Goal: Information Seeking & Learning: Learn about a topic

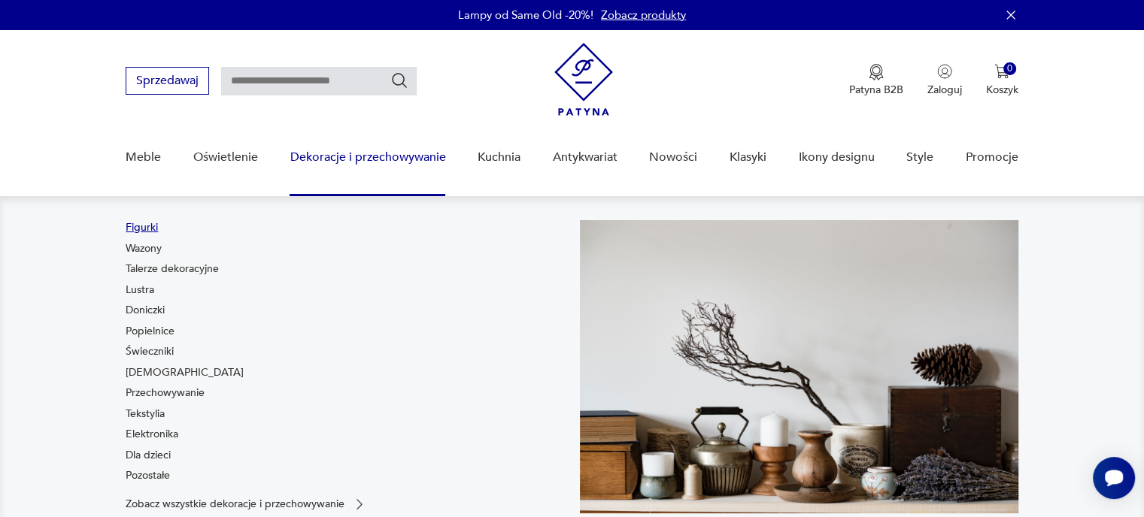
click at [144, 226] on link "Figurki" at bounding box center [142, 227] width 32 height 15
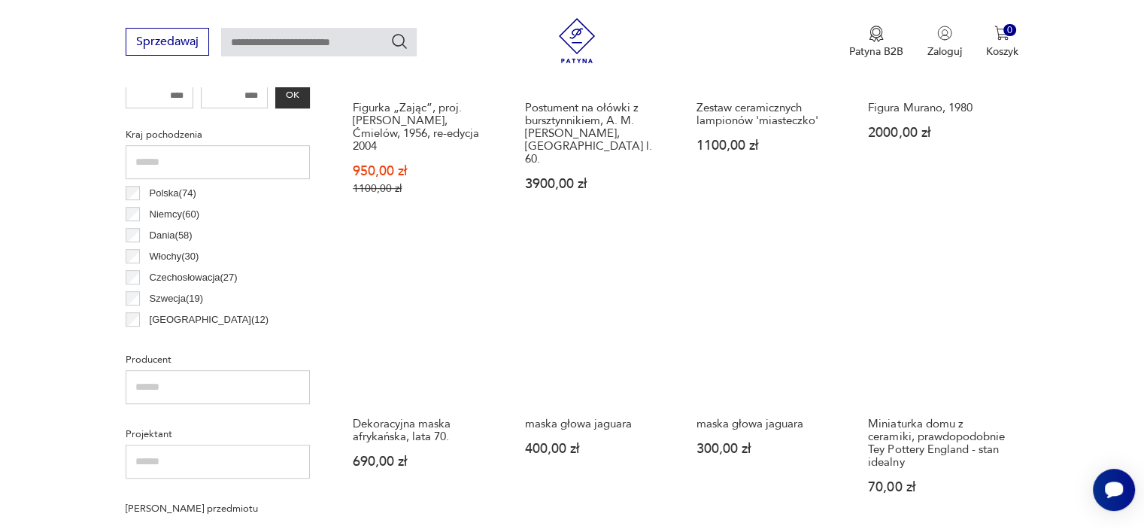
scroll to position [623, 0]
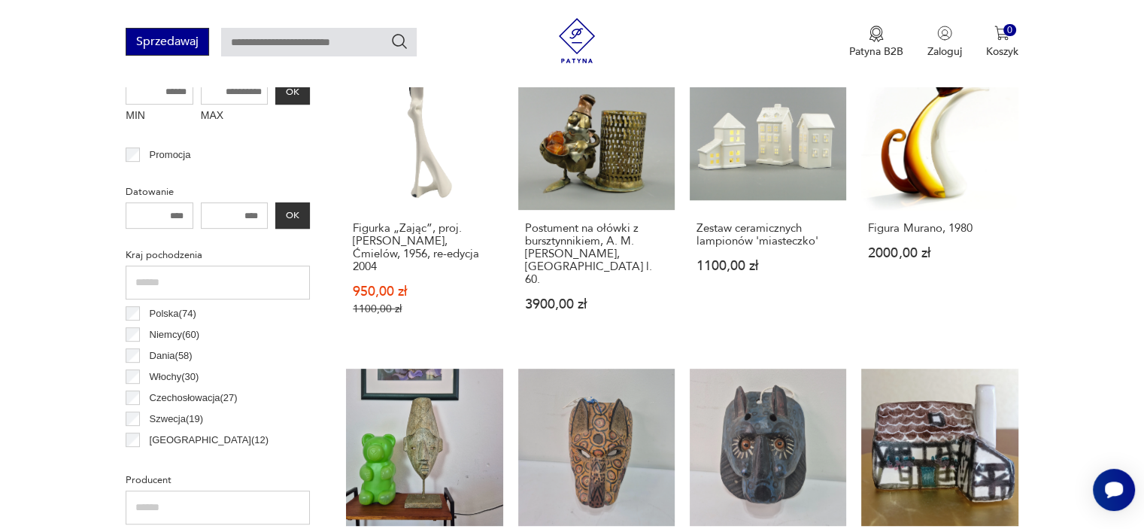
click at [180, 47] on button "Sprzedawaj" at bounding box center [167, 42] width 83 height 28
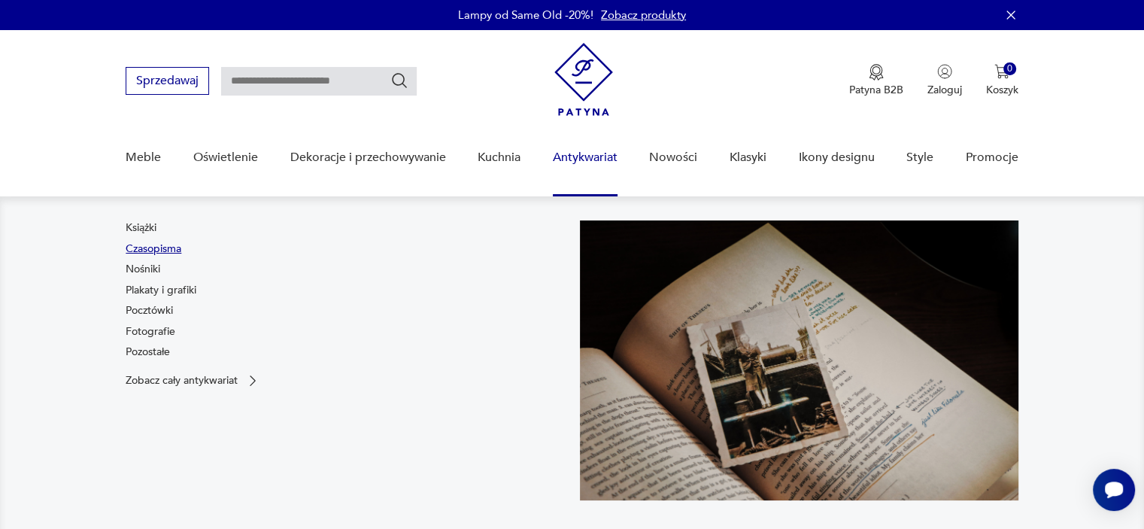
click at [171, 251] on link "Czasopisma" at bounding box center [154, 248] width 56 height 15
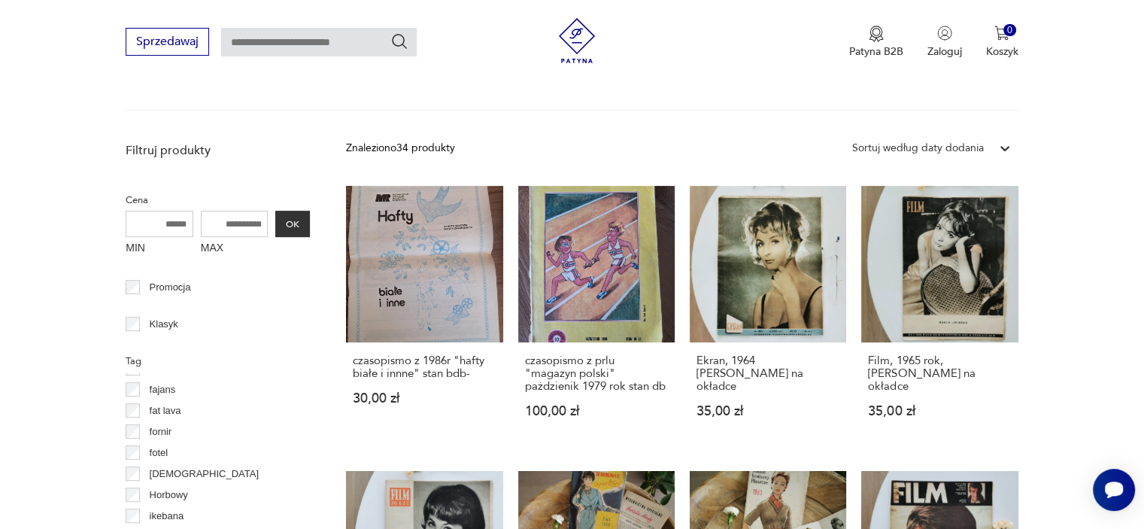
scroll to position [398, 0]
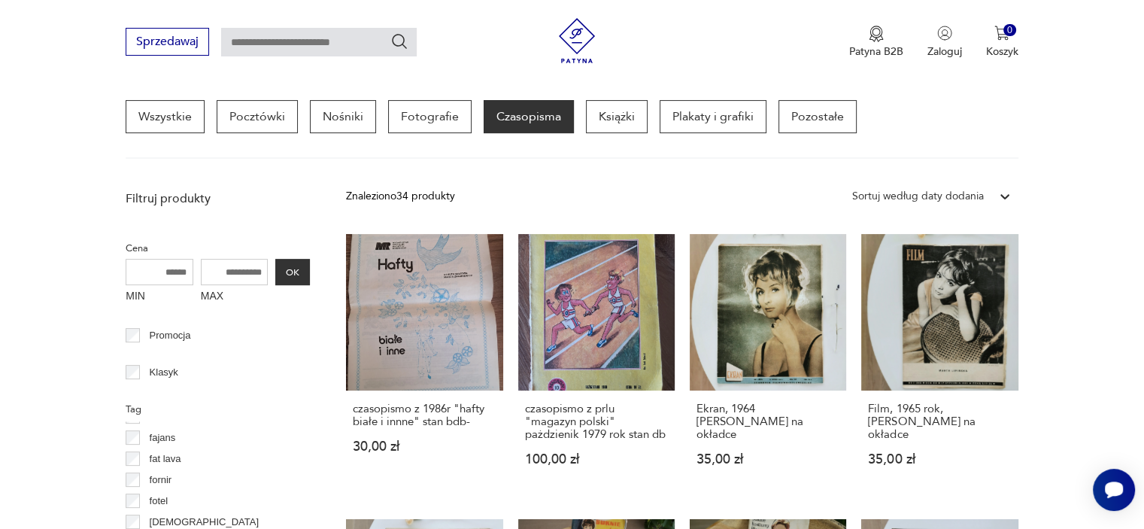
click at [310, 55] on input "text" at bounding box center [319, 42] width 196 height 29
type input "*"
type input "********"
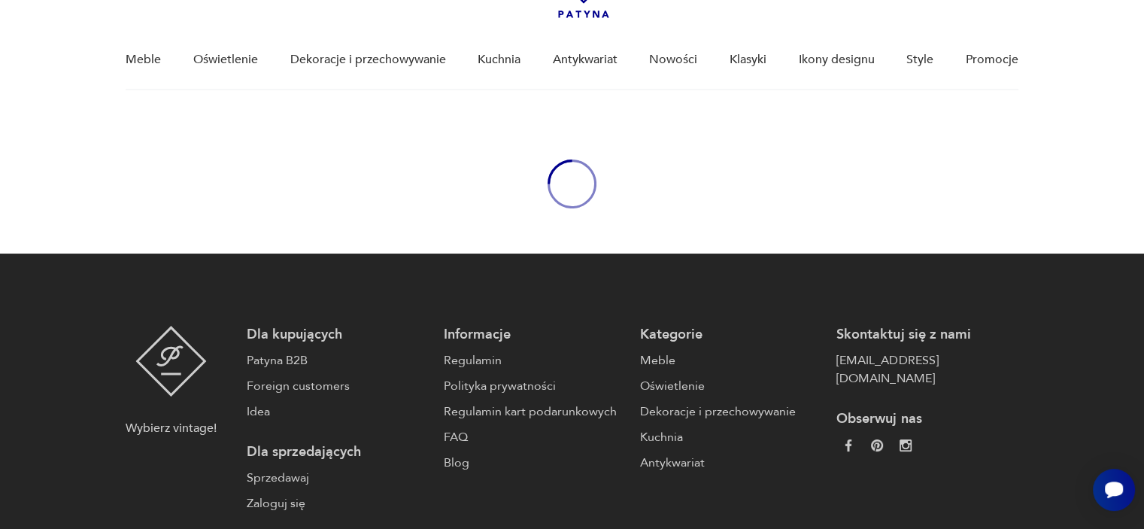
type input "********"
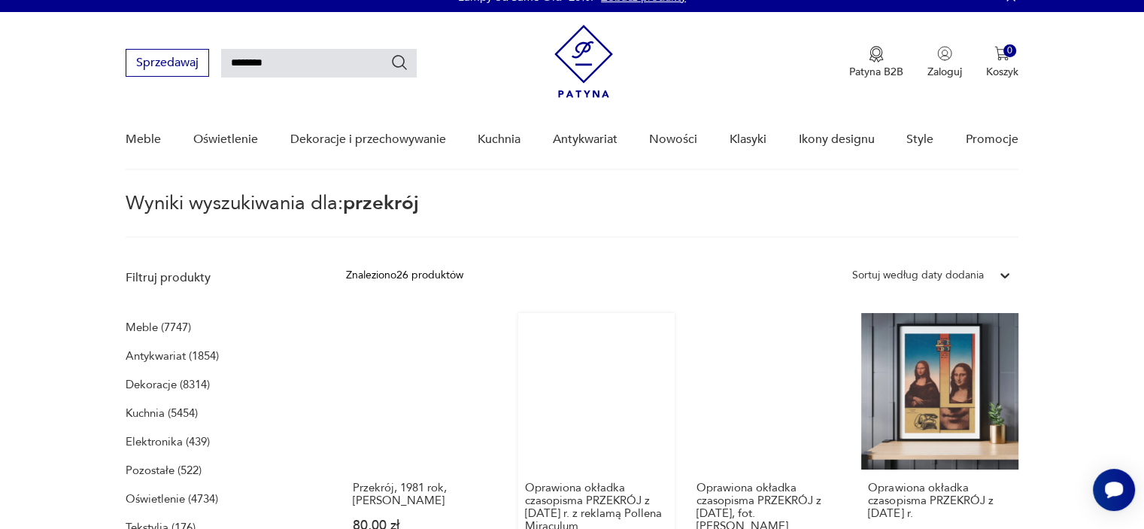
scroll to position [150, 0]
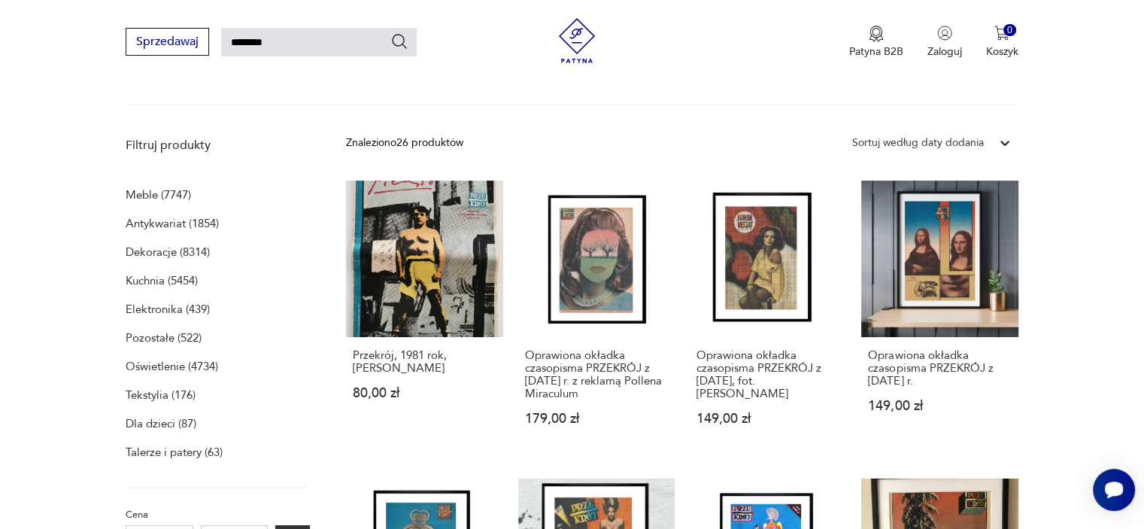
click at [162, 309] on p "Elektronika (439)" at bounding box center [168, 309] width 84 height 21
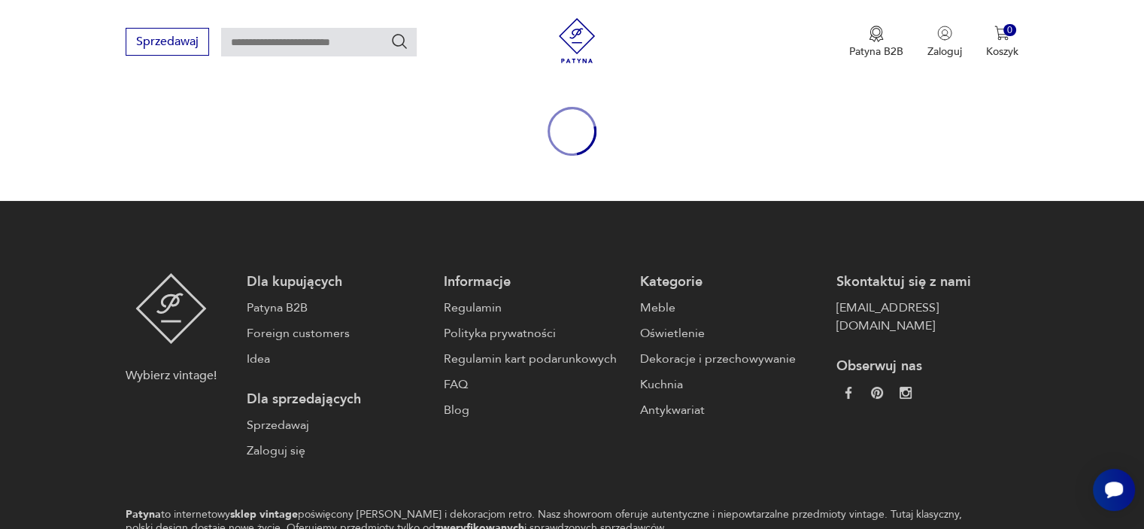
type input "********"
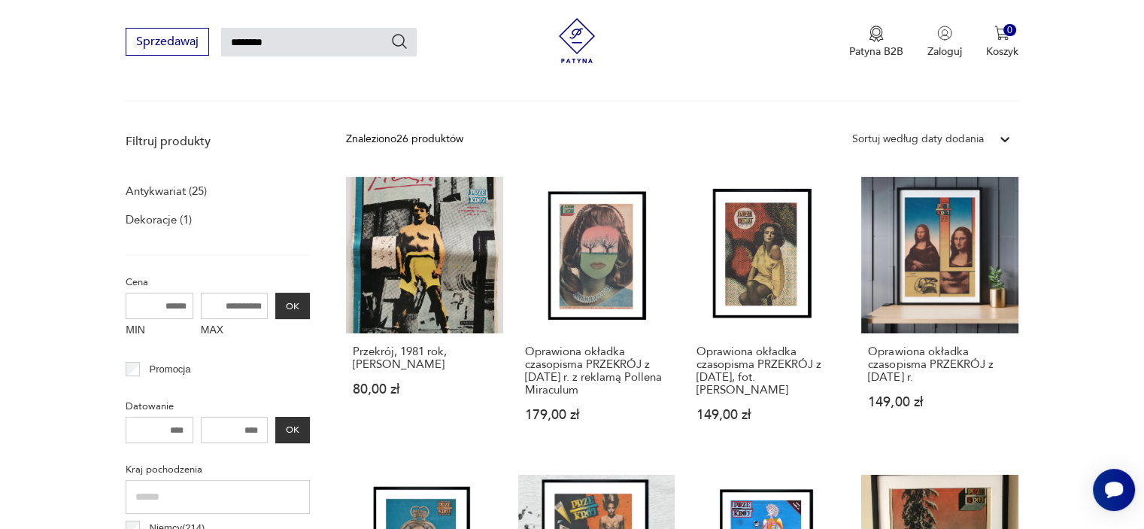
scroll to position [129, 0]
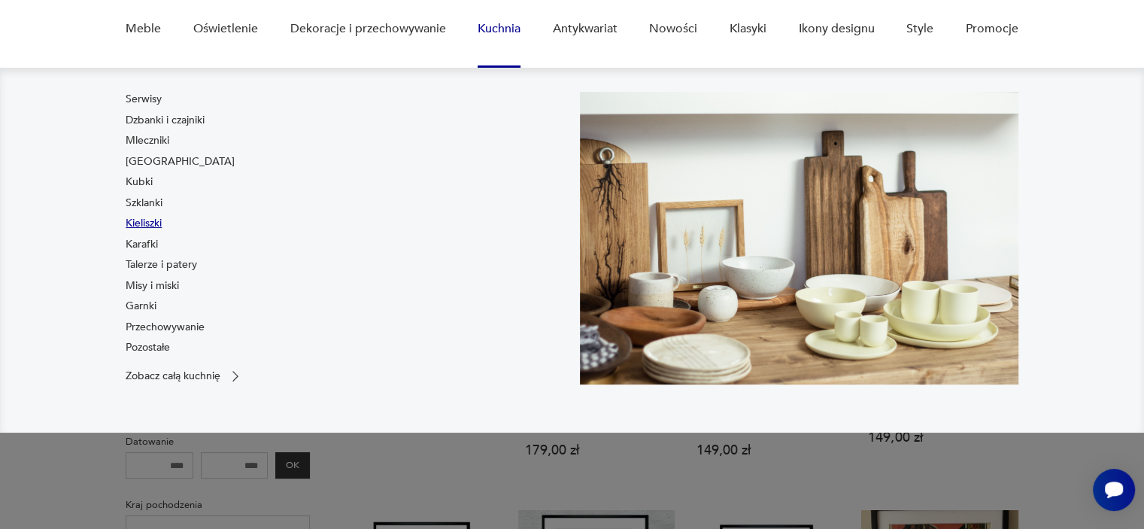
click at [151, 228] on link "Kieliszki" at bounding box center [144, 223] width 36 height 15
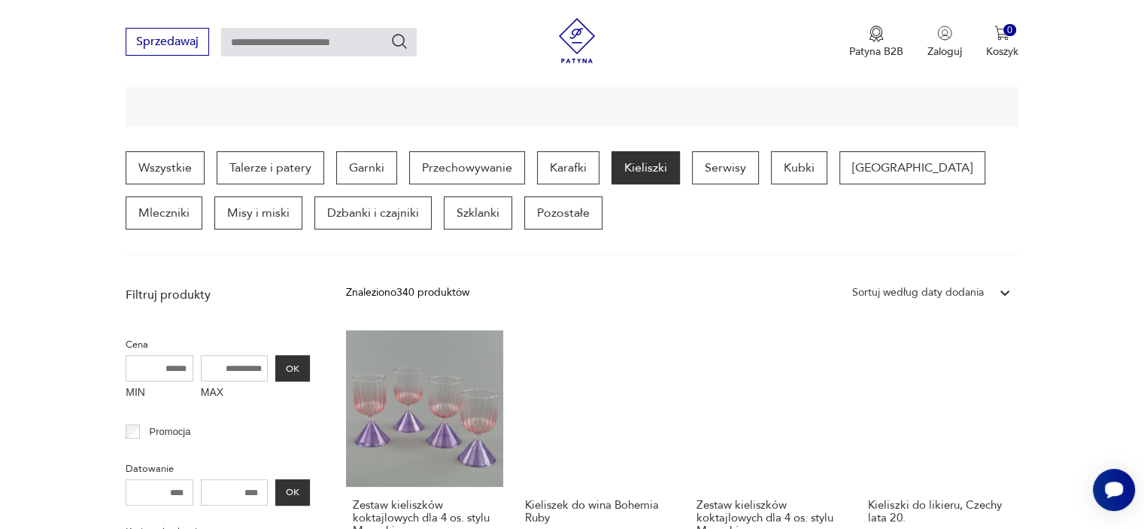
scroll to position [255, 0]
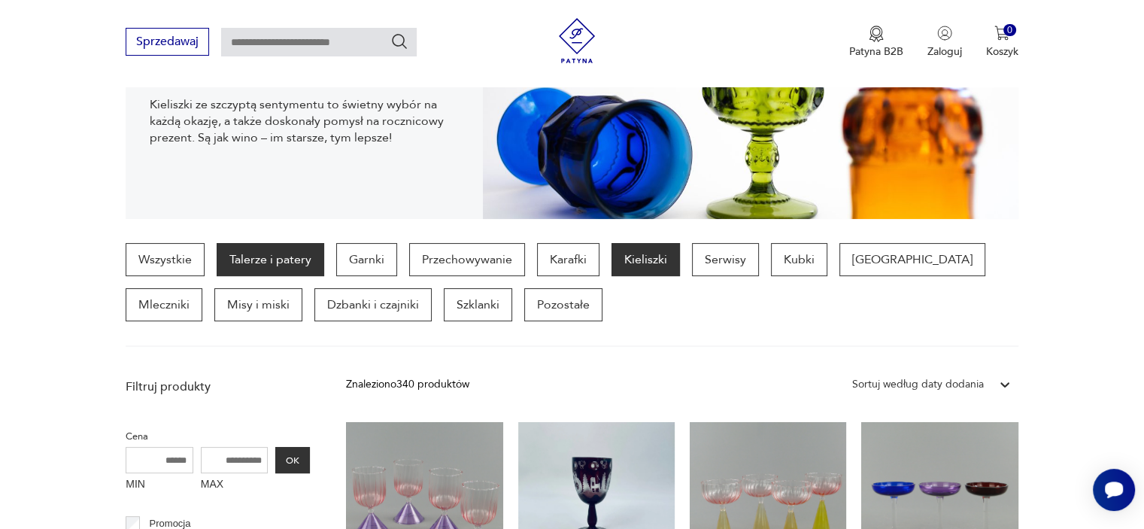
click at [260, 259] on p "Talerze i patery" at bounding box center [271, 259] width 108 height 33
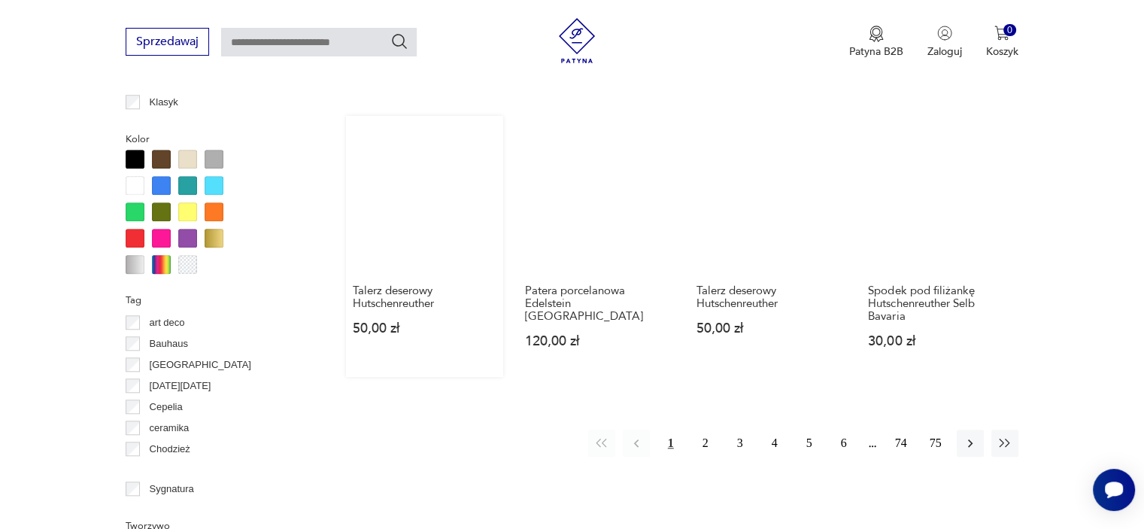
scroll to position [1451, 0]
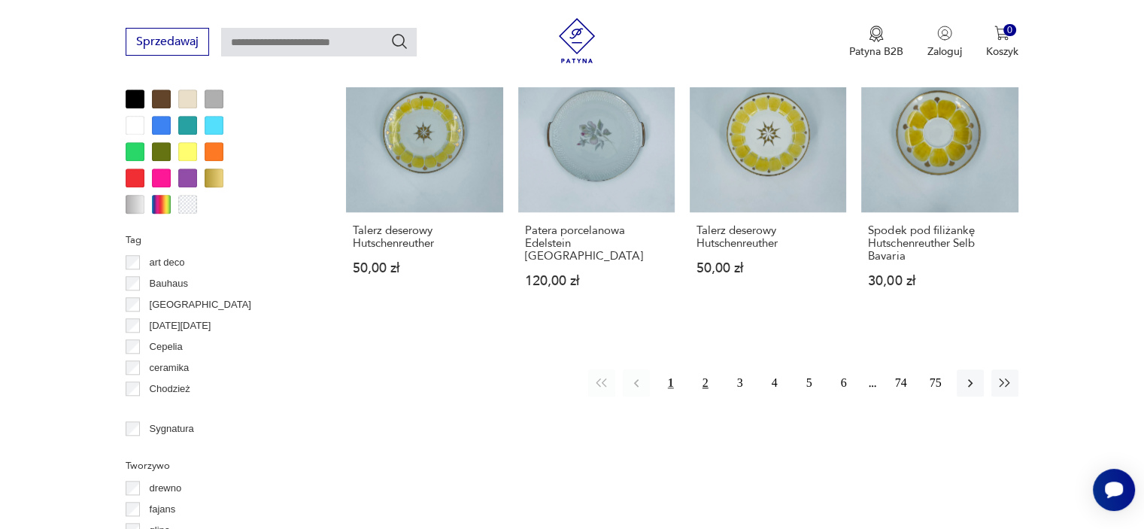
click at [702, 371] on button "2" at bounding box center [705, 382] width 27 height 27
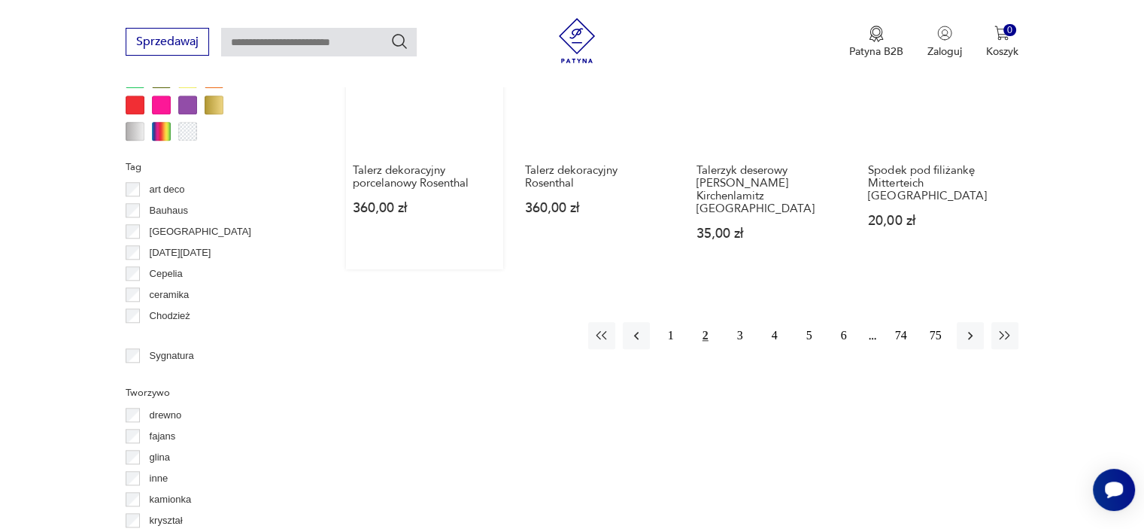
scroll to position [1527, 0]
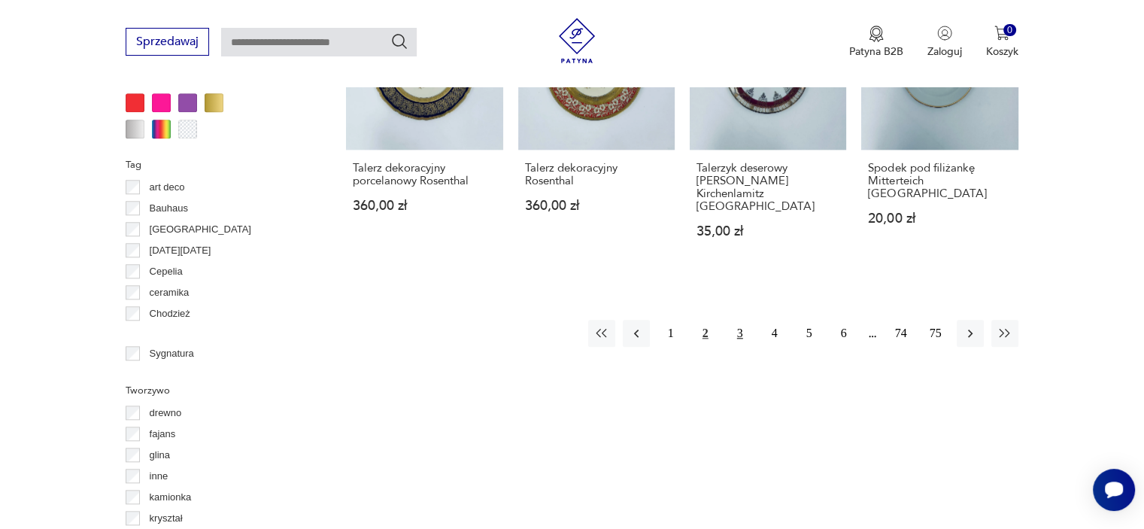
click at [743, 320] on button "3" at bounding box center [739, 333] width 27 height 27
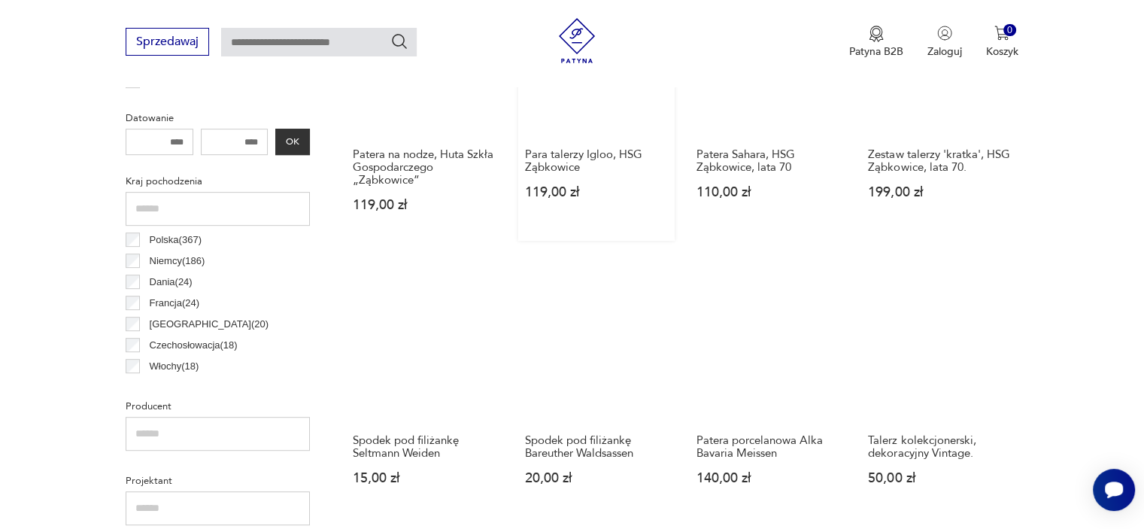
scroll to position [699, 0]
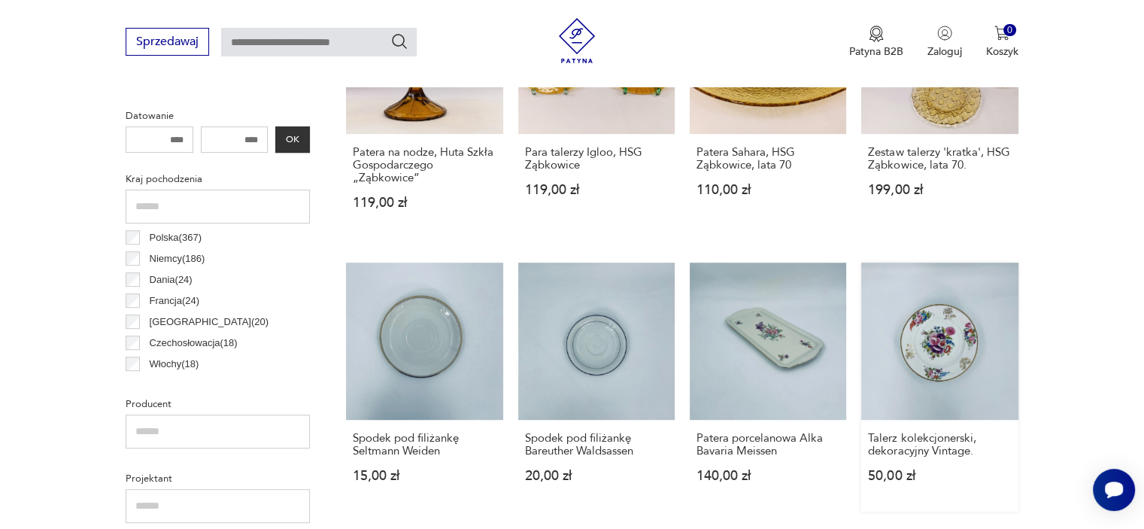
click at [969, 340] on link "Talerz kolekcjonerski, dekoracyjny Vintage. 50,00 zł" at bounding box center [939, 386] width 156 height 248
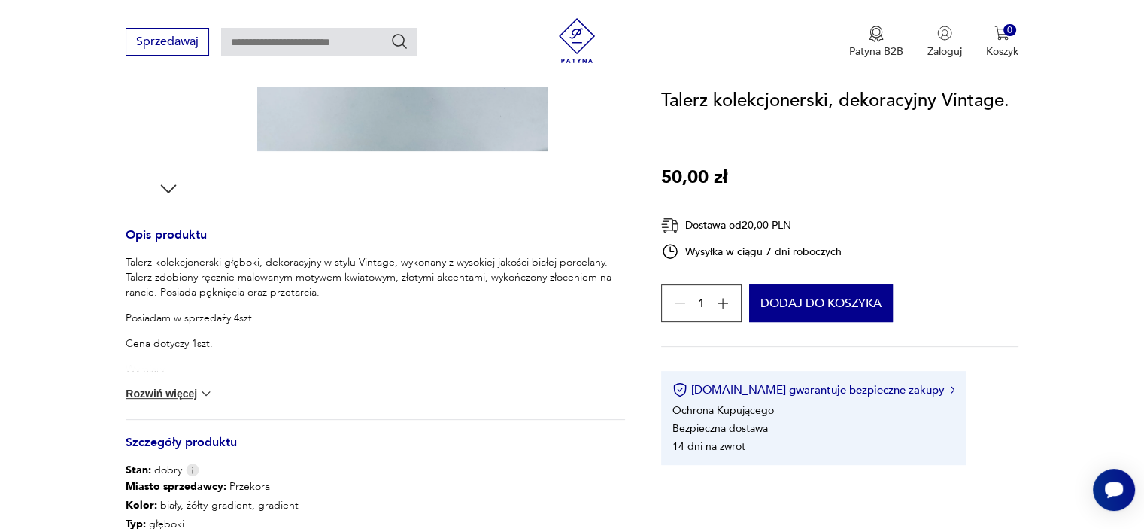
scroll to position [150, 0]
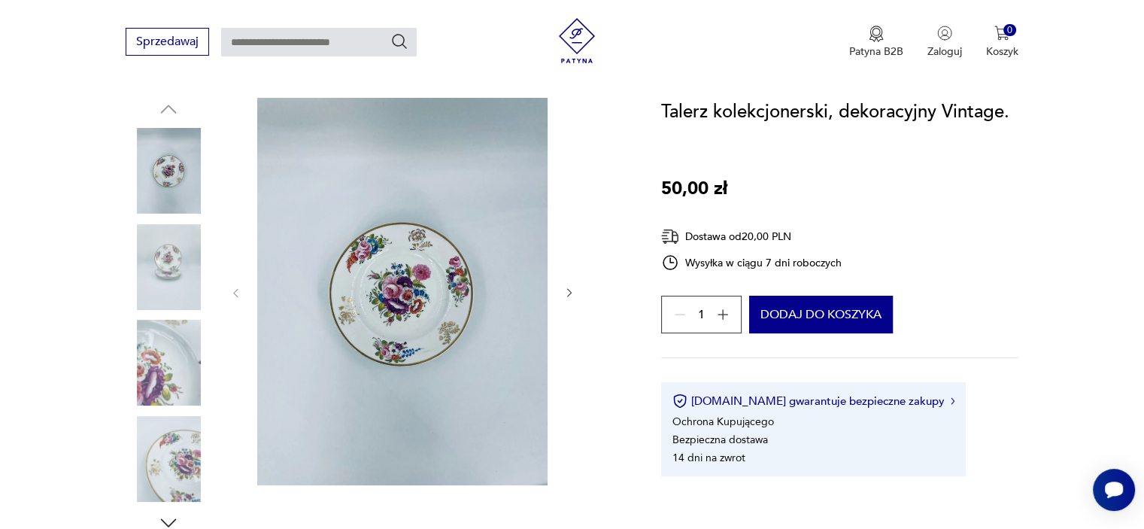
click at [579, 294] on div at bounding box center [375, 316] width 499 height 436
click at [565, 290] on icon "button" at bounding box center [569, 293] width 13 height 13
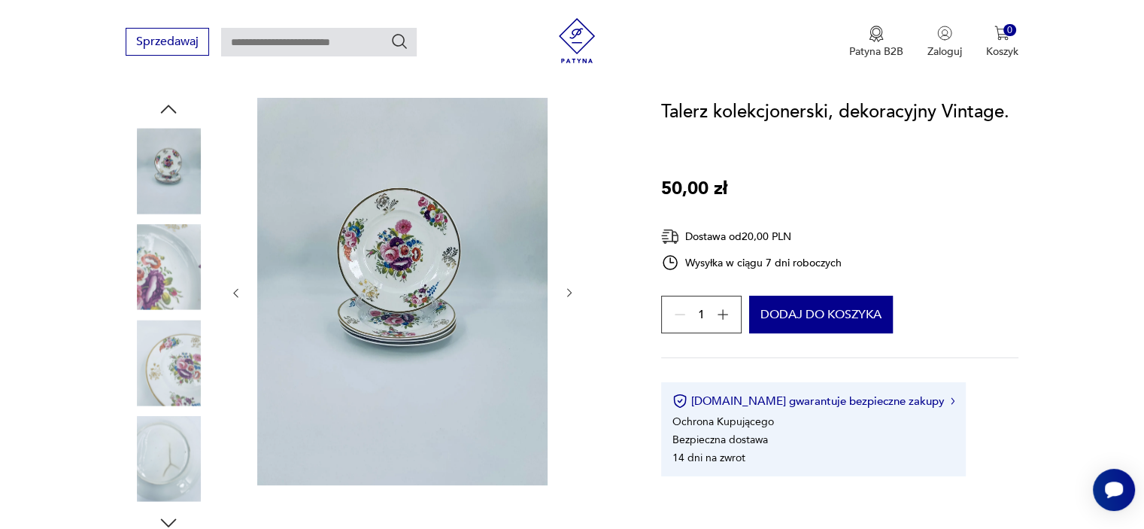
click at [565, 290] on icon "button" at bounding box center [569, 293] width 13 height 13
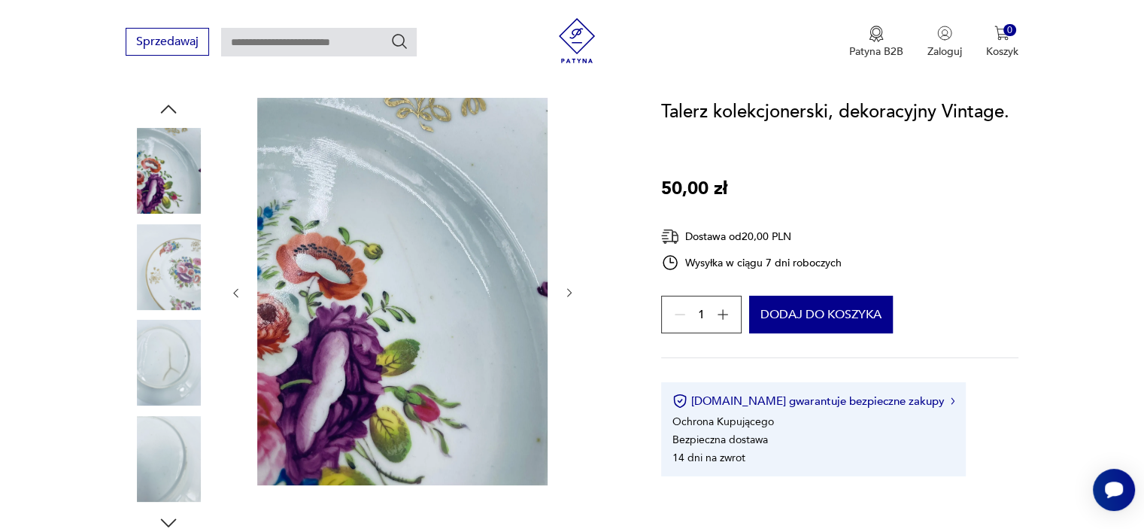
click at [565, 290] on icon "button" at bounding box center [569, 293] width 13 height 13
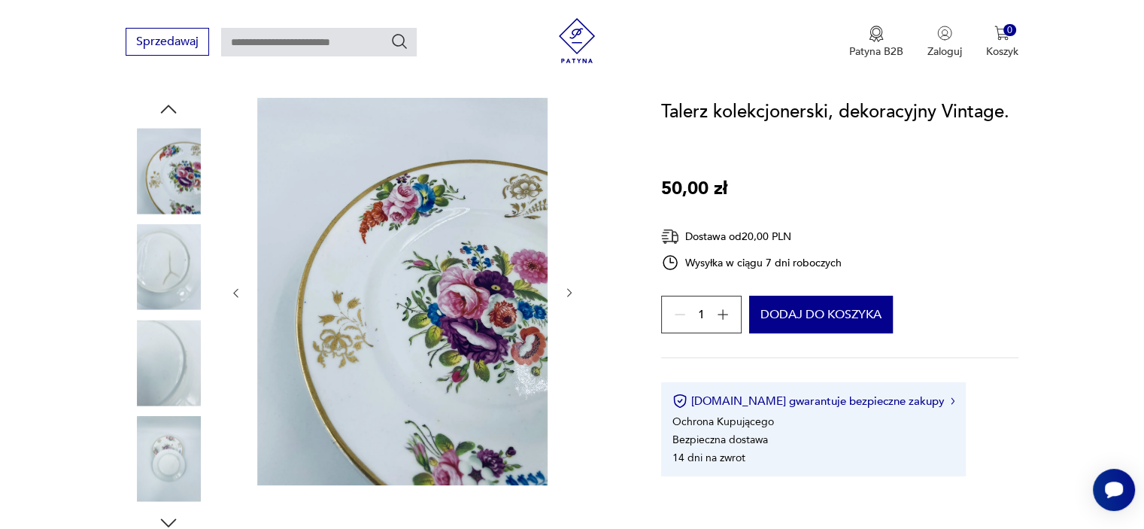
click at [565, 290] on icon "button" at bounding box center [569, 293] width 13 height 13
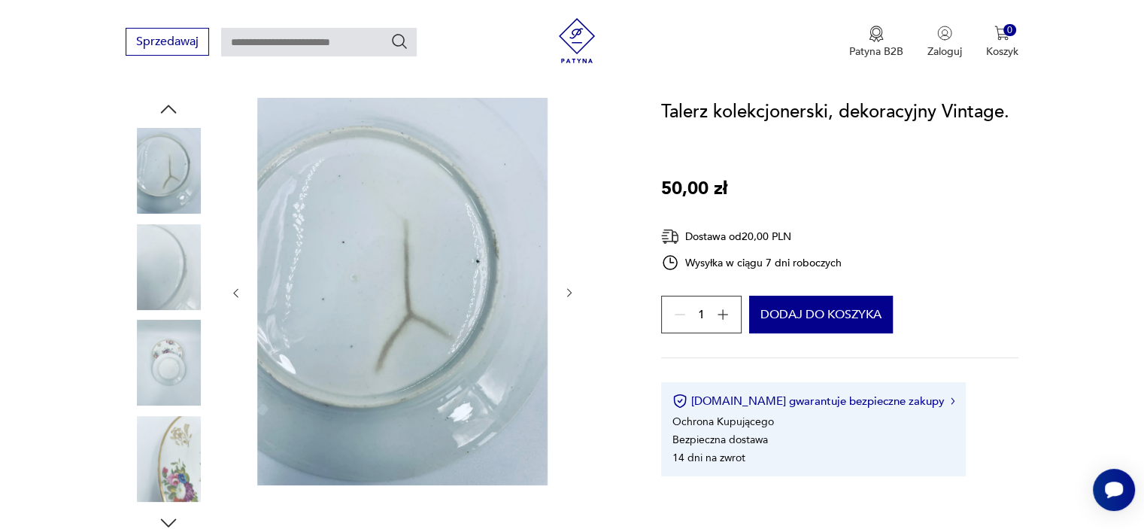
click at [572, 292] on icon "button" at bounding box center [569, 293] width 13 height 13
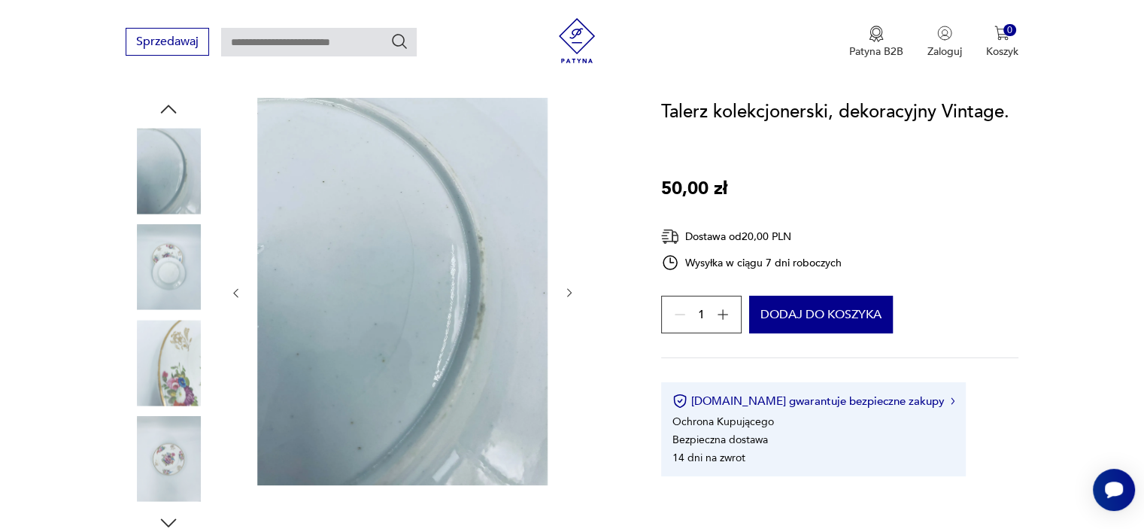
click at [572, 292] on icon "button" at bounding box center [569, 293] width 13 height 13
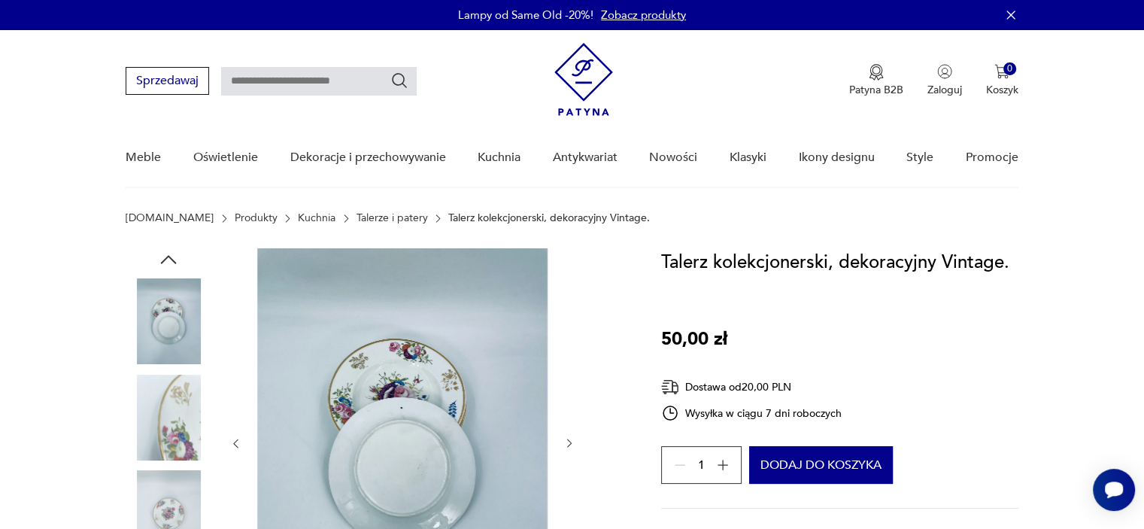
scroll to position [0, 0]
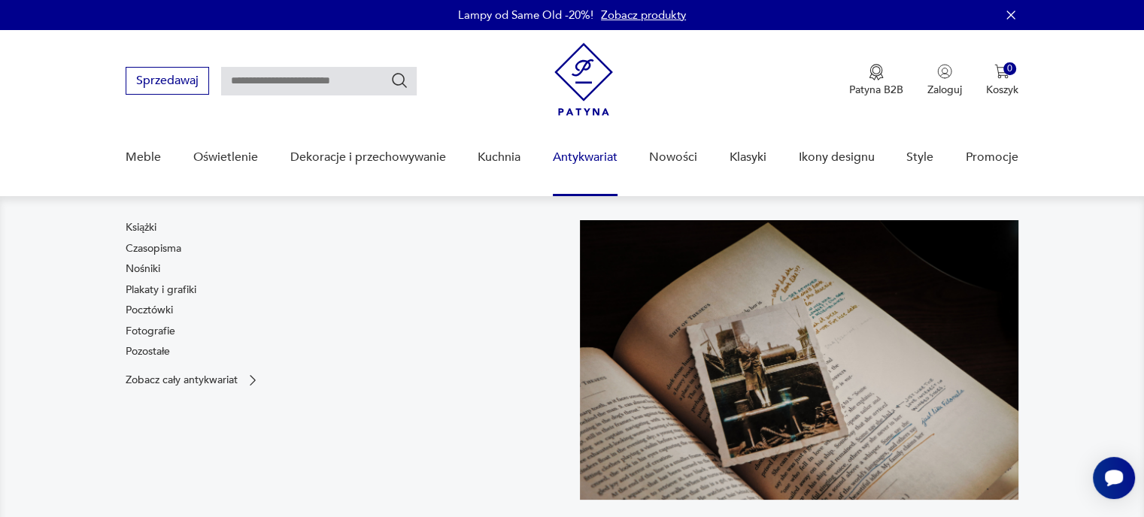
click at [578, 156] on link "Antykwariat" at bounding box center [585, 158] width 65 height 58
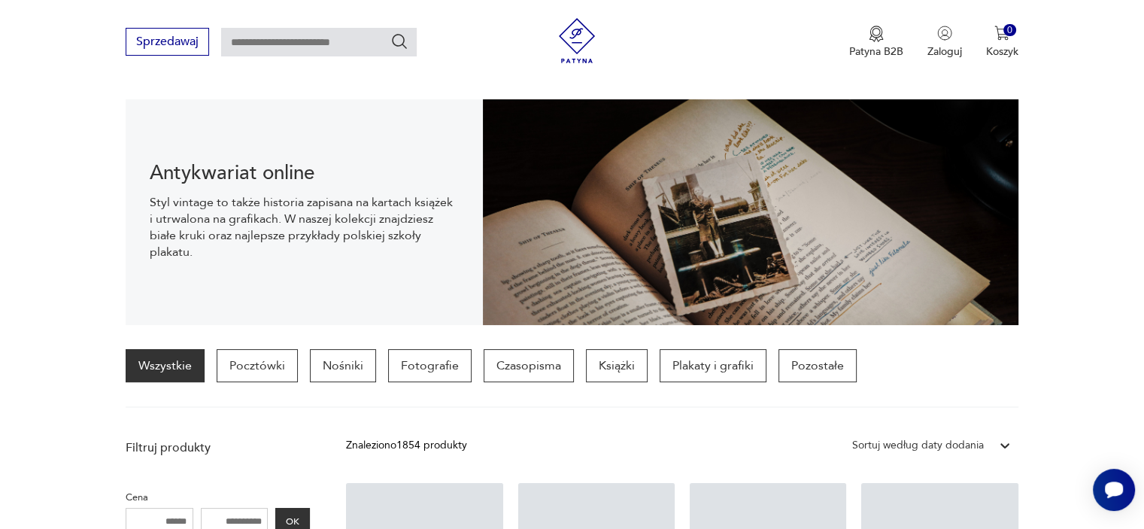
scroll to position [374, 0]
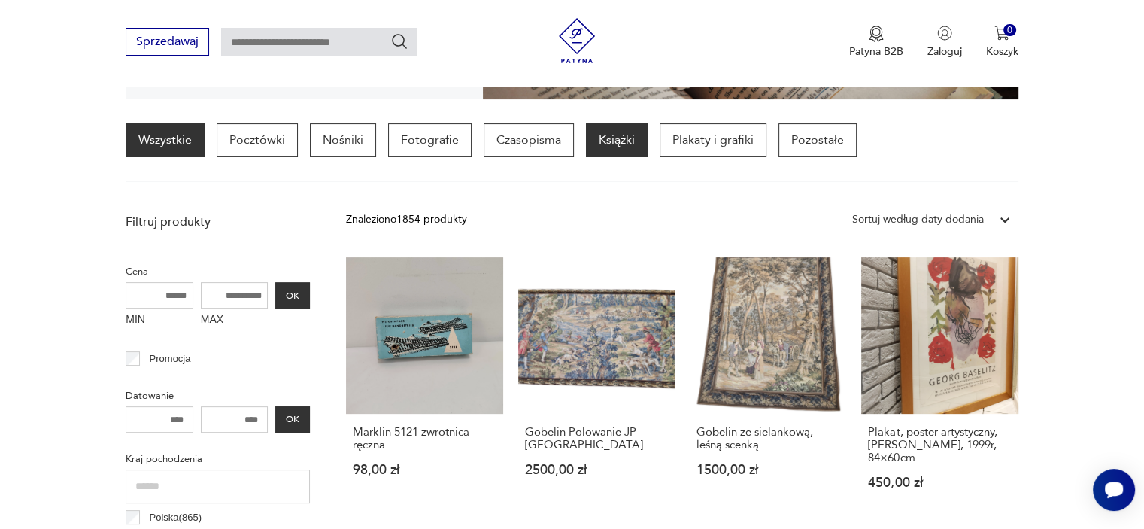
click at [623, 136] on p "Książki" at bounding box center [617, 139] width 62 height 33
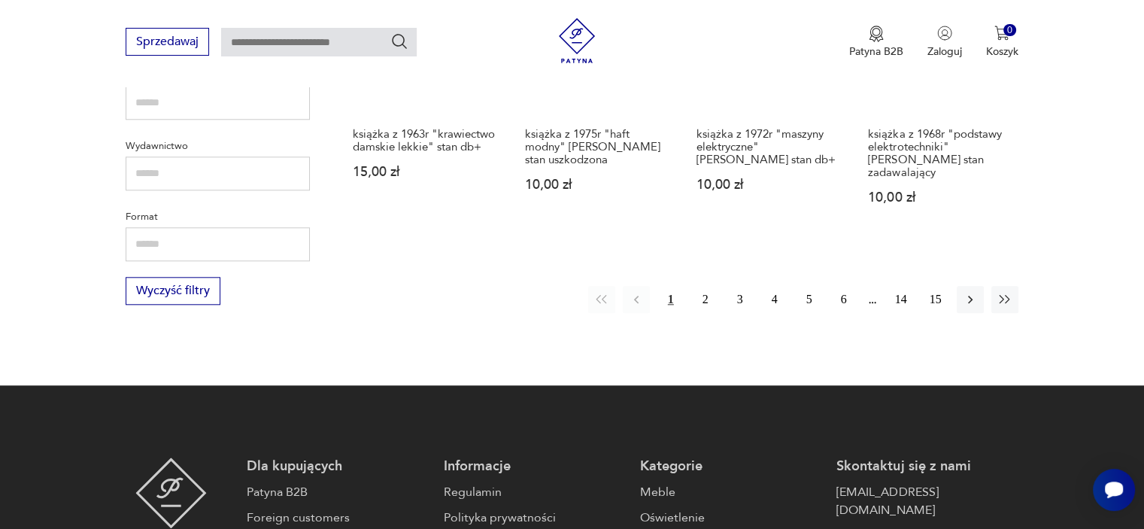
scroll to position [1557, 0]
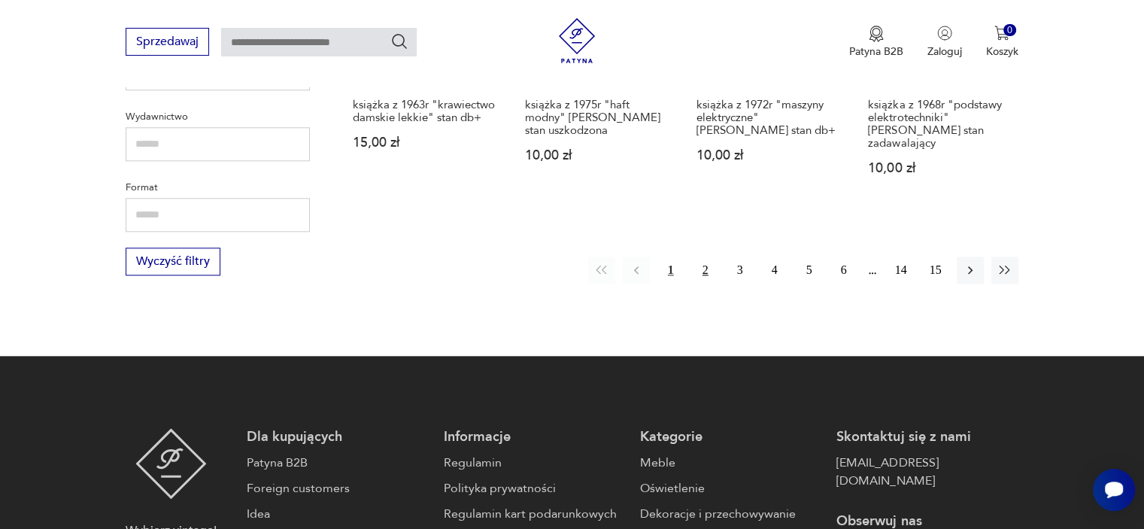
click at [704, 270] on button "2" at bounding box center [705, 269] width 27 height 27
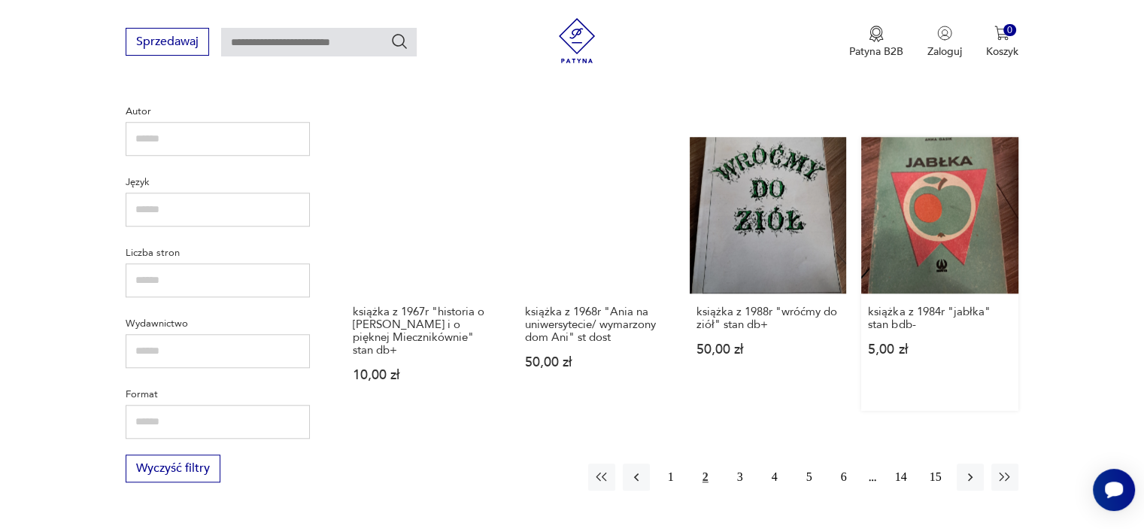
scroll to position [1632, 0]
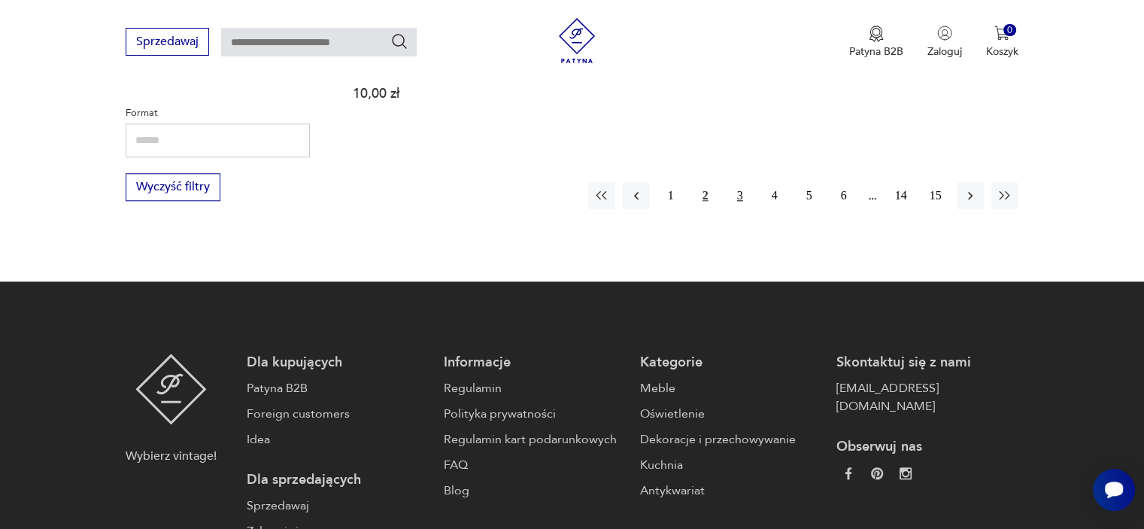
click at [736, 192] on button "3" at bounding box center [739, 195] width 27 height 27
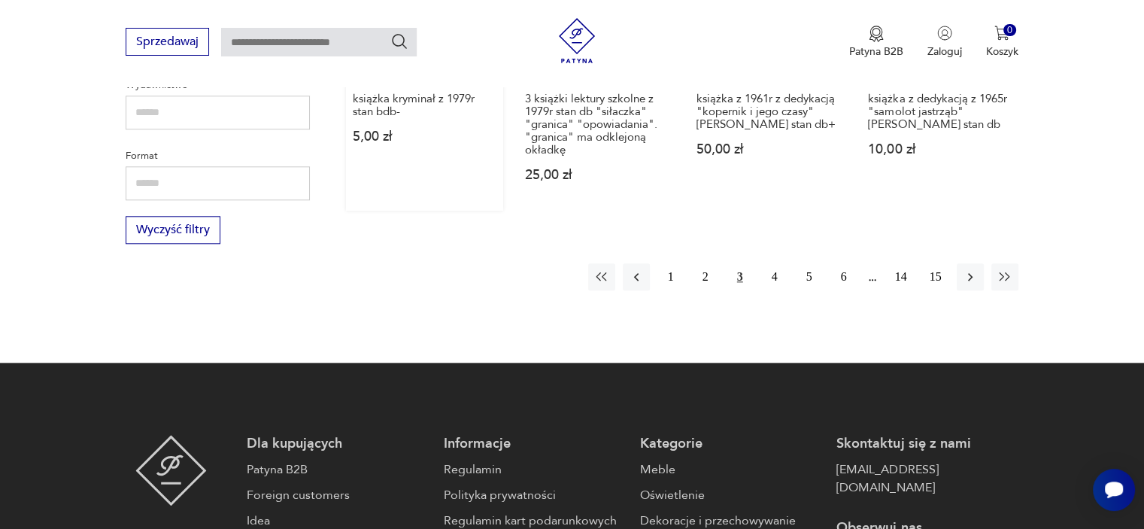
scroll to position [1632, 0]
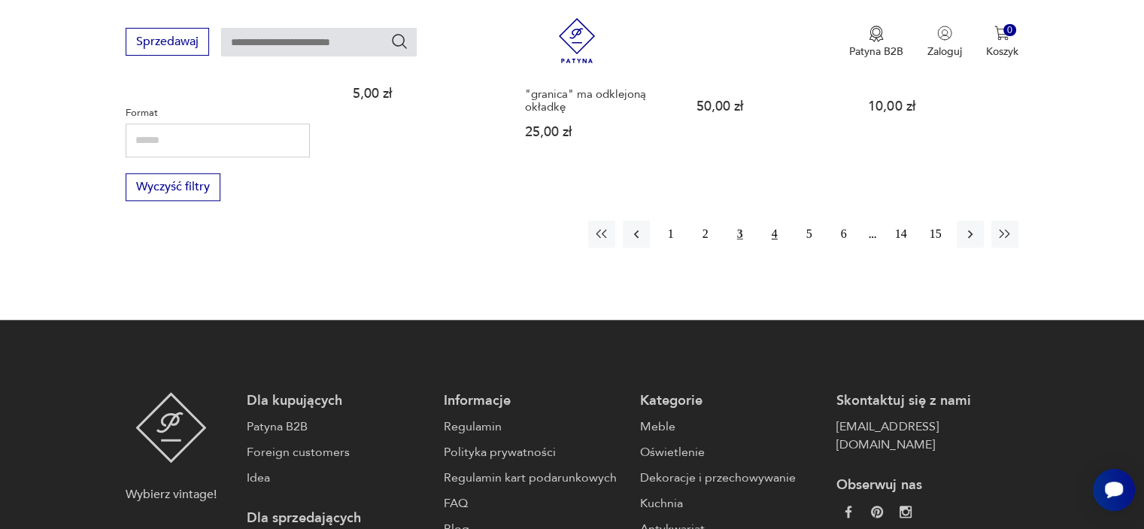
click at [779, 223] on button "4" at bounding box center [774, 233] width 27 height 27
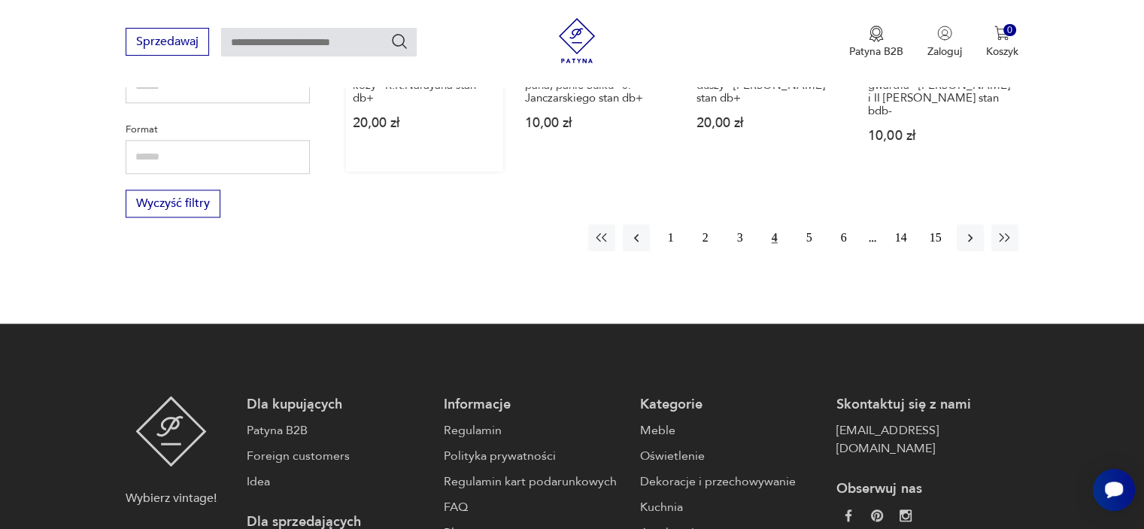
scroll to position [1707, 0]
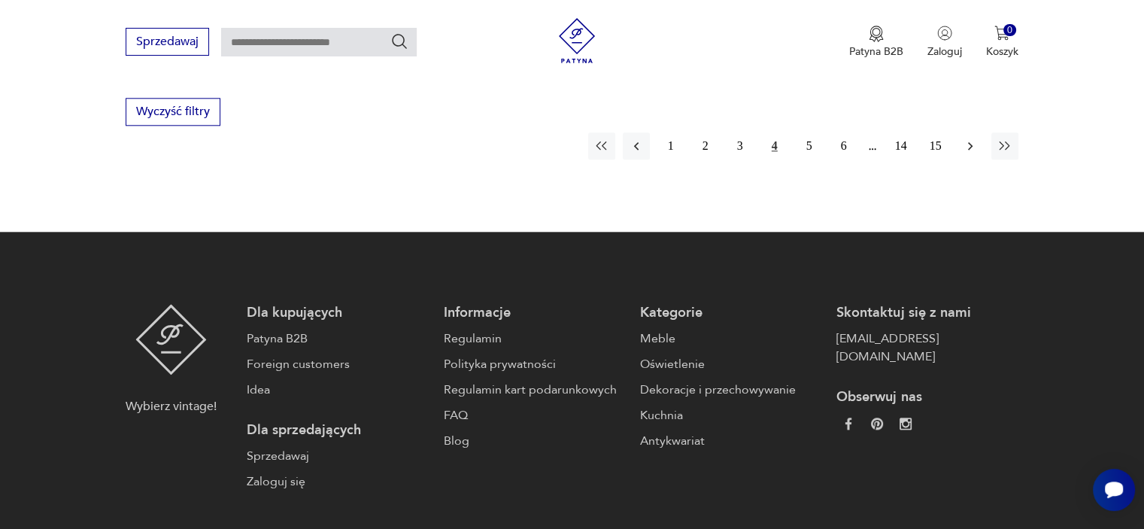
click at [975, 138] on icon "button" at bounding box center [970, 145] width 15 height 15
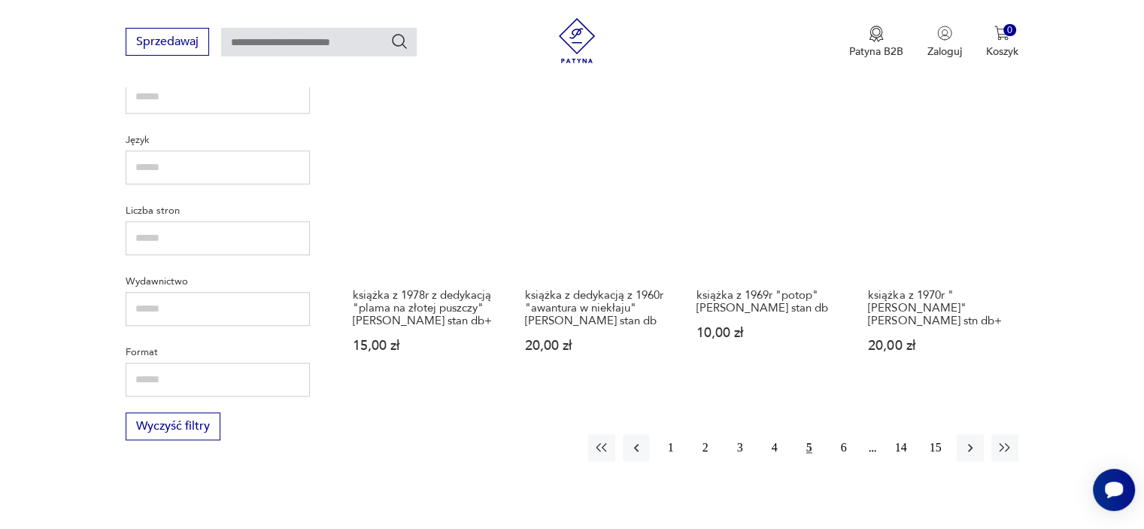
scroll to position [1481, 0]
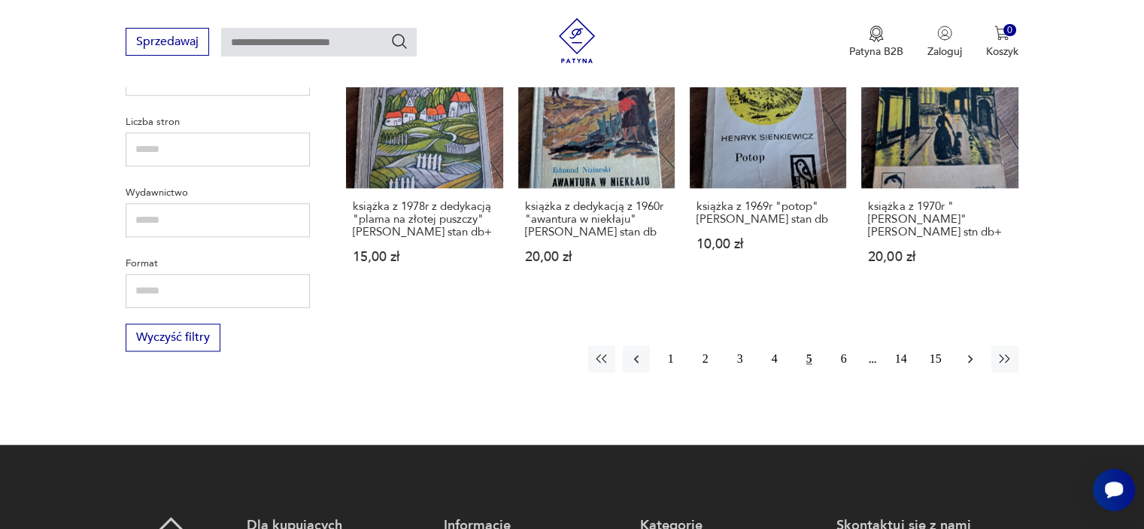
click at [975, 357] on icon "button" at bounding box center [970, 358] width 15 height 15
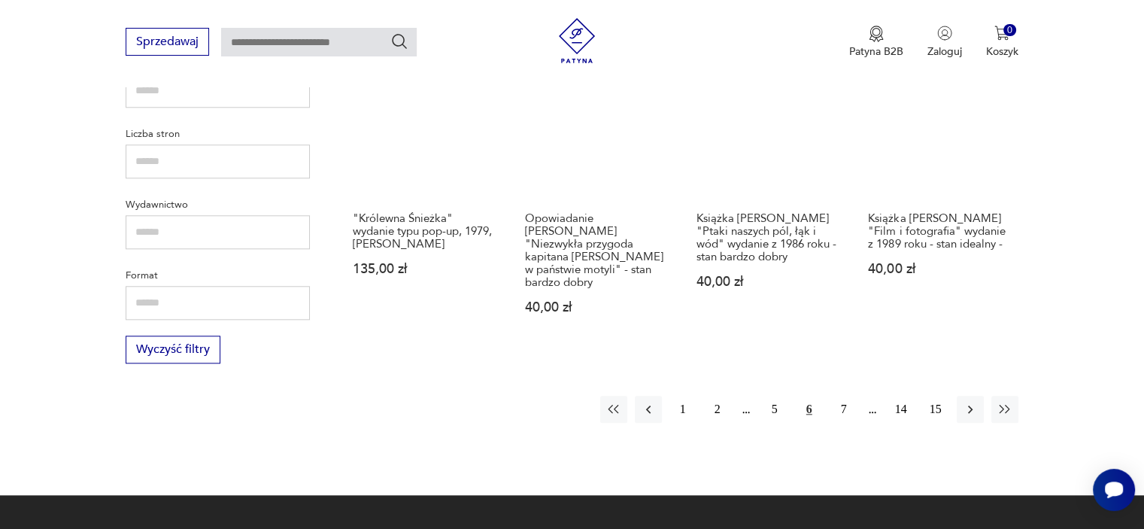
scroll to position [1482, 0]
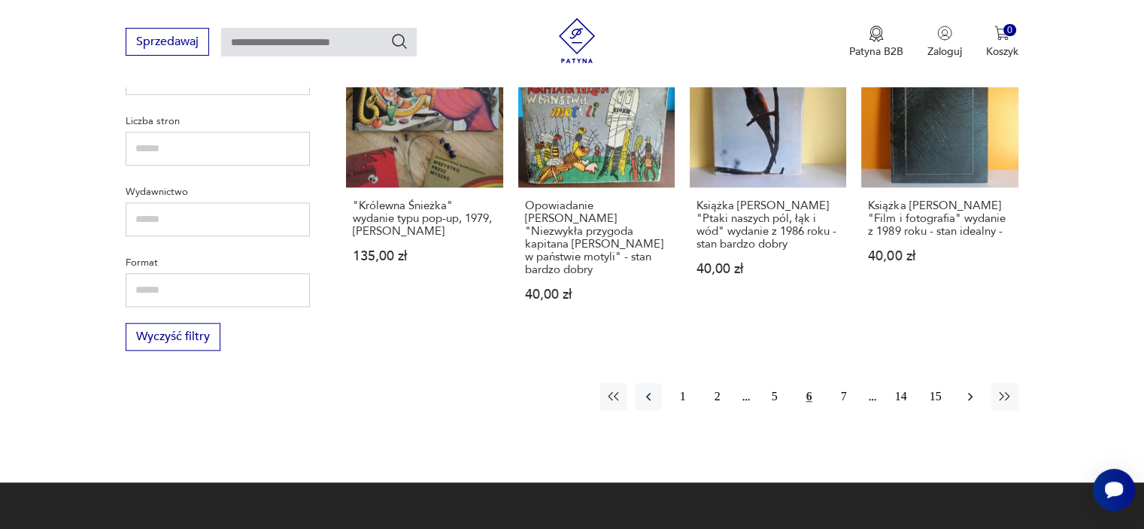
click at [975, 389] on icon "button" at bounding box center [970, 396] width 15 height 15
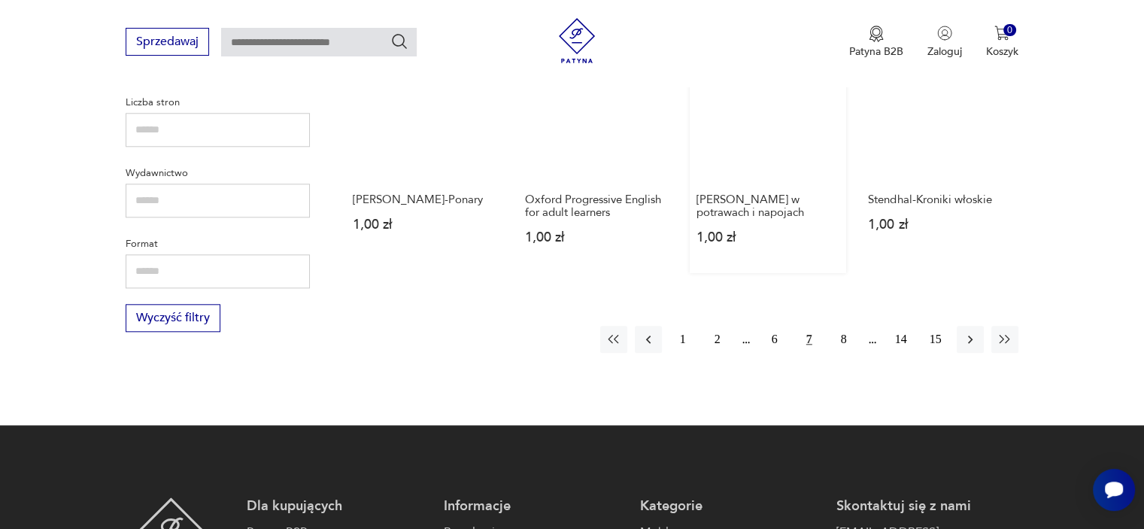
scroll to position [1557, 0]
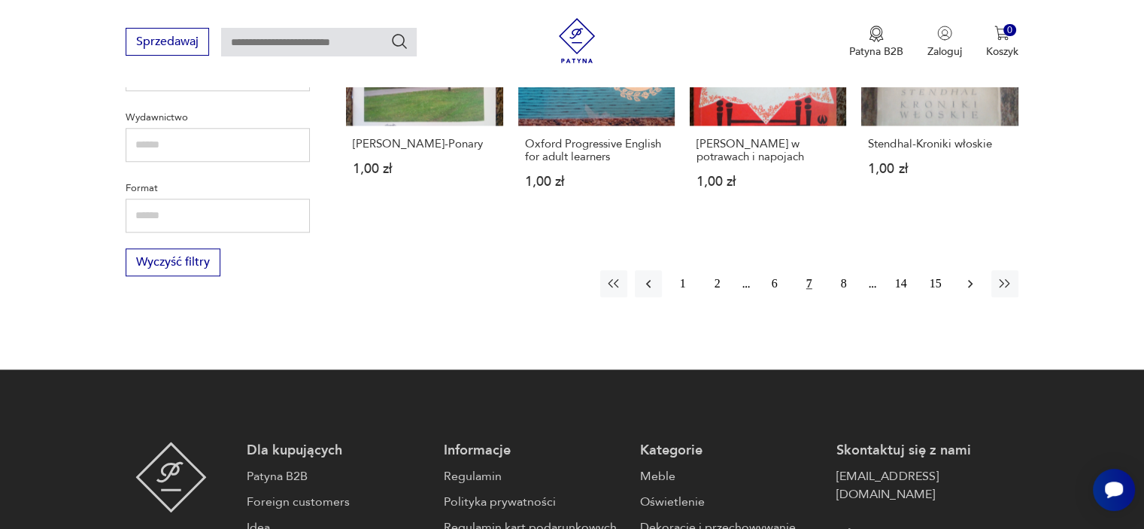
click at [972, 276] on icon "button" at bounding box center [970, 283] width 15 height 15
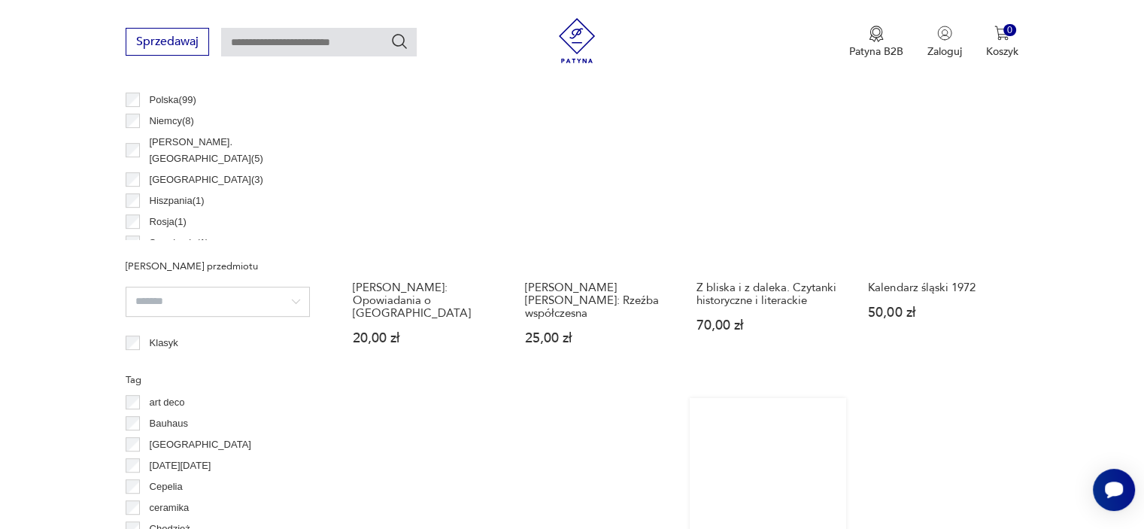
scroll to position [955, 0]
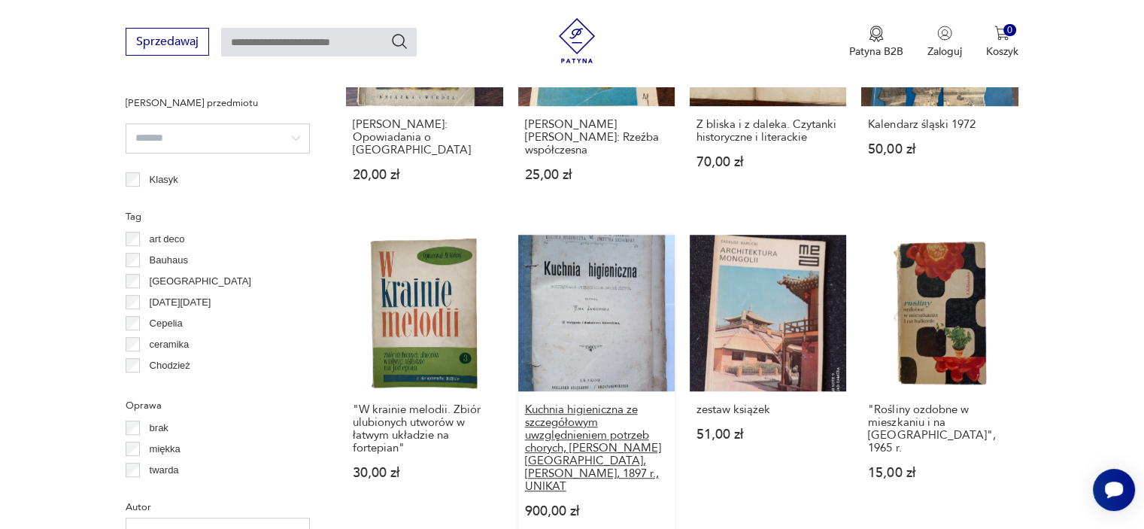
click at [559, 445] on h3 "Kuchnia higieniczna ze szczegółowym uwzględnieniem potrzeb chorych, [PERSON_NAM…" at bounding box center [596, 447] width 143 height 89
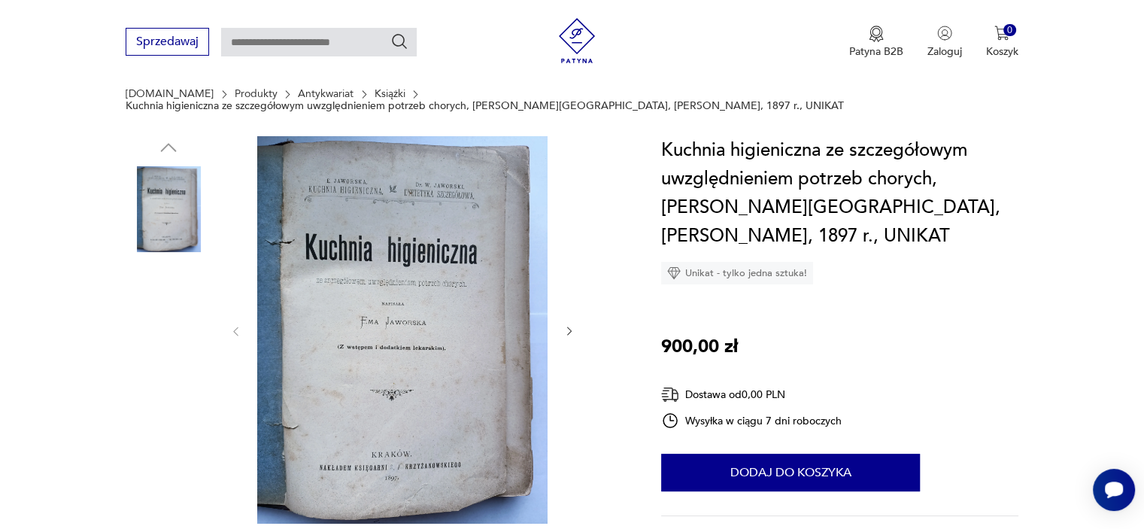
scroll to position [226, 0]
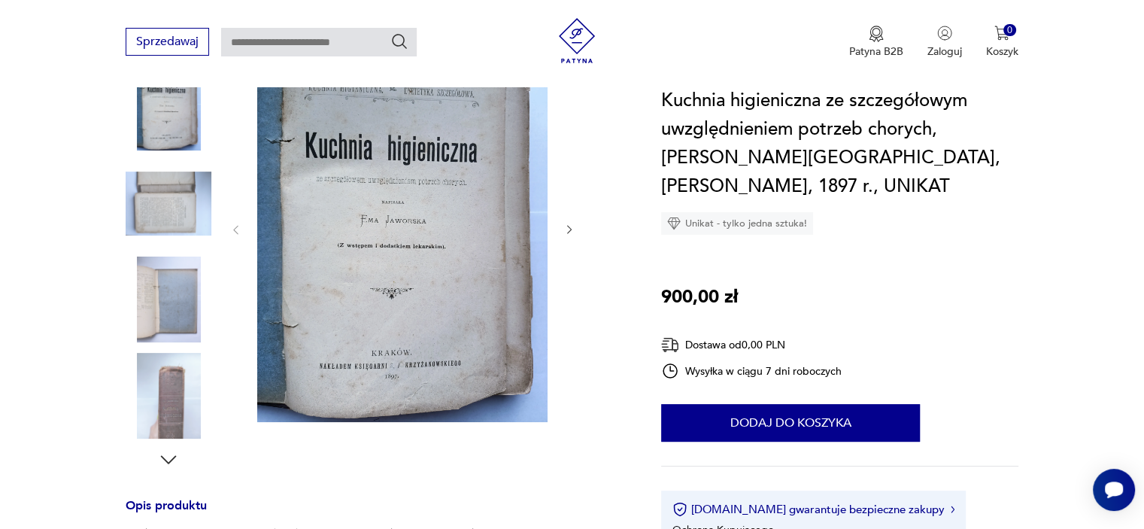
click at [583, 208] on div at bounding box center [375, 253] width 499 height 436
click at [569, 226] on icon "button" at bounding box center [569, 230] width 5 height 9
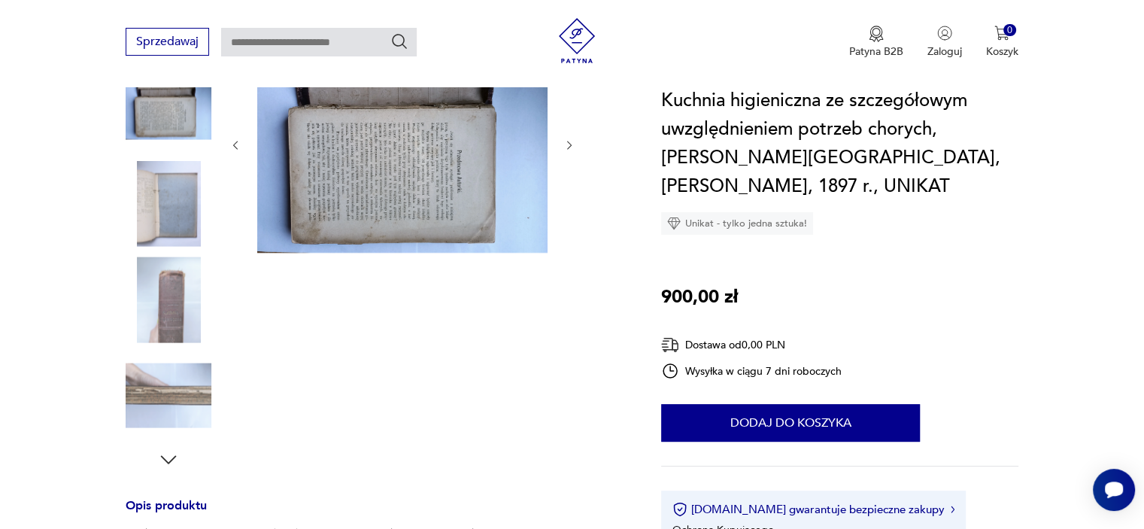
click at [569, 216] on div at bounding box center [402, 145] width 346 height 221
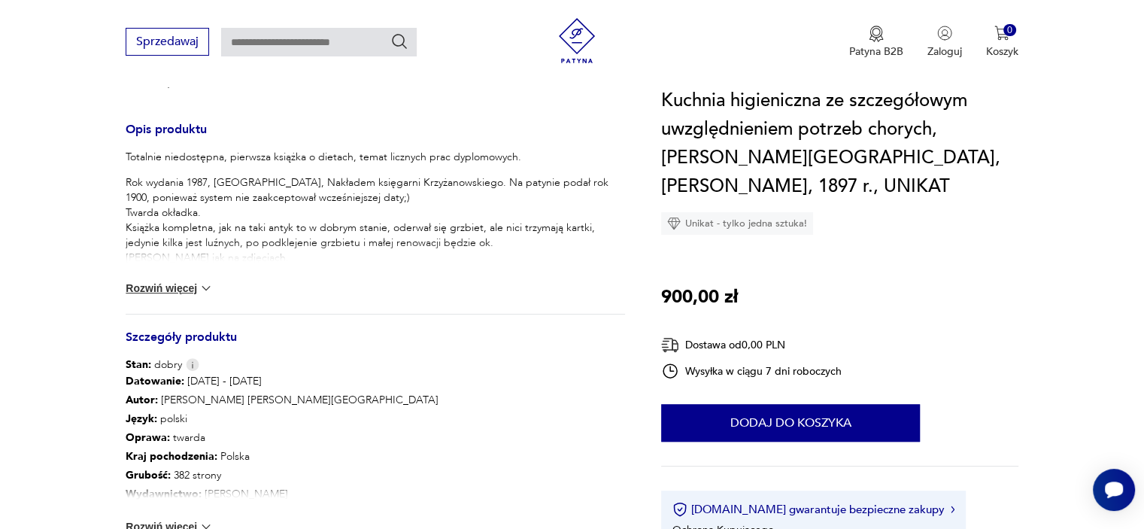
scroll to position [75, 0]
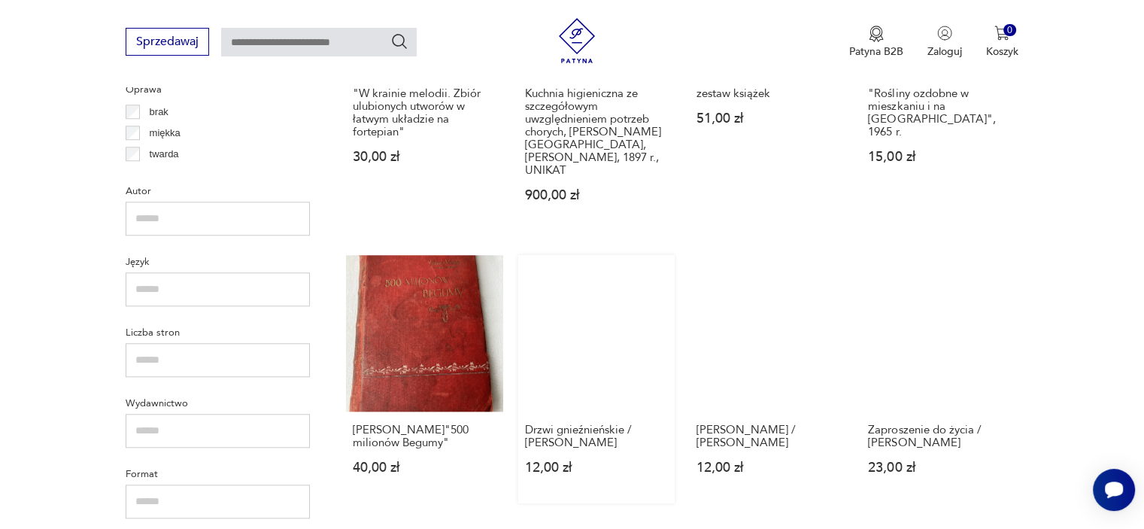
scroll to position [1318, 0]
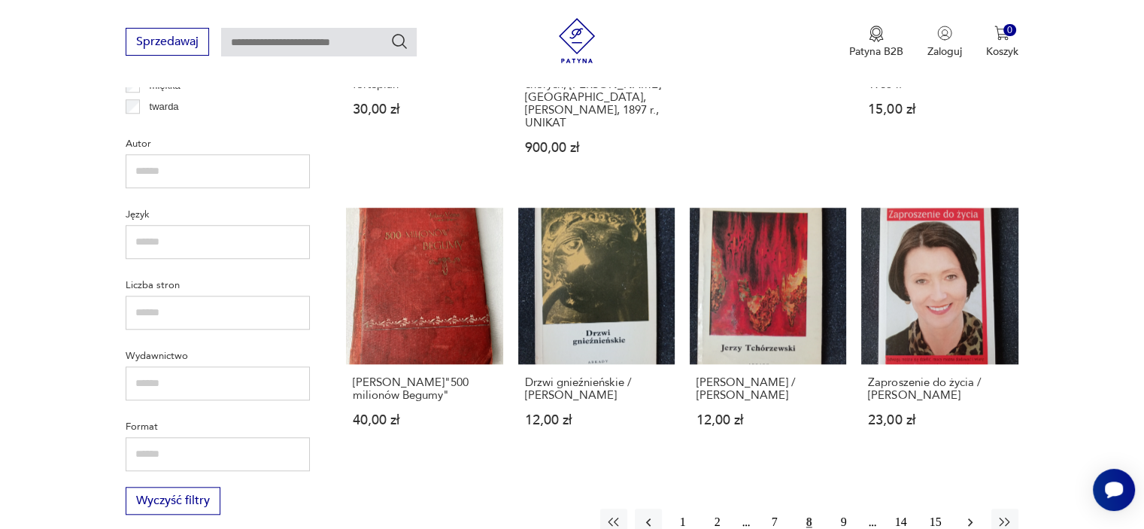
click at [965, 514] on icon "button" at bounding box center [970, 521] width 15 height 15
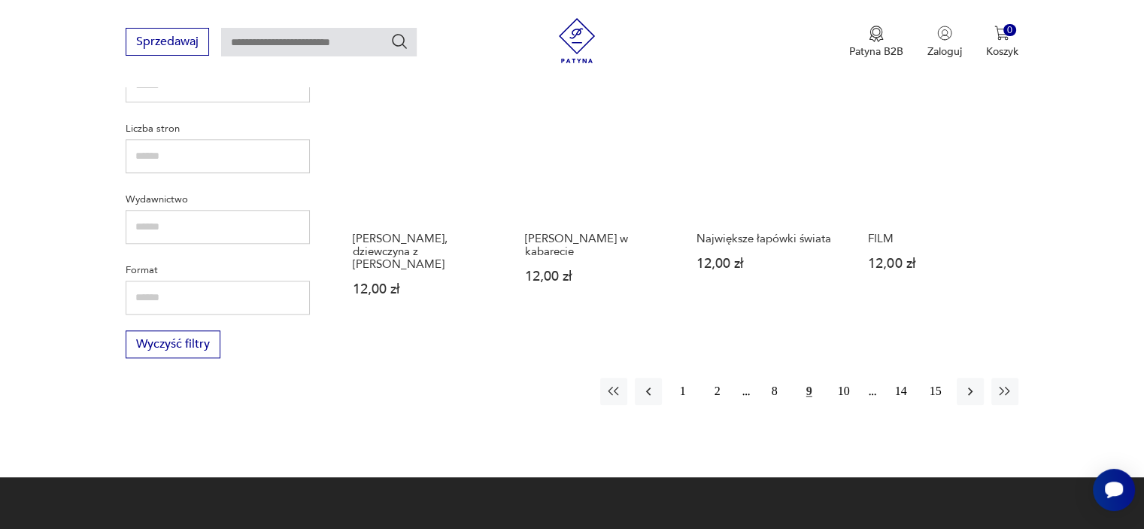
scroll to position [1482, 0]
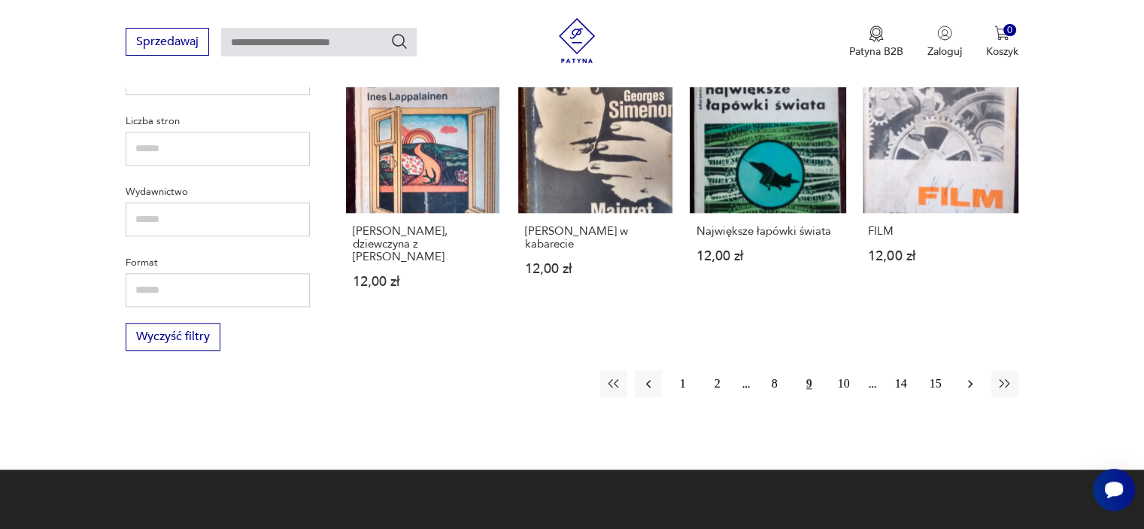
click at [966, 376] on icon "button" at bounding box center [970, 383] width 15 height 15
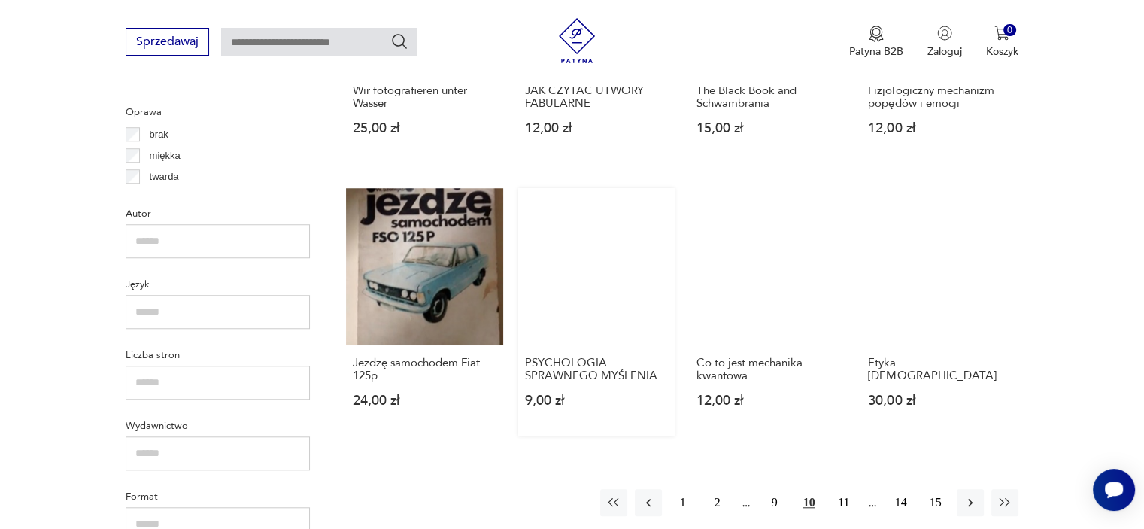
scroll to position [1256, 0]
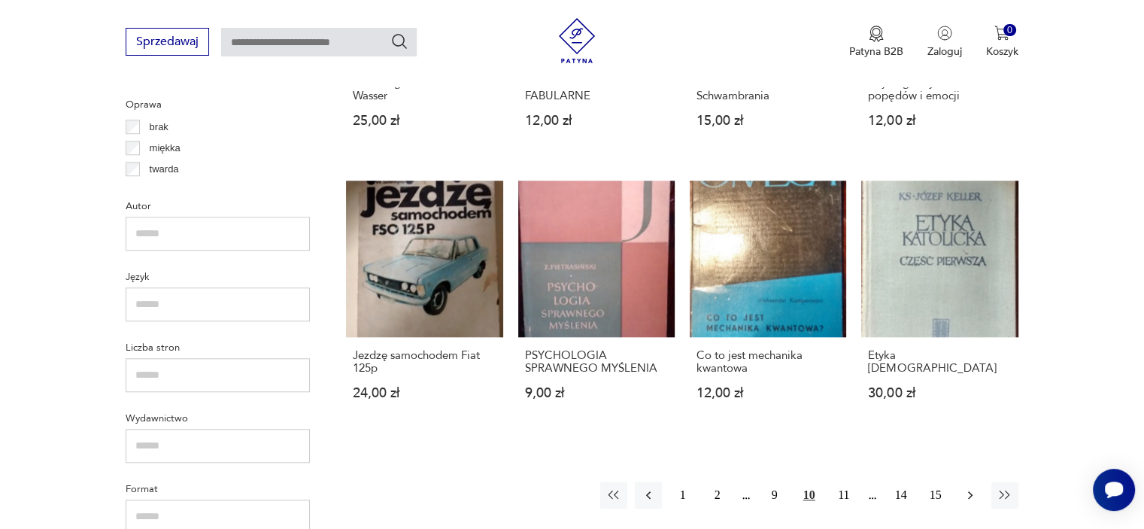
click at [969, 496] on icon "button" at bounding box center [970, 495] width 5 height 8
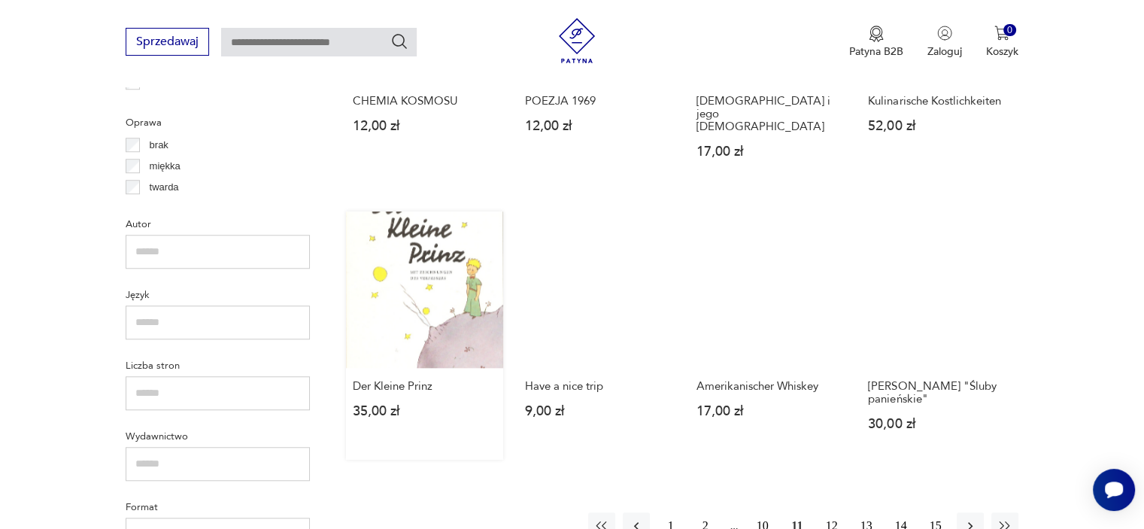
scroll to position [1407, 0]
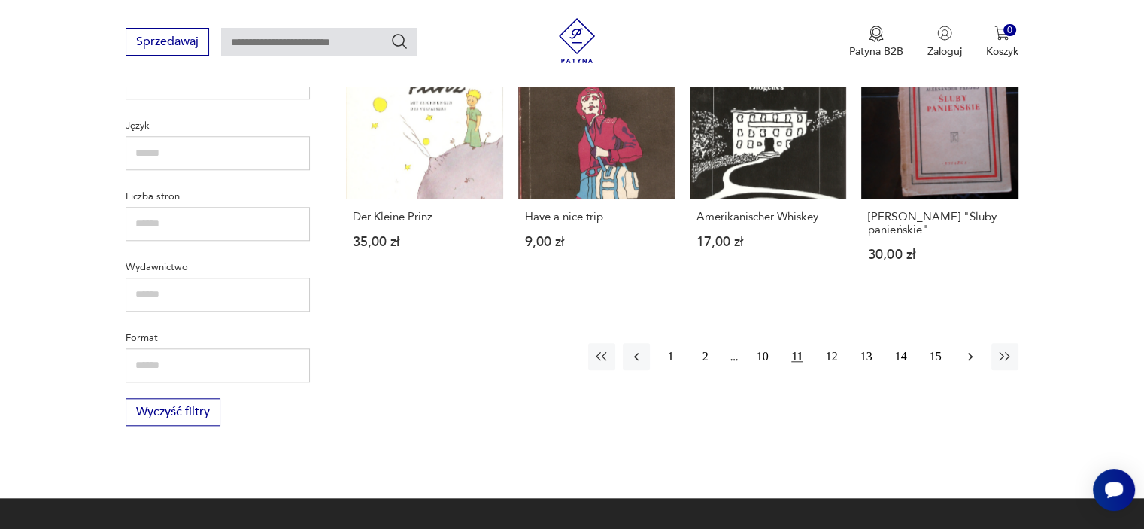
click at [965, 349] on icon "button" at bounding box center [970, 356] width 15 height 15
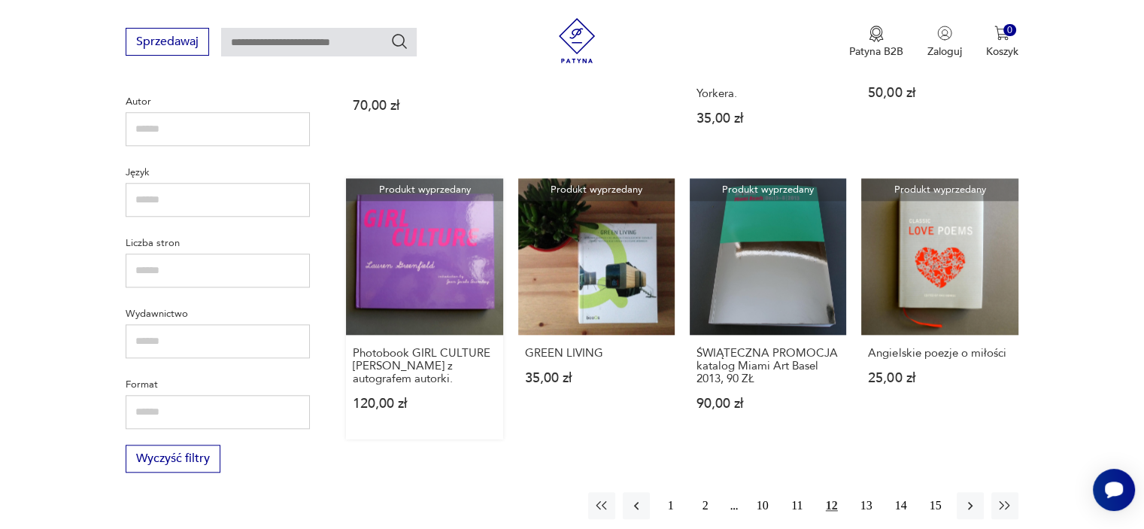
scroll to position [1557, 0]
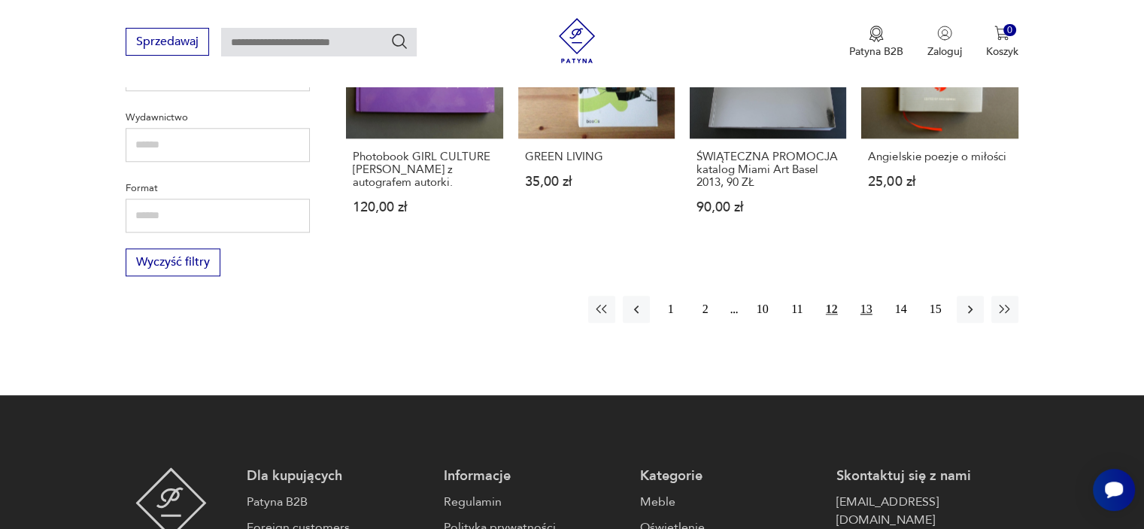
click at [867, 296] on button "13" at bounding box center [866, 309] width 27 height 27
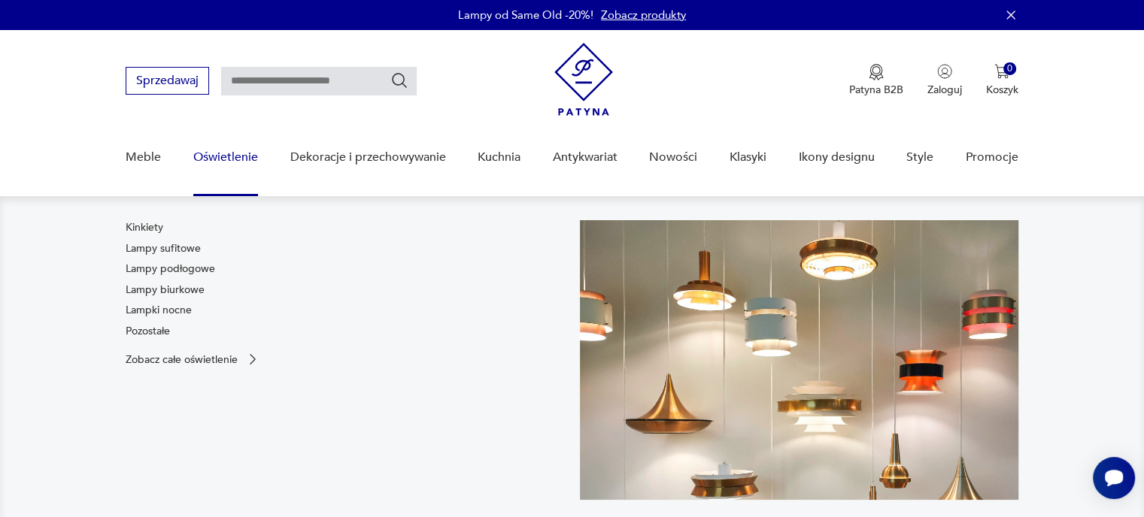
click at [230, 159] on link "Oświetlenie" at bounding box center [225, 158] width 65 height 58
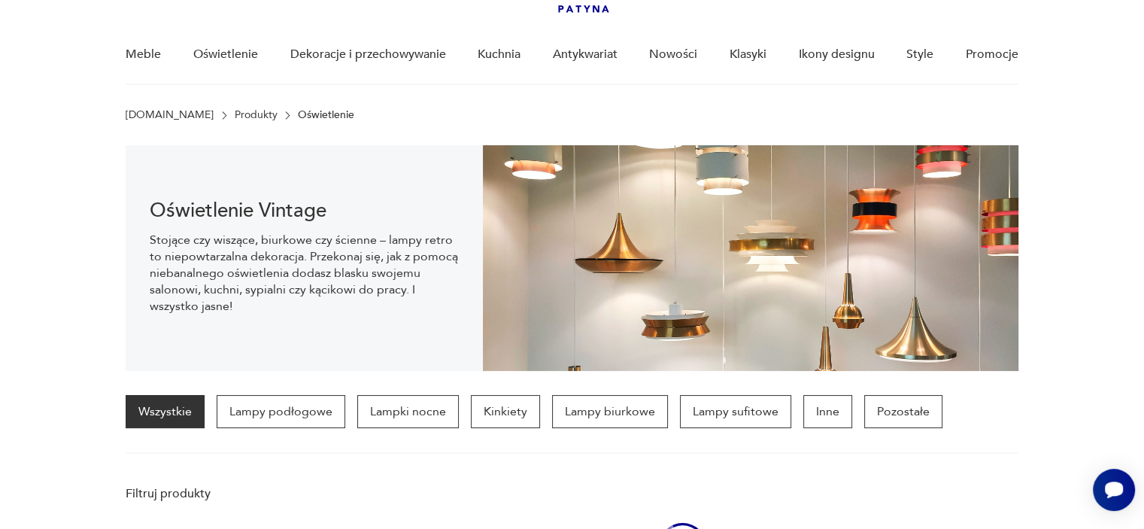
scroll to position [105, 0]
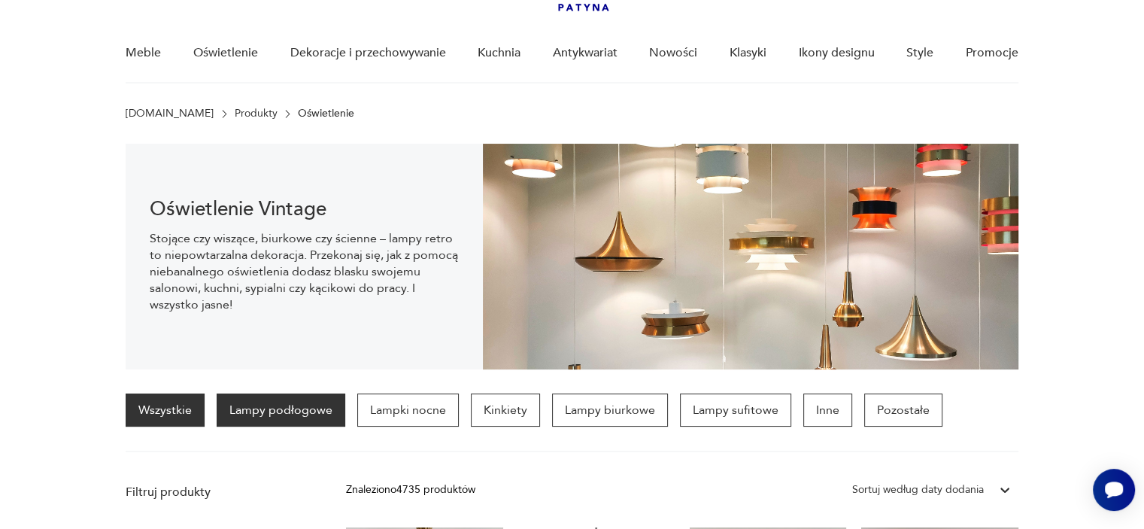
click at [284, 415] on p "Lampy podłogowe" at bounding box center [281, 409] width 129 height 33
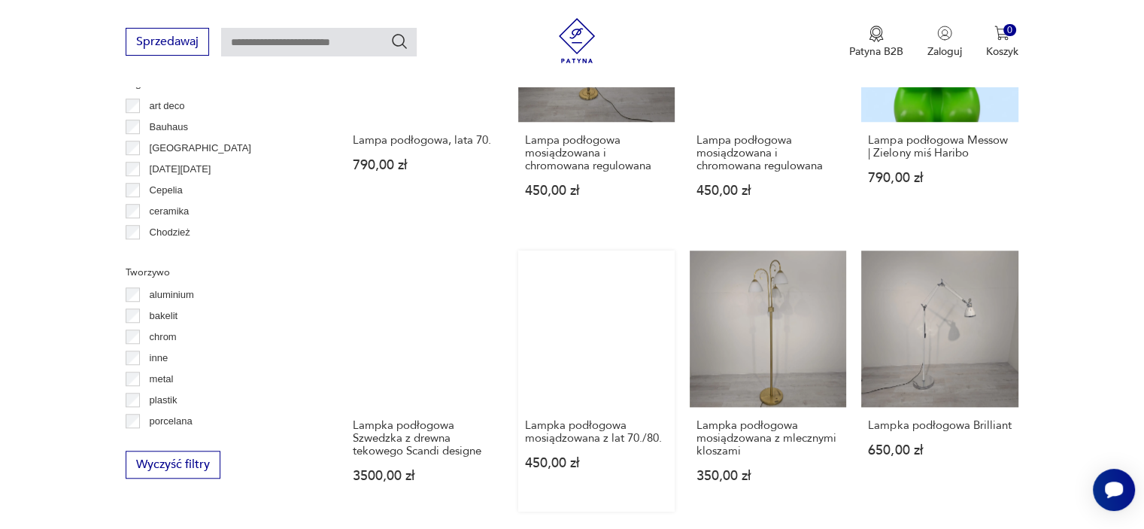
scroll to position [1332, 0]
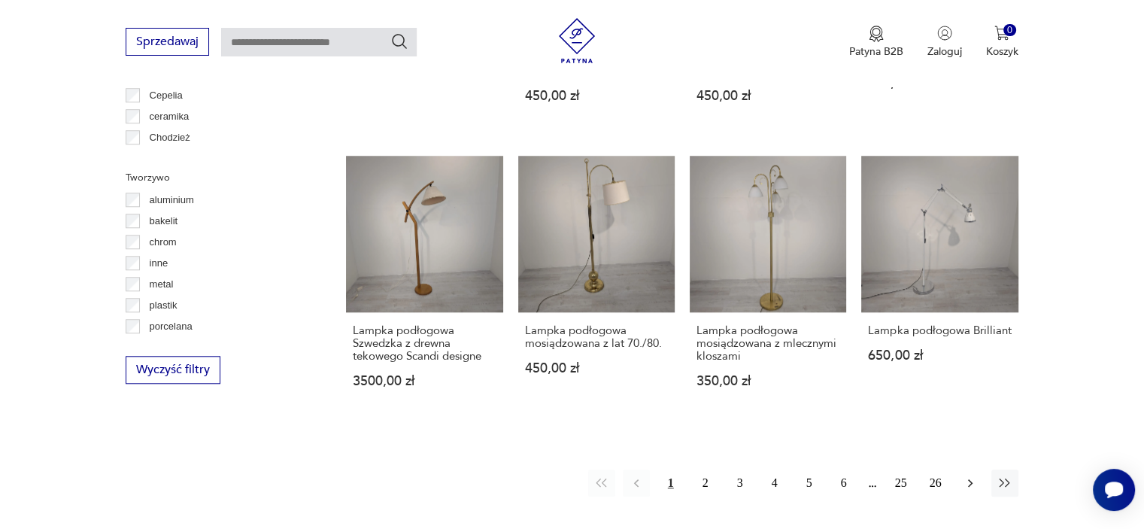
click at [971, 482] on icon "button" at bounding box center [970, 483] width 5 height 8
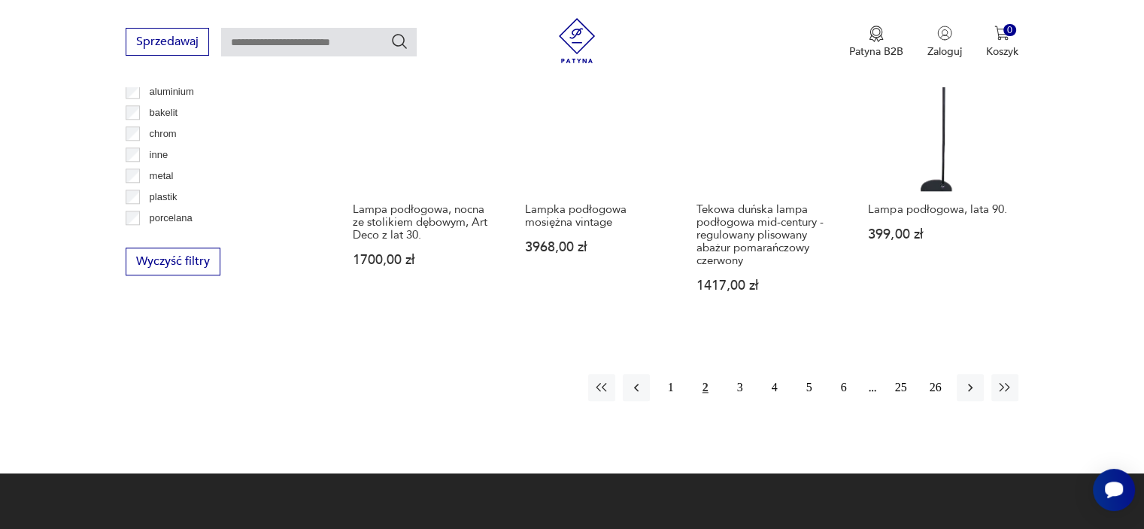
scroll to position [1557, 0]
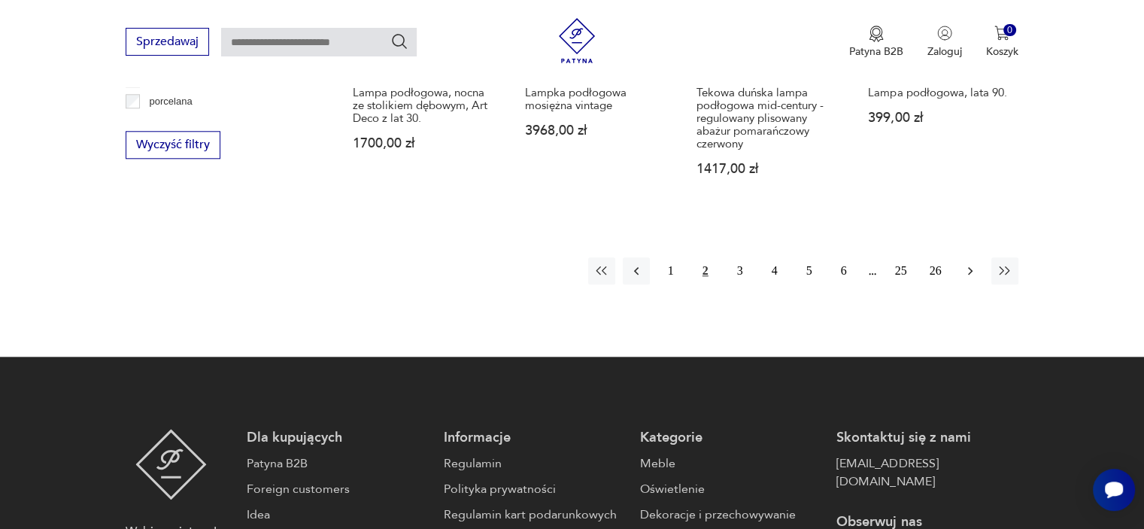
click at [975, 273] on icon "button" at bounding box center [970, 270] width 15 height 15
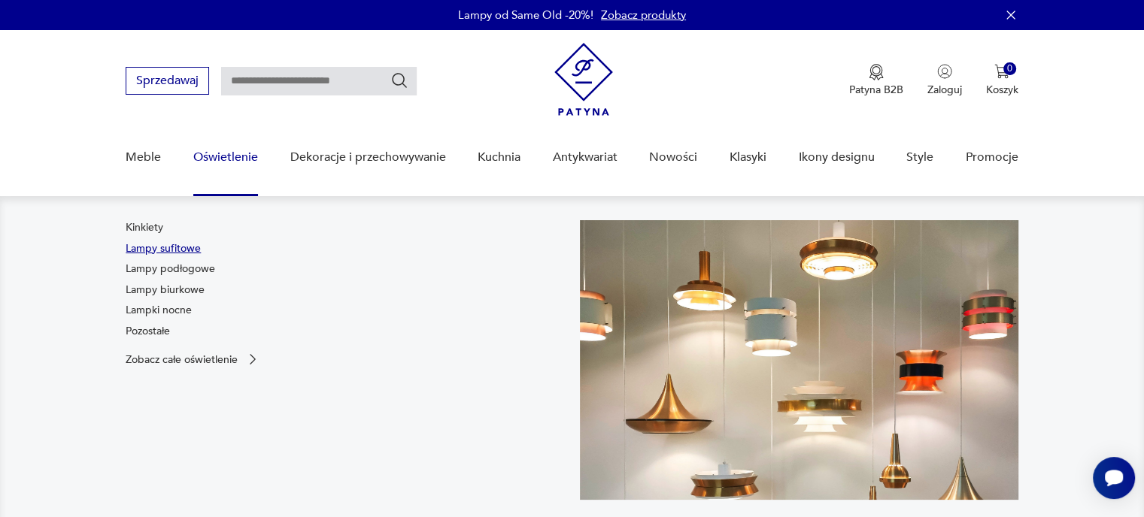
click at [177, 252] on link "Lampy sufitowe" at bounding box center [163, 248] width 75 height 15
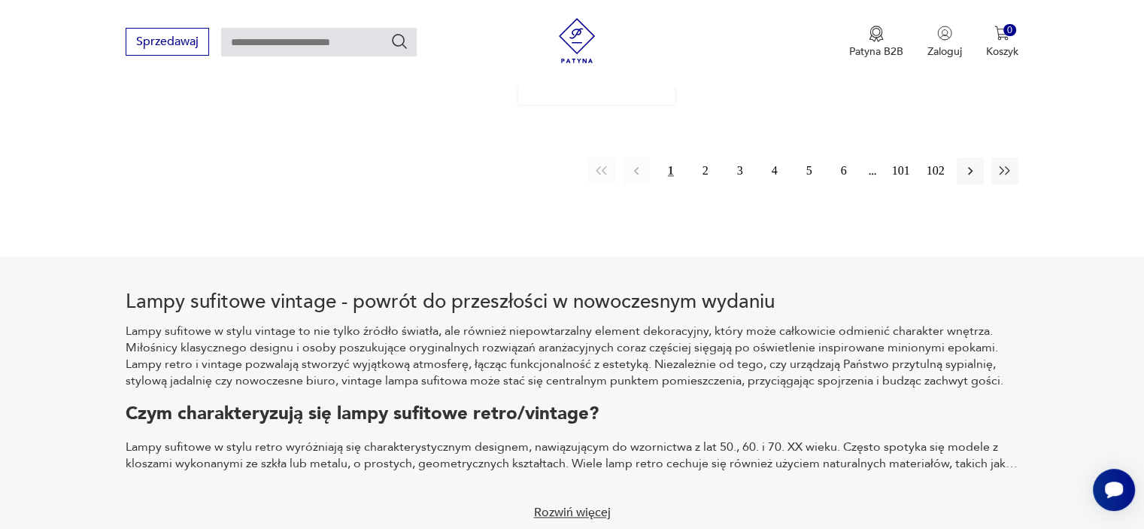
scroll to position [1708, 0]
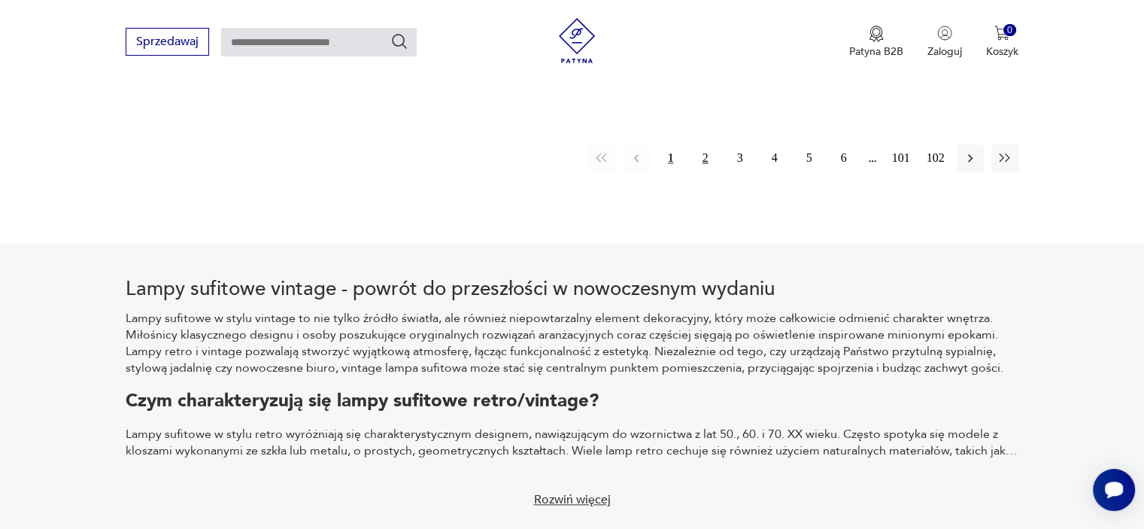
click at [707, 156] on button "2" at bounding box center [705, 157] width 27 height 27
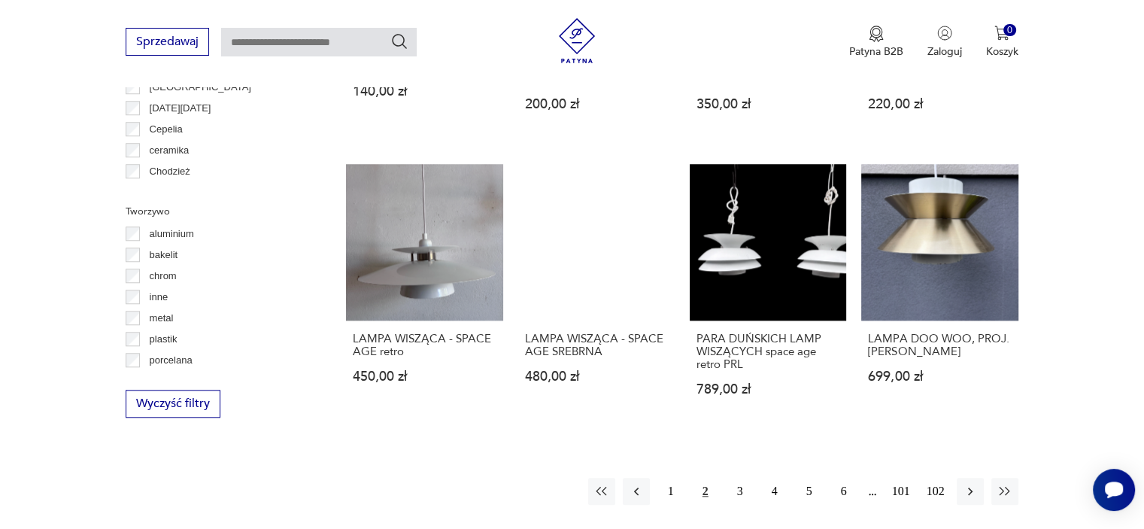
scroll to position [1331, 0]
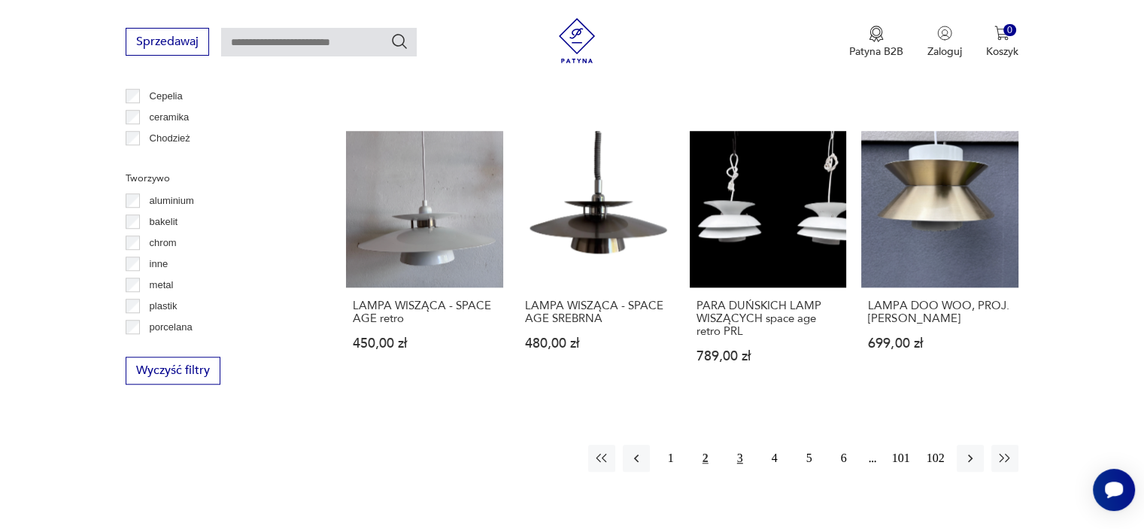
click at [737, 456] on button "3" at bounding box center [739, 457] width 27 height 27
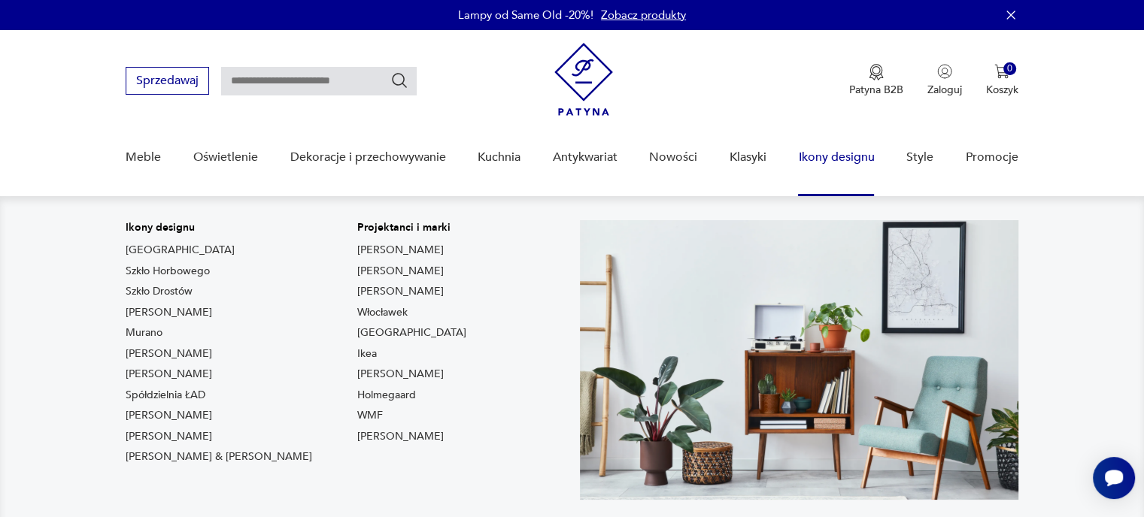
click at [822, 162] on link "Ikony designu" at bounding box center [836, 158] width 76 height 58
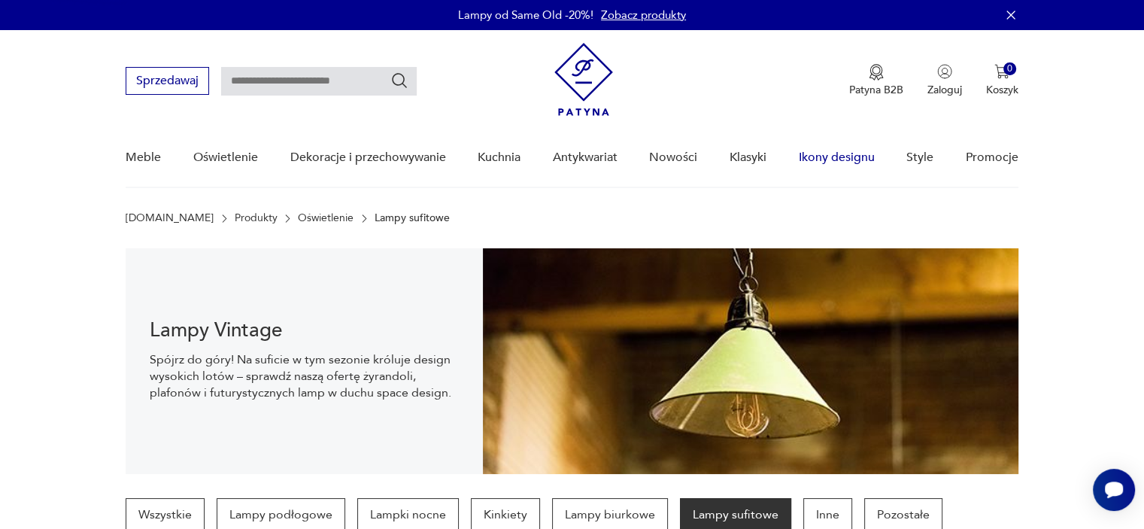
click at [819, 159] on link "Ikony designu" at bounding box center [836, 158] width 76 height 58
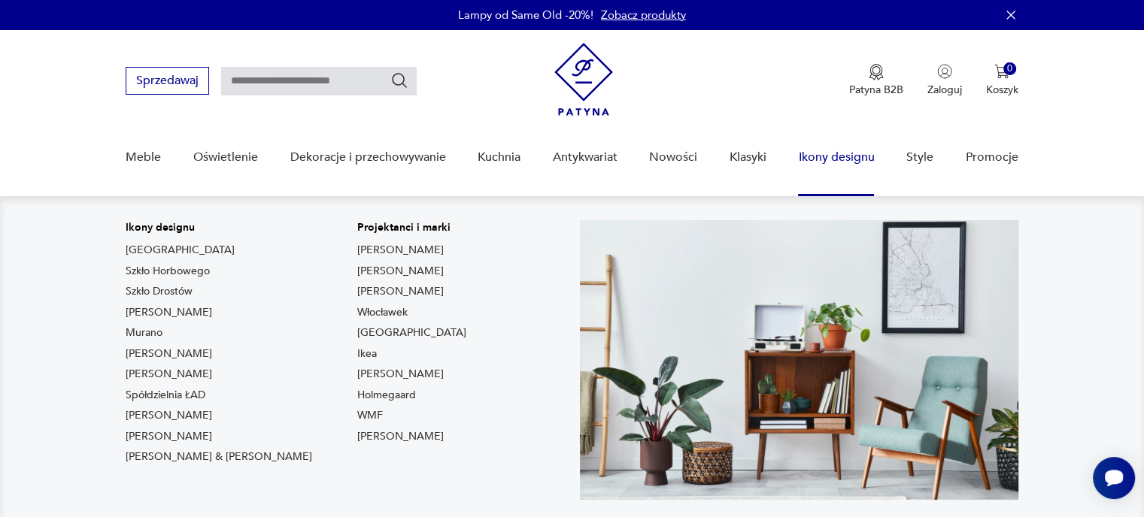
click at [835, 156] on link "Ikony designu" at bounding box center [836, 158] width 76 height 58
click at [194, 315] on link "[PERSON_NAME]" at bounding box center [169, 312] width 86 height 15
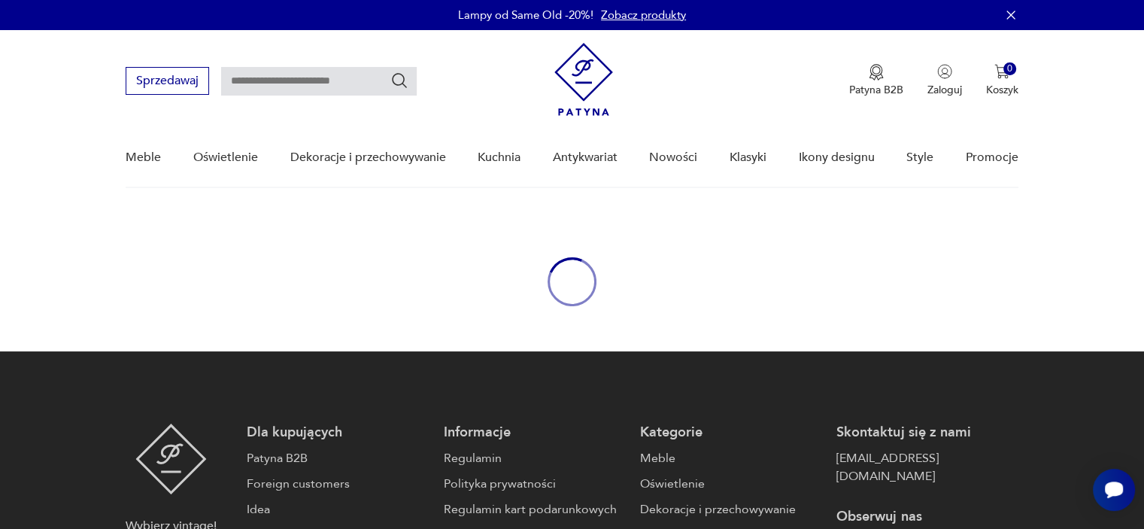
type input "*******"
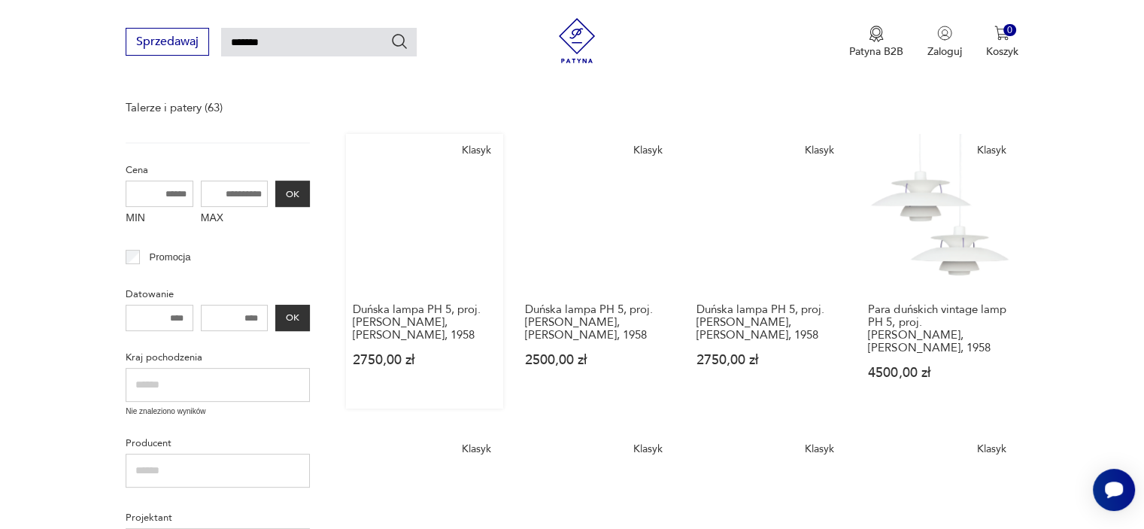
scroll to position [194, 0]
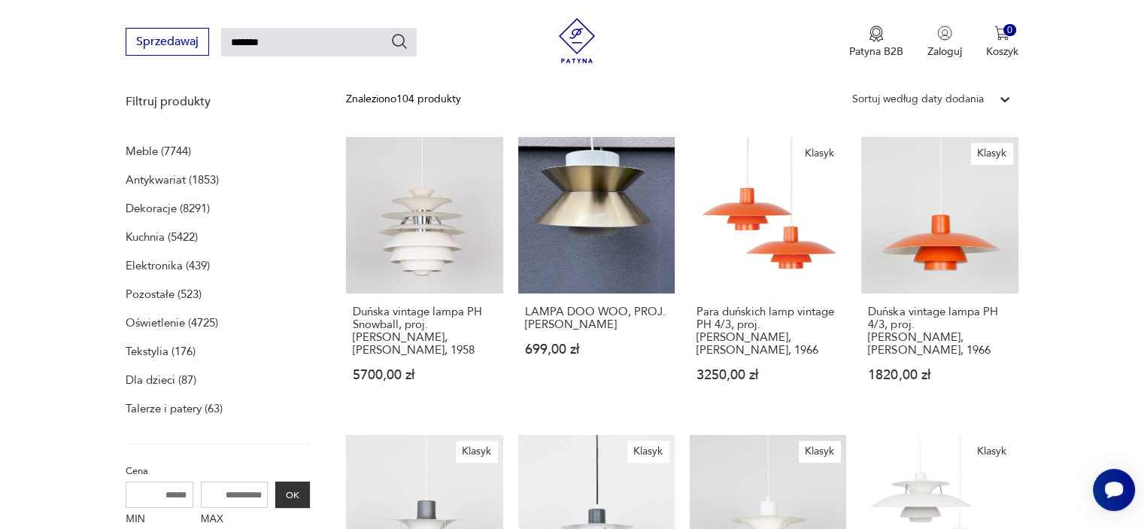
click at [131, 266] on p "Elektronika (439)" at bounding box center [168, 265] width 84 height 21
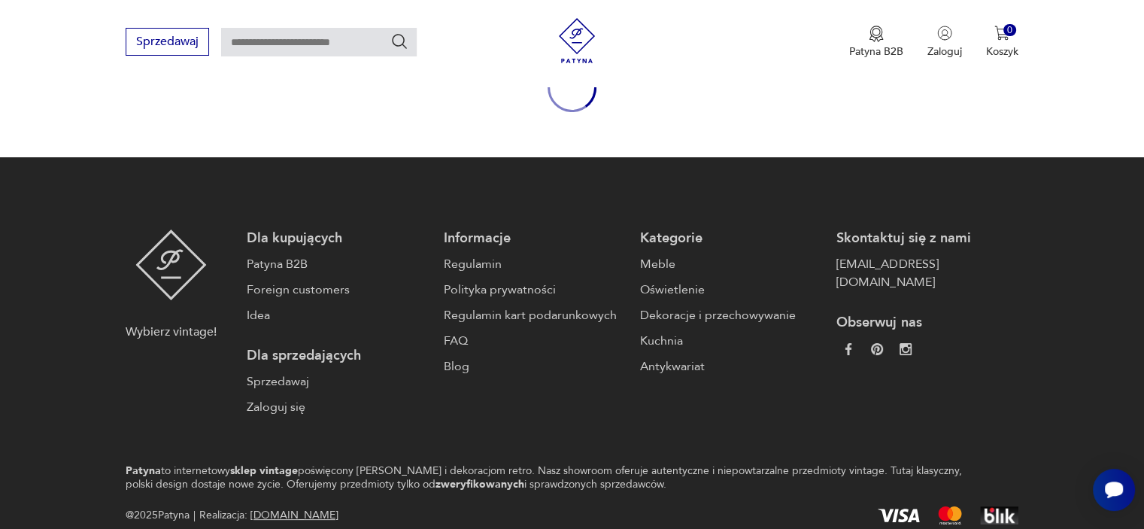
type input "*******"
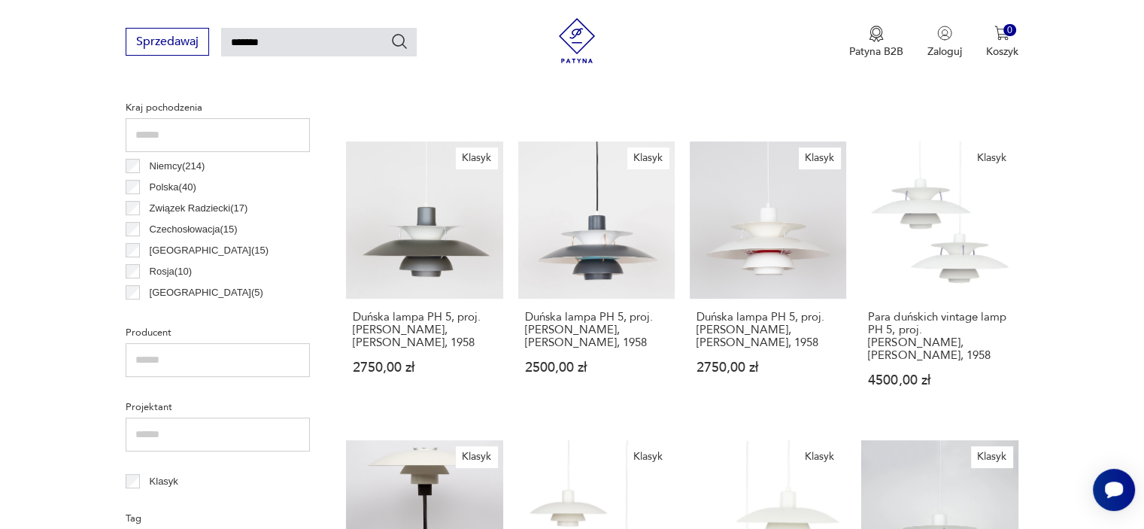
scroll to position [451, 0]
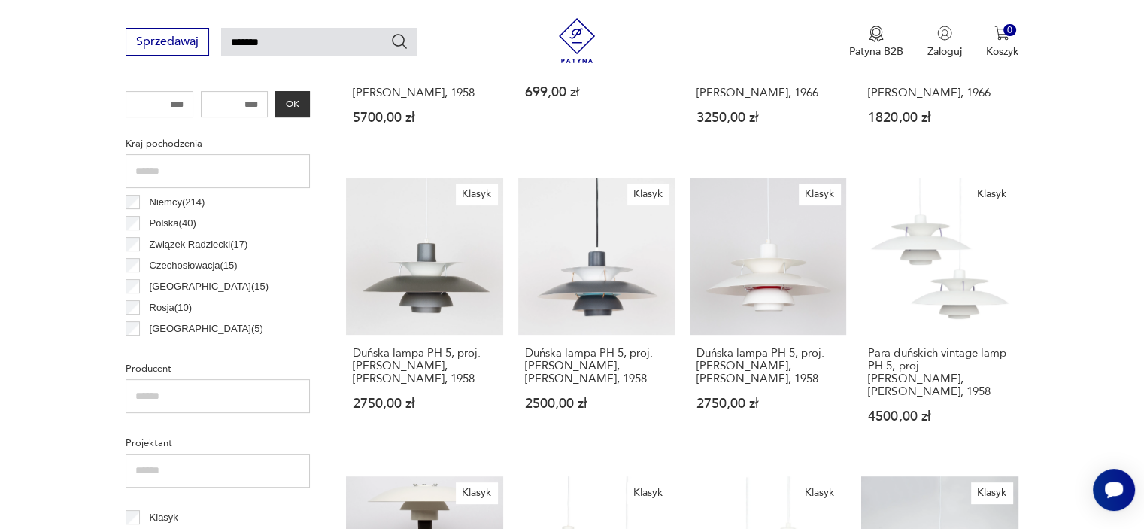
click at [159, 224] on p "Polska ( 40 )" at bounding box center [173, 223] width 47 height 17
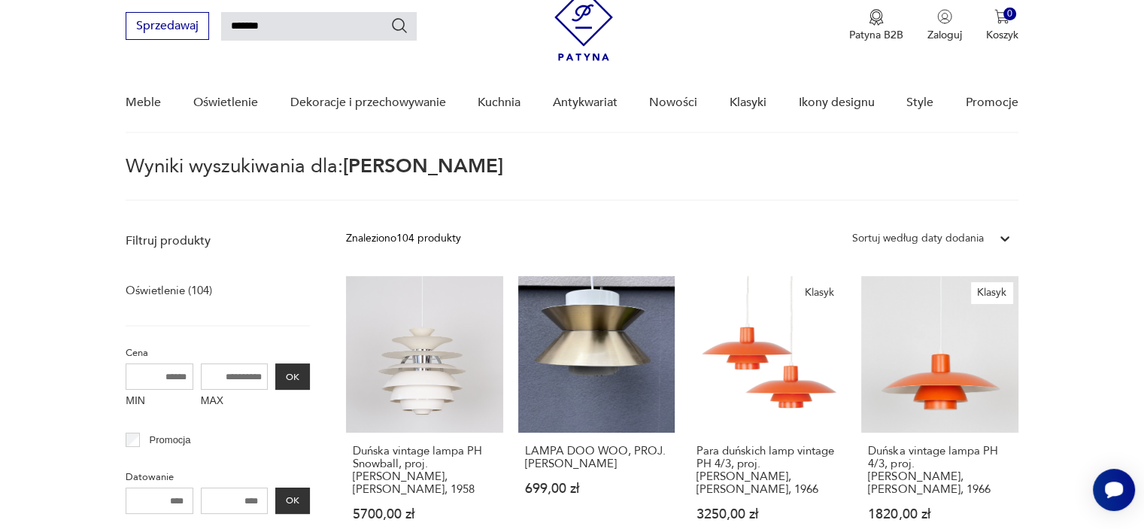
scroll to position [53, 0]
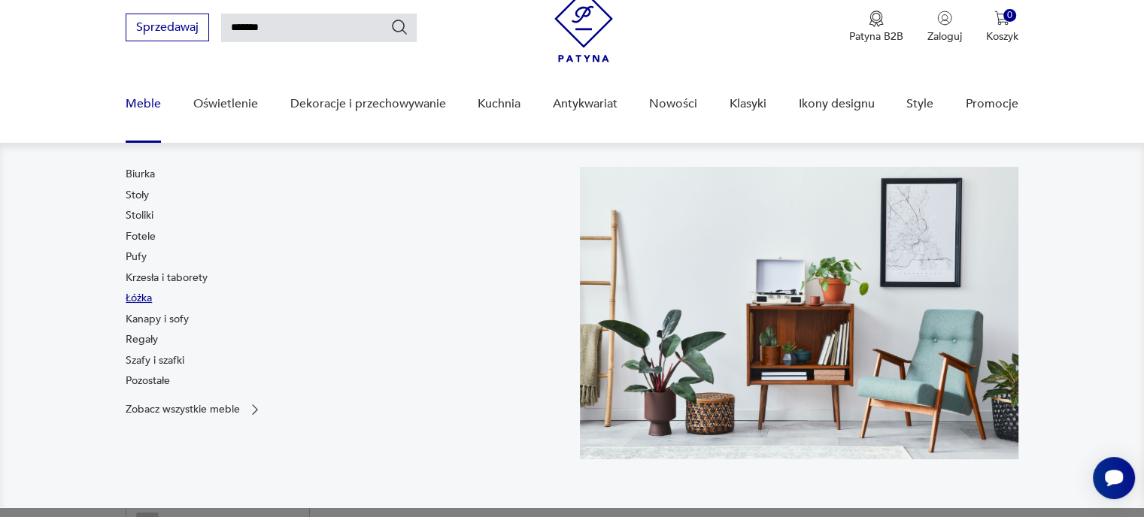
click at [138, 301] on link "Łóżka" at bounding box center [139, 298] width 26 height 15
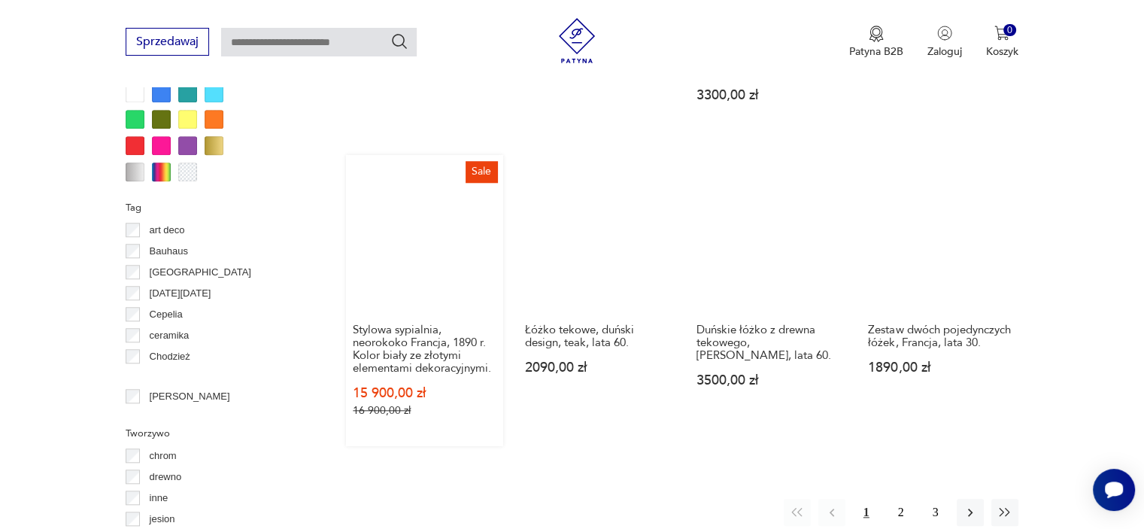
scroll to position [1451, 0]
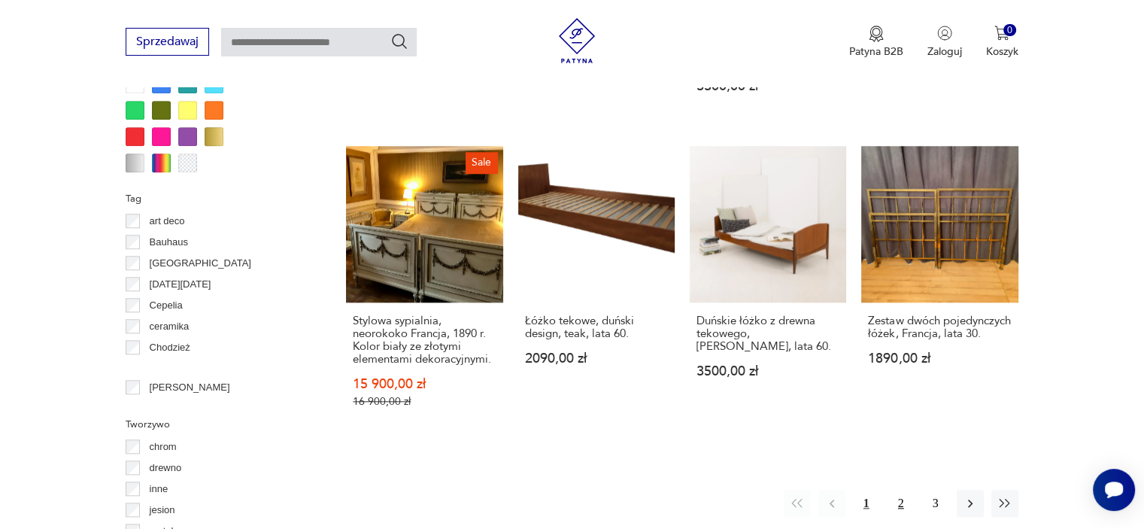
click at [899, 490] on button "2" at bounding box center [900, 503] width 27 height 27
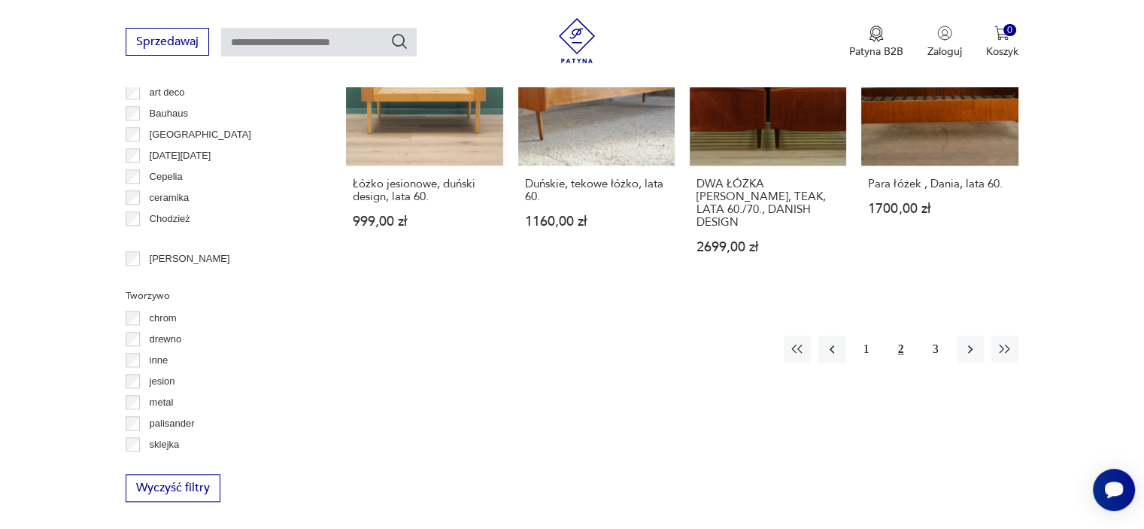
scroll to position [1602, 0]
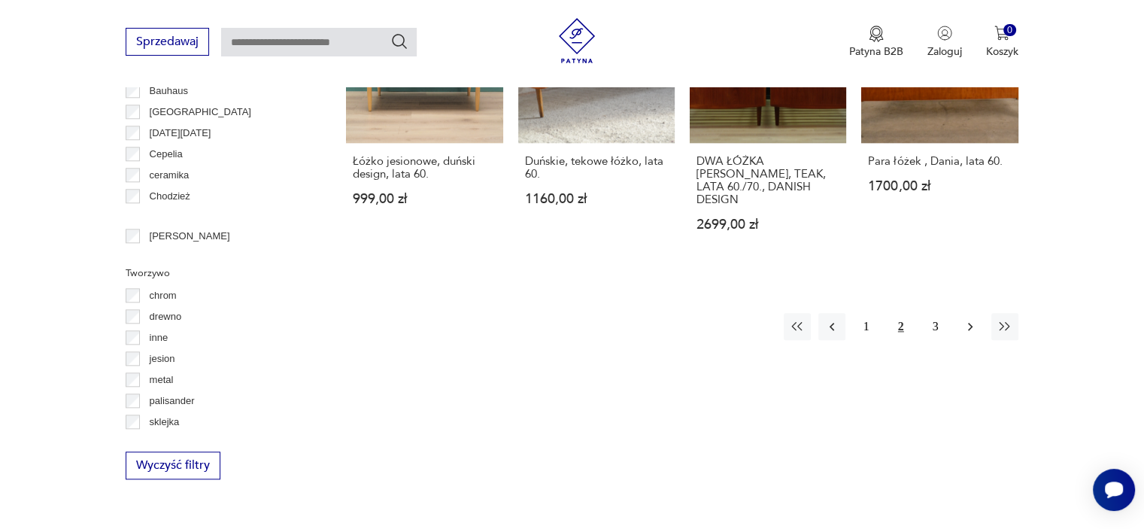
click at [969, 319] on icon "button" at bounding box center [970, 326] width 15 height 15
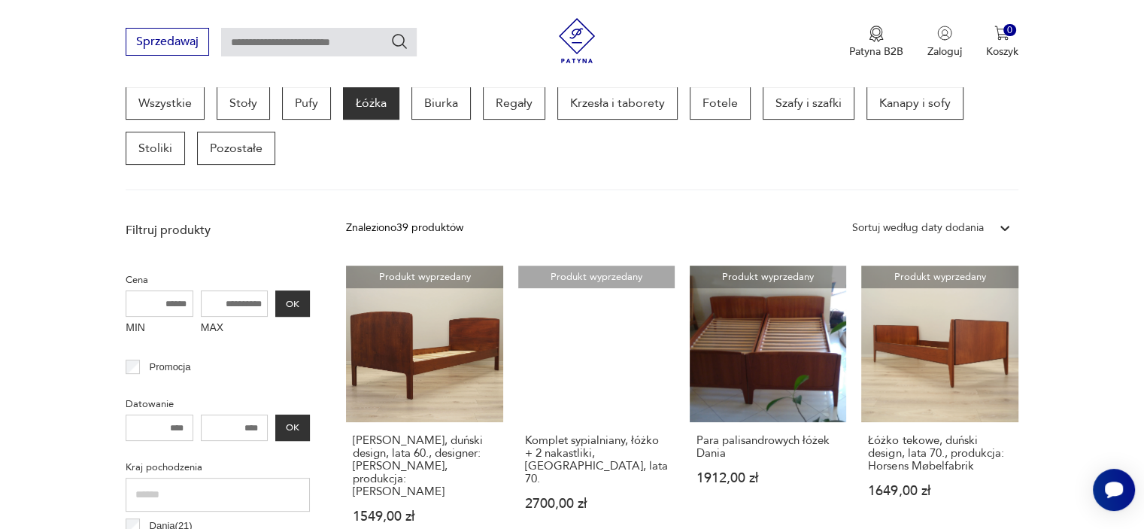
scroll to position [98, 0]
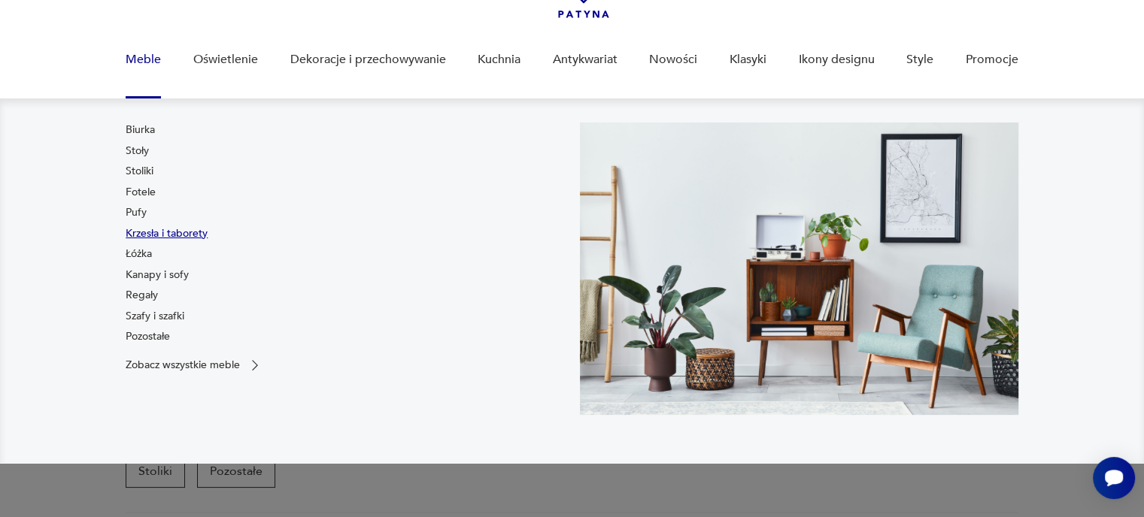
click at [147, 232] on link "Krzesła i taborety" at bounding box center [167, 233] width 82 height 15
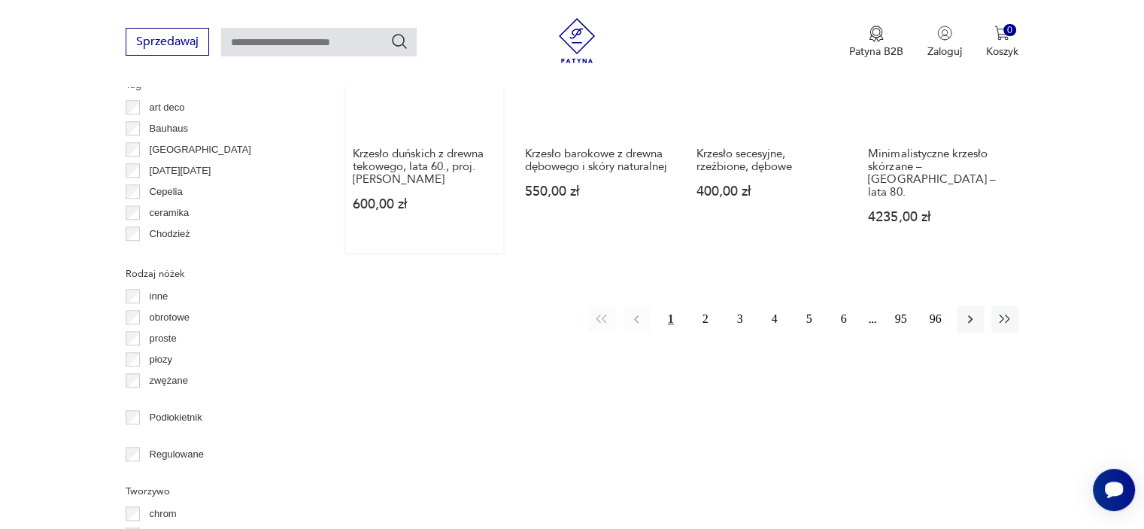
scroll to position [1677, 0]
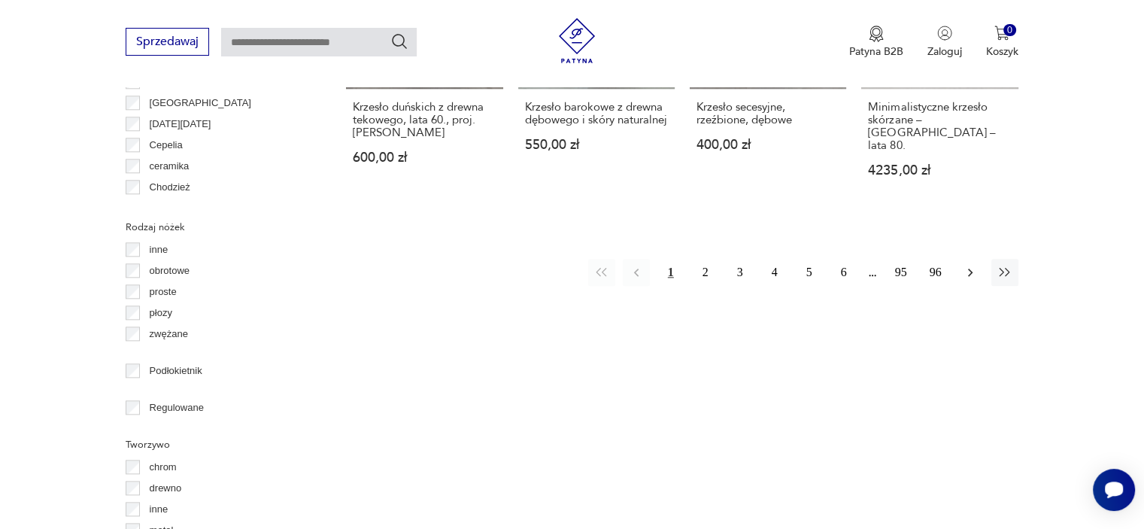
click at [967, 265] on icon "button" at bounding box center [970, 272] width 15 height 15
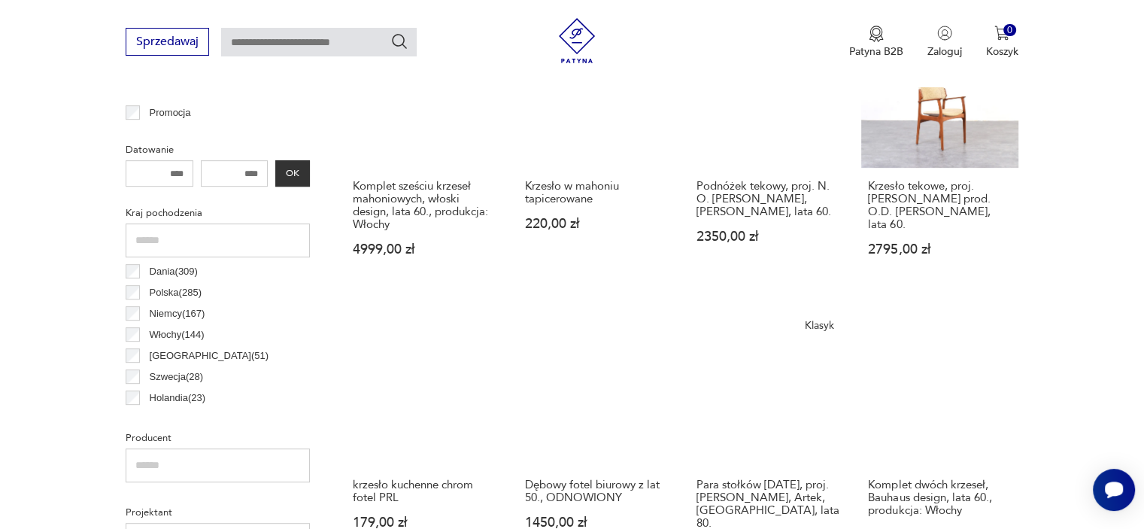
scroll to position [775, 0]
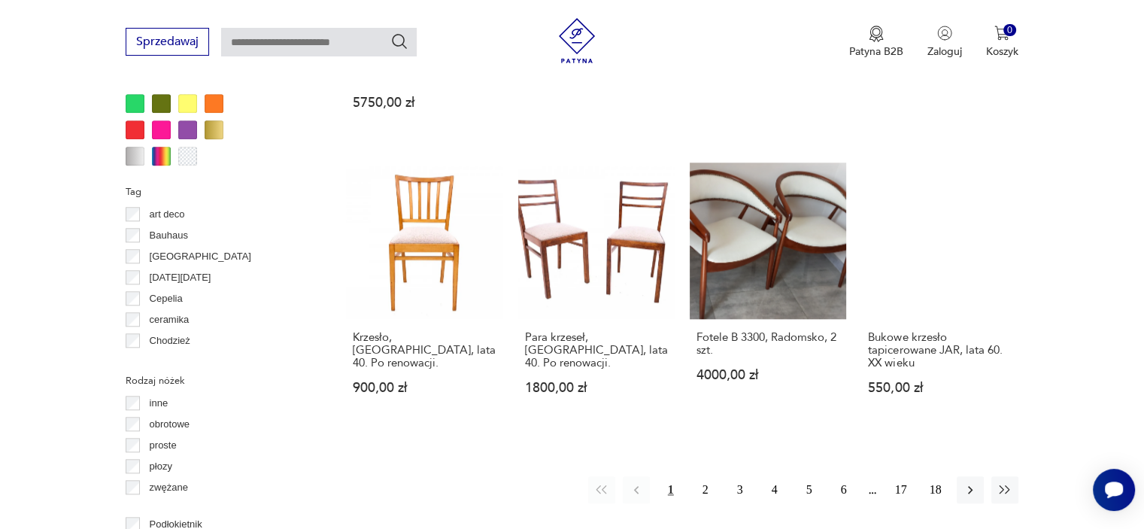
scroll to position [1527, 0]
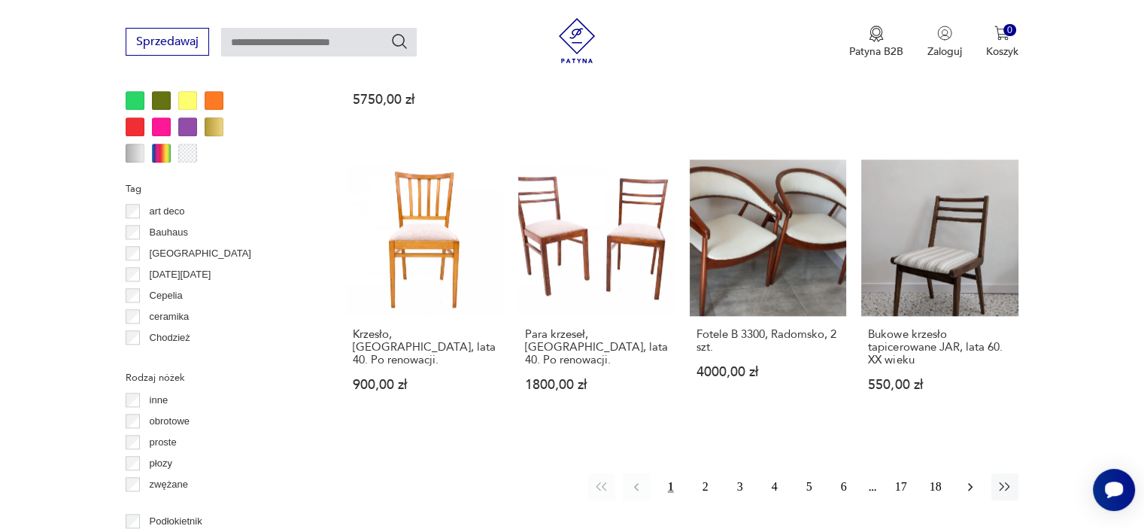
click at [970, 479] on icon "button" at bounding box center [970, 486] width 15 height 15
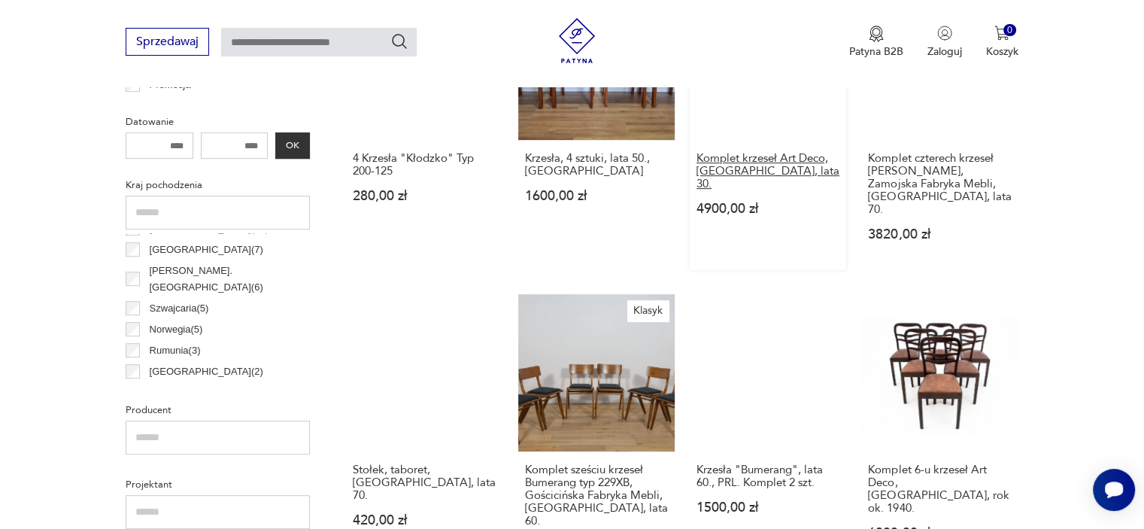
scroll to position [699, 0]
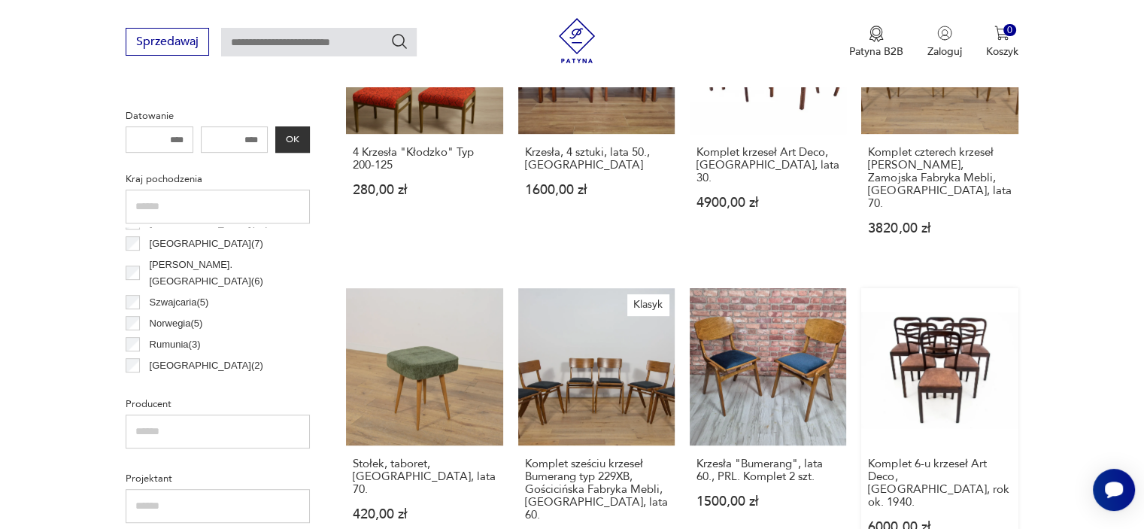
click at [951, 332] on link "Komplet 6-u krzeseł Art Deco, [GEOGRAPHIC_DATA], rok ok. 1940. 6000,00 zł" at bounding box center [939, 431] width 156 height 287
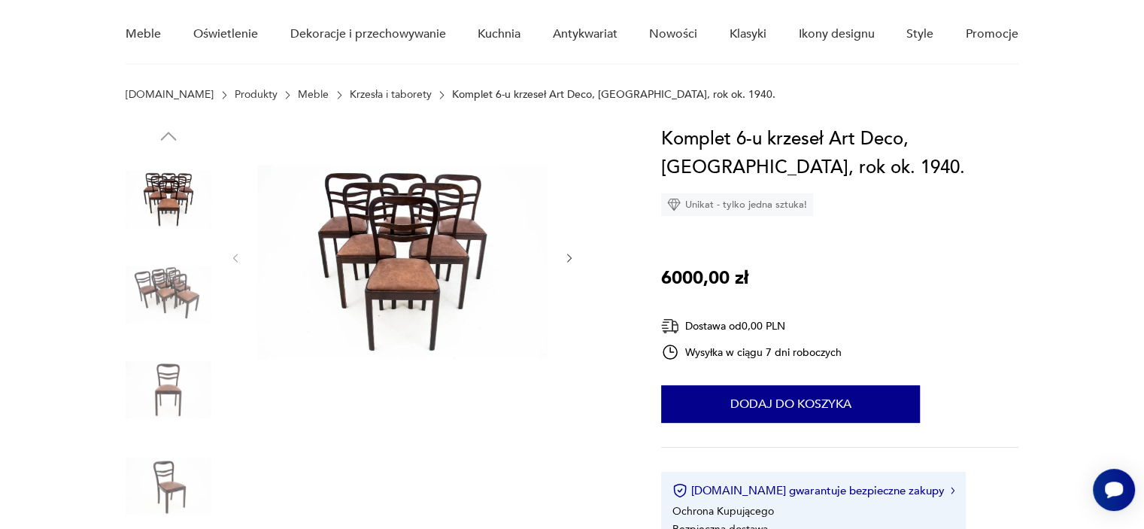
scroll to position [150, 0]
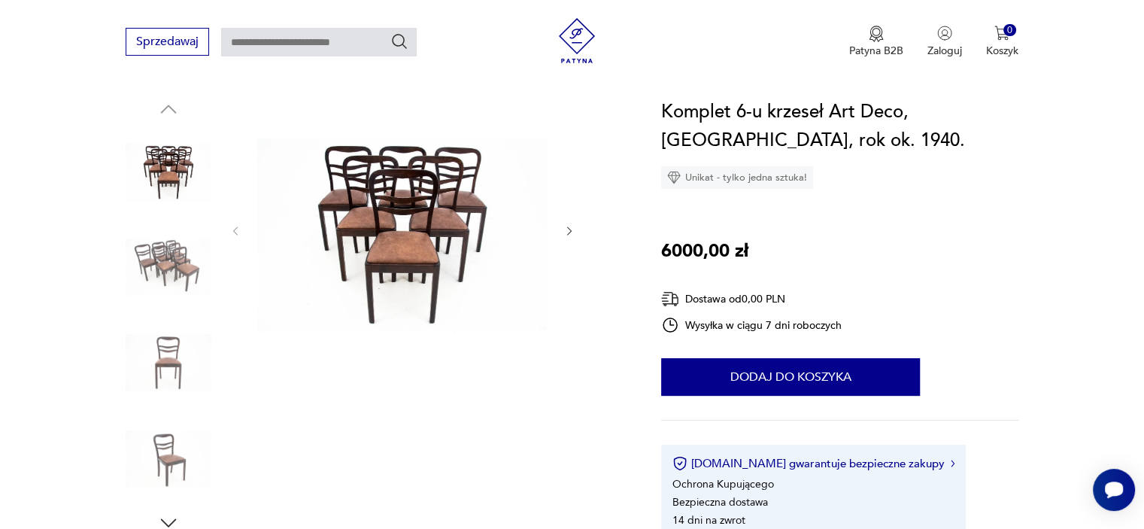
click at [566, 231] on icon "button" at bounding box center [569, 231] width 13 height 13
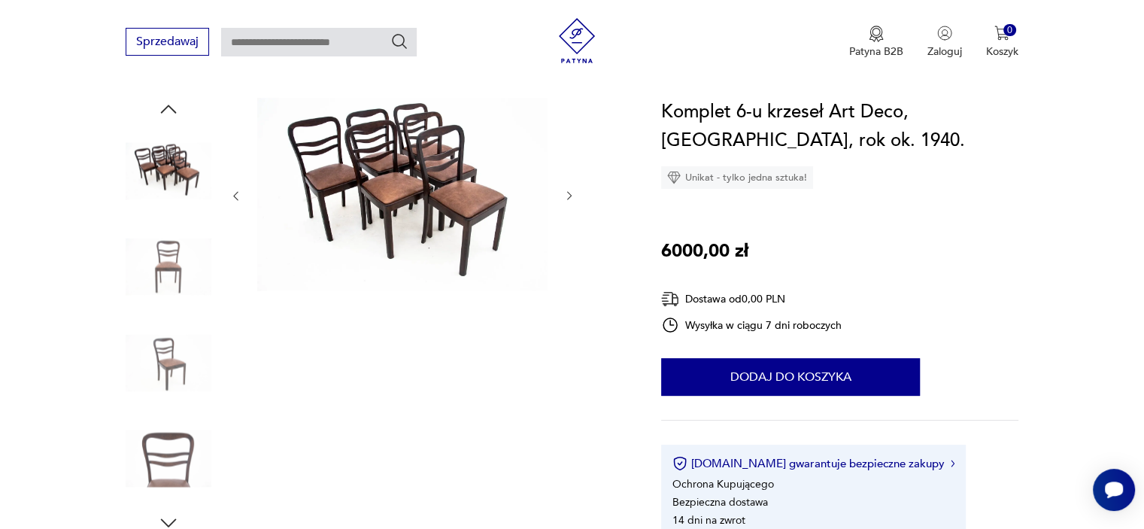
click at [566, 231] on div at bounding box center [402, 196] width 346 height 196
click at [568, 192] on icon "button" at bounding box center [569, 196] width 5 height 9
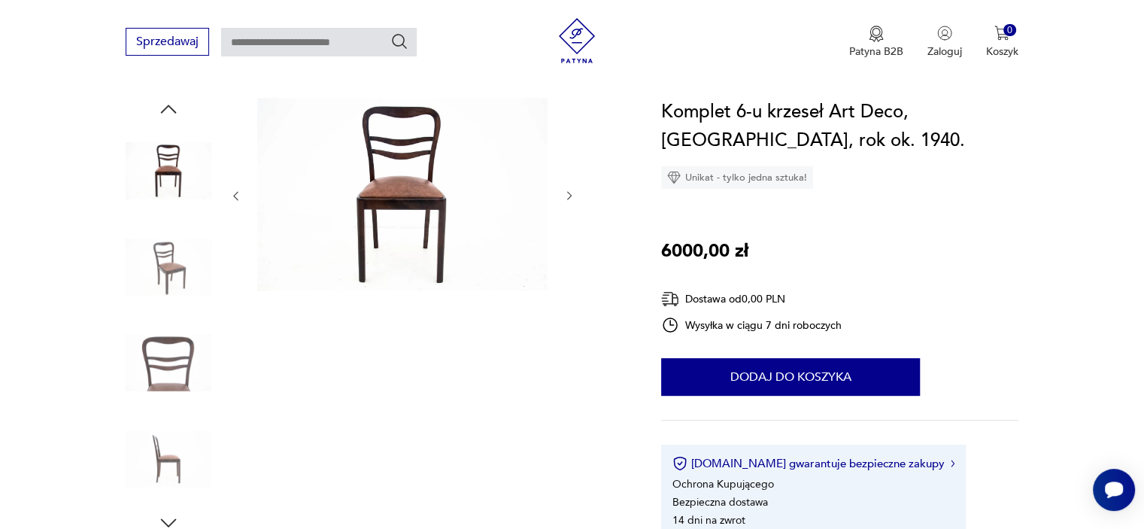
click at [568, 192] on icon "button" at bounding box center [569, 196] width 5 height 9
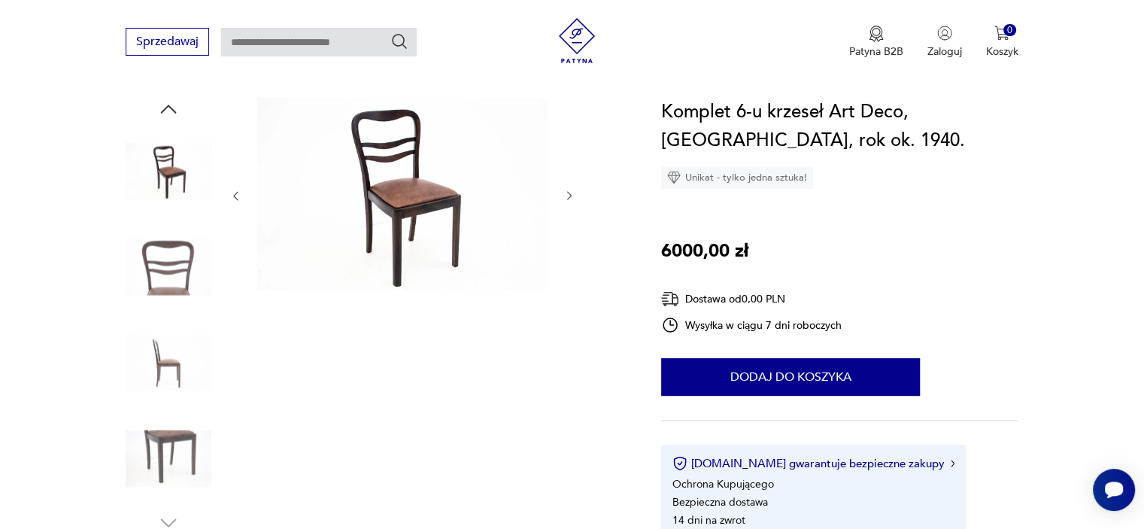
click at [568, 192] on icon "button" at bounding box center [569, 196] width 5 height 9
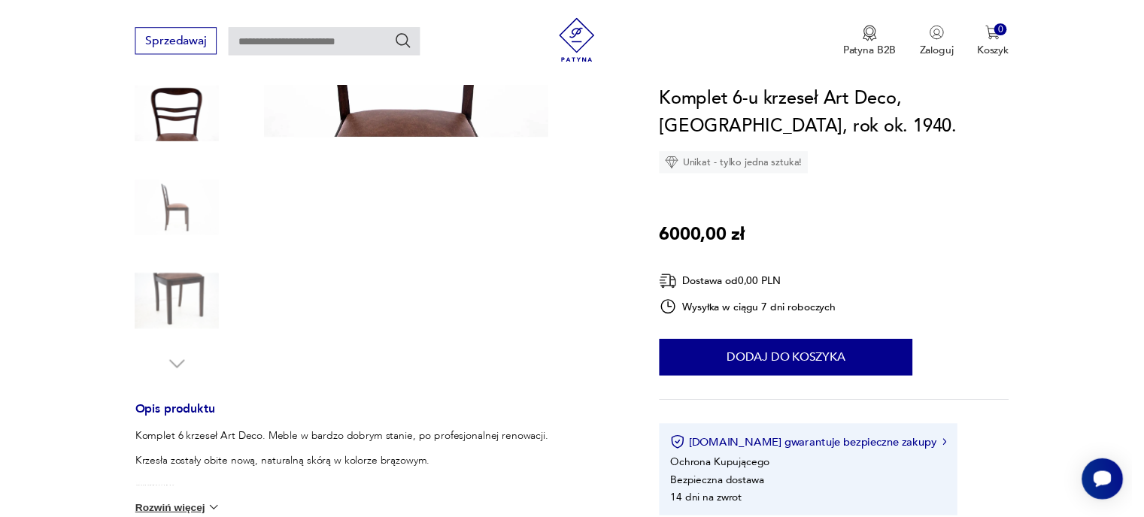
scroll to position [75, 0]
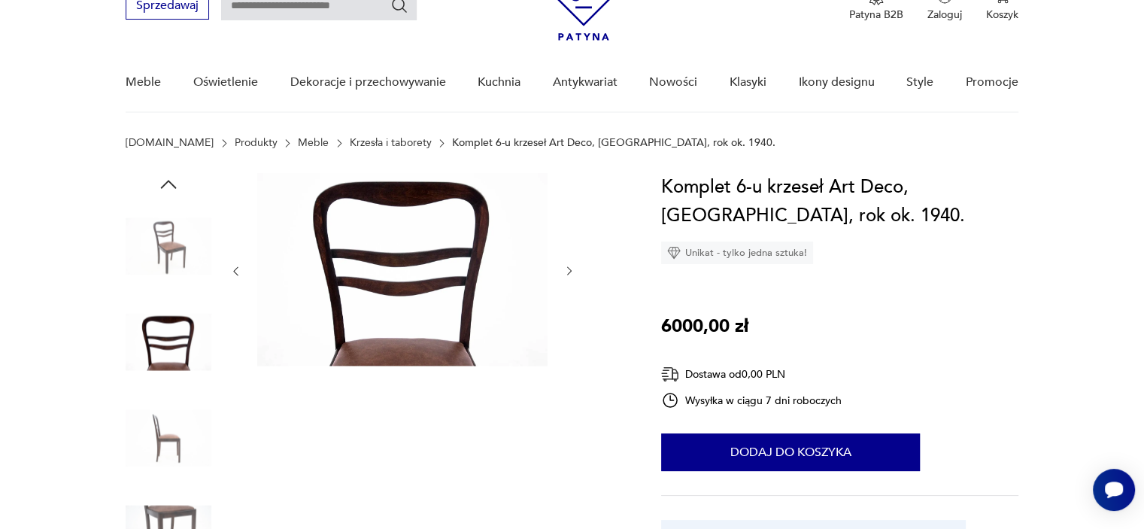
click at [429, 327] on img at bounding box center [402, 269] width 290 height 193
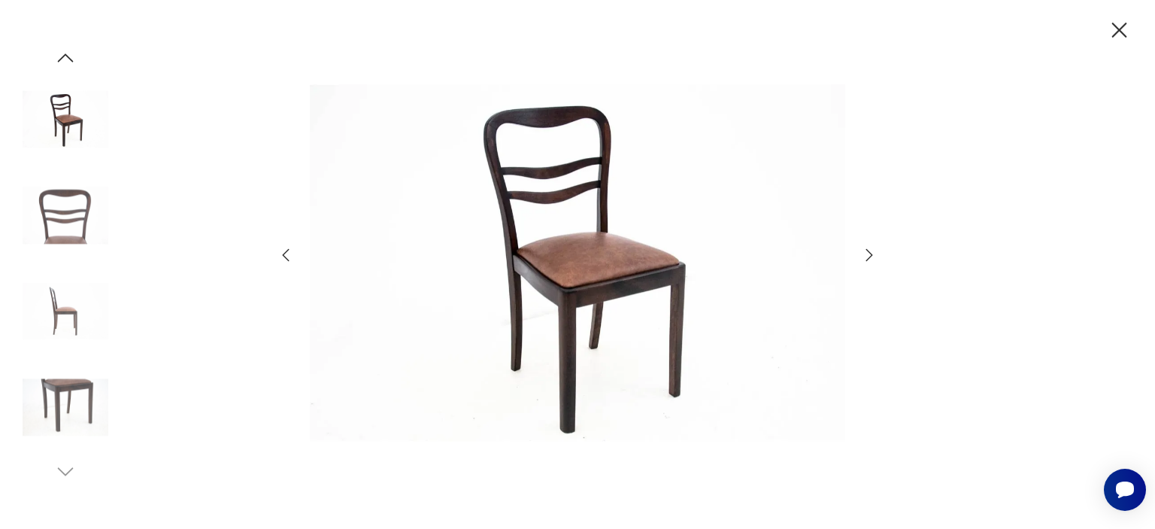
click at [583, 279] on img at bounding box center [577, 262] width 535 height 423
click at [875, 255] on icon "button" at bounding box center [869, 255] width 18 height 18
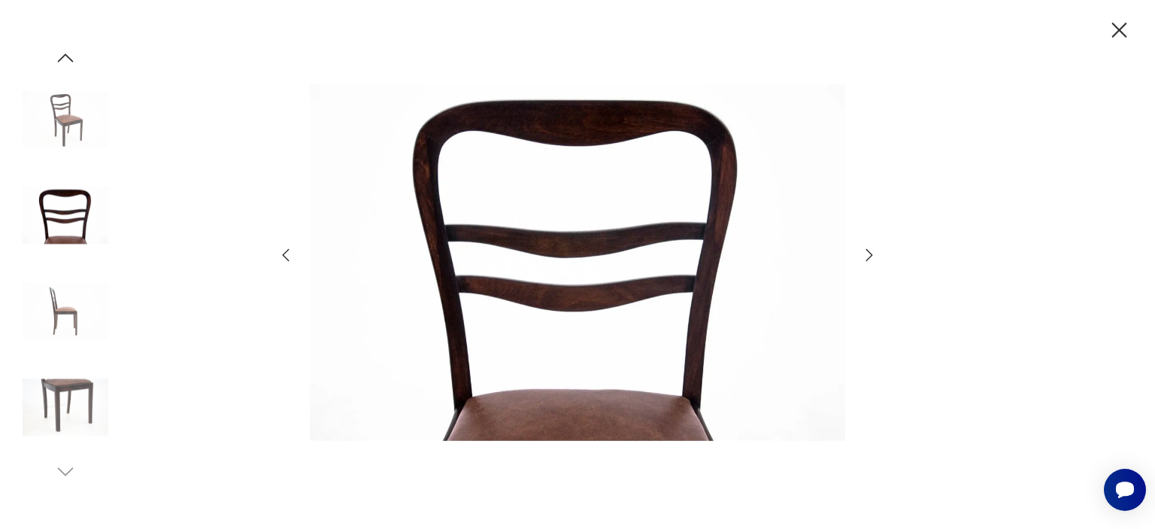
click at [875, 254] on icon "button" at bounding box center [869, 255] width 18 height 18
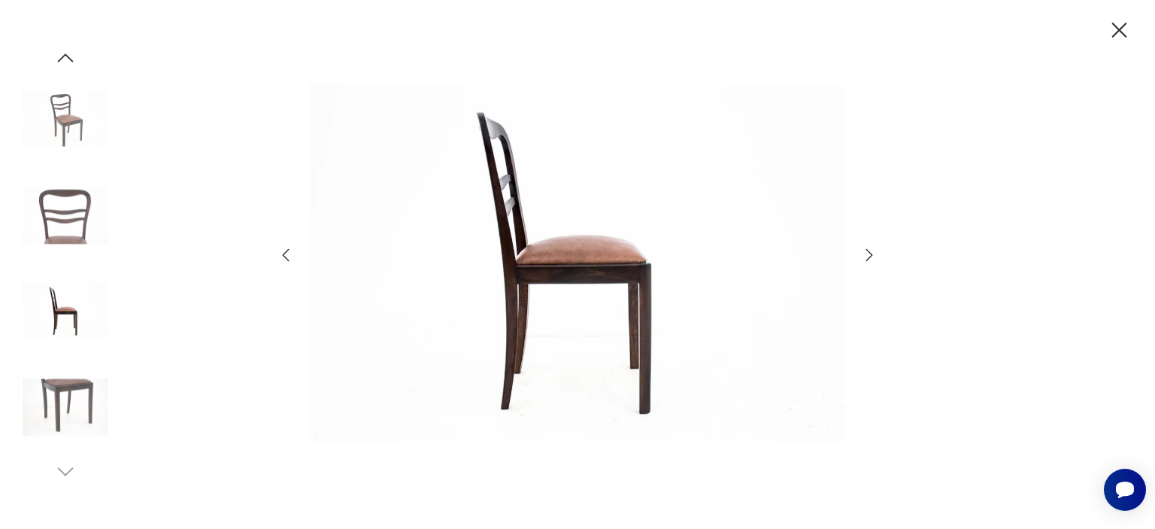
click at [1117, 27] on icon "button" at bounding box center [1119, 30] width 15 height 15
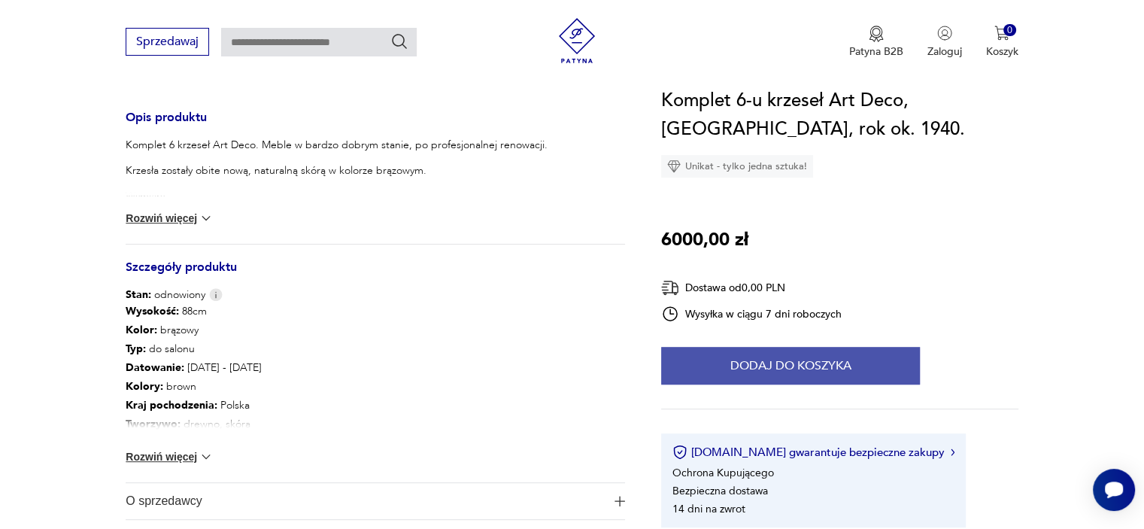
scroll to position [0, 0]
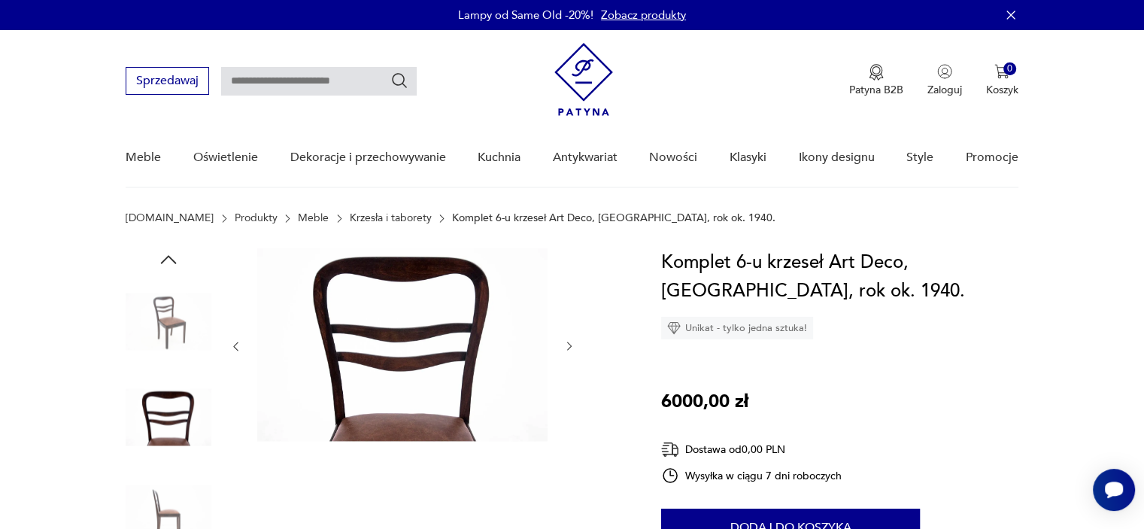
click at [359, 88] on input "text" at bounding box center [319, 81] width 196 height 29
type input "*****"
click at [401, 83] on icon "Szukaj" at bounding box center [400, 80] width 15 height 15
type input "*****"
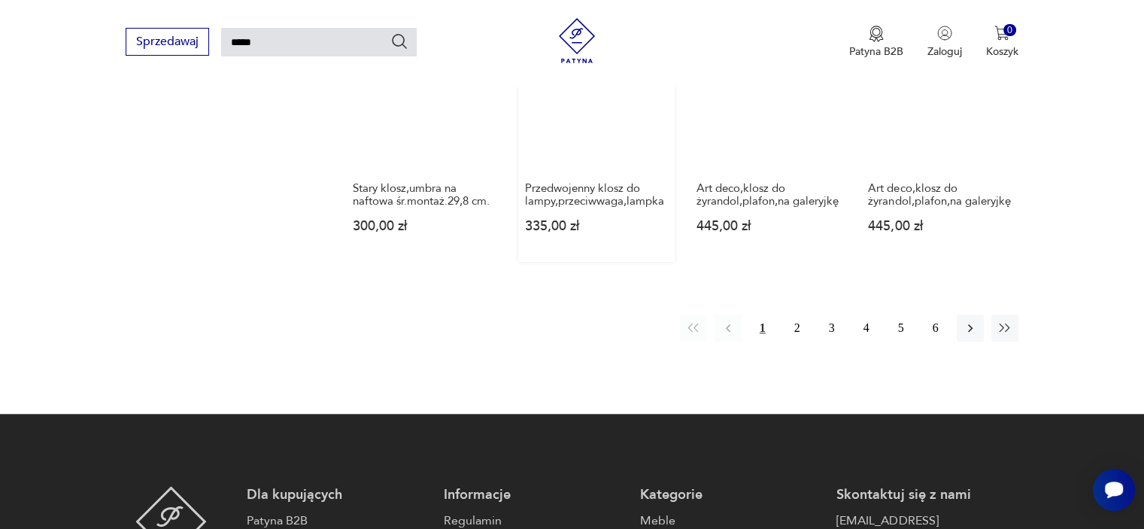
scroll to position [1257, 0]
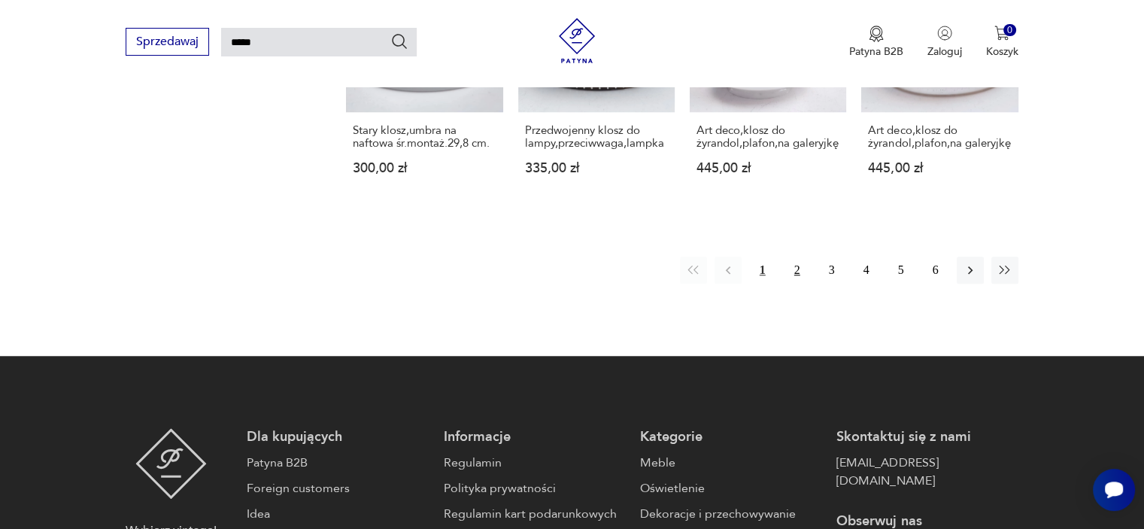
click at [794, 256] on button "2" at bounding box center [797, 269] width 27 height 27
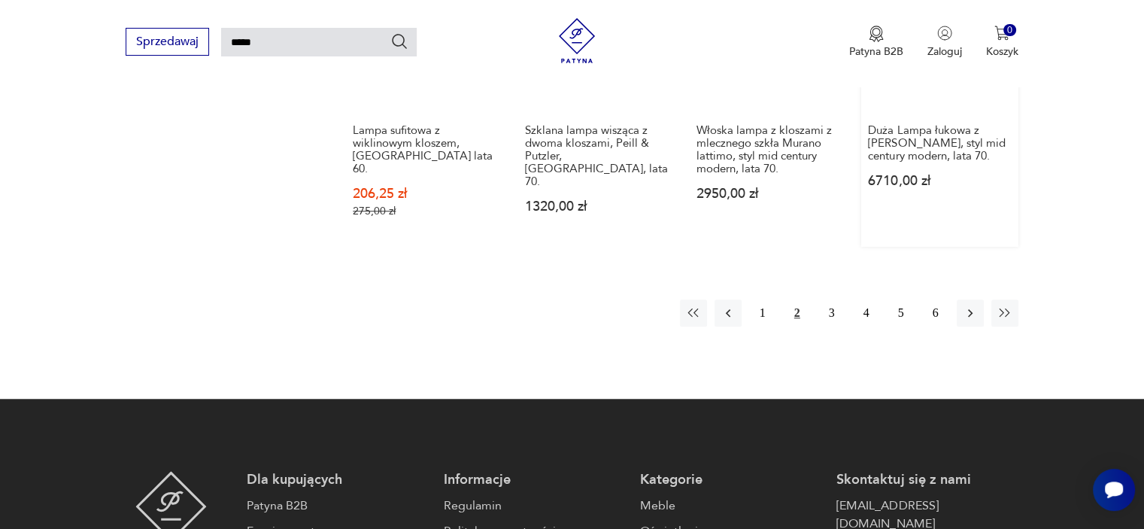
scroll to position [1332, 0]
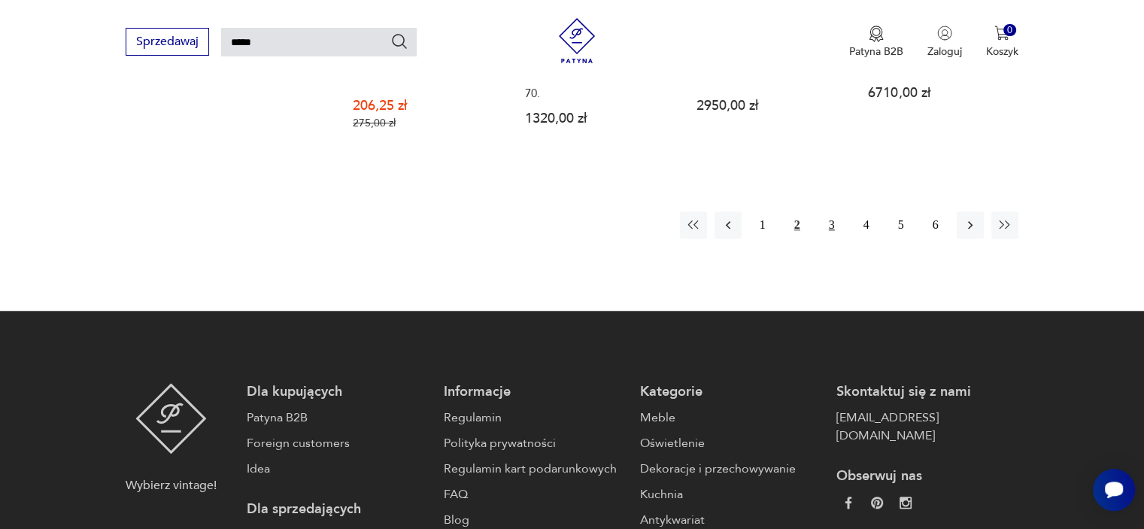
click at [831, 215] on button "3" at bounding box center [831, 224] width 27 height 27
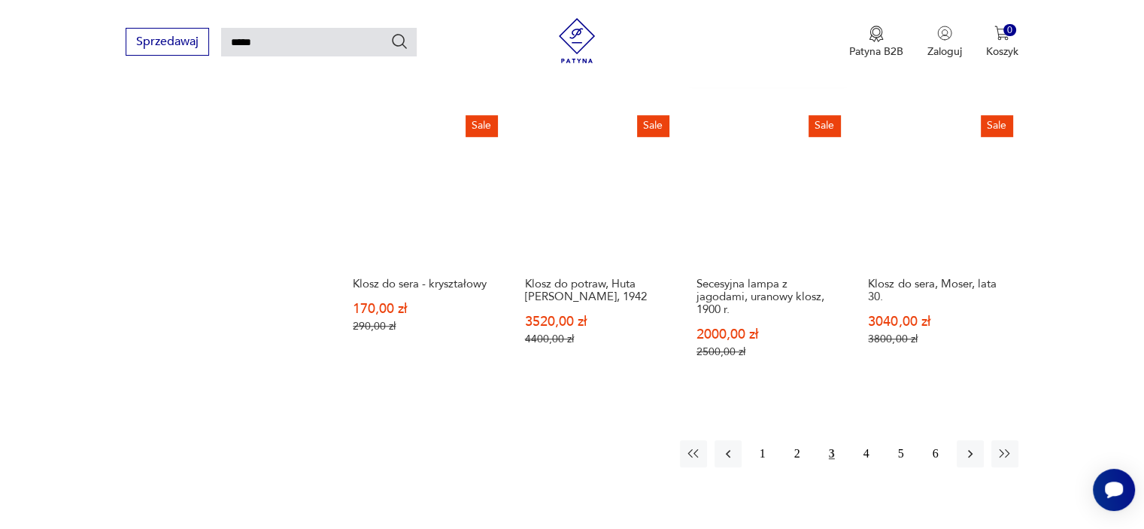
scroll to position [1181, 0]
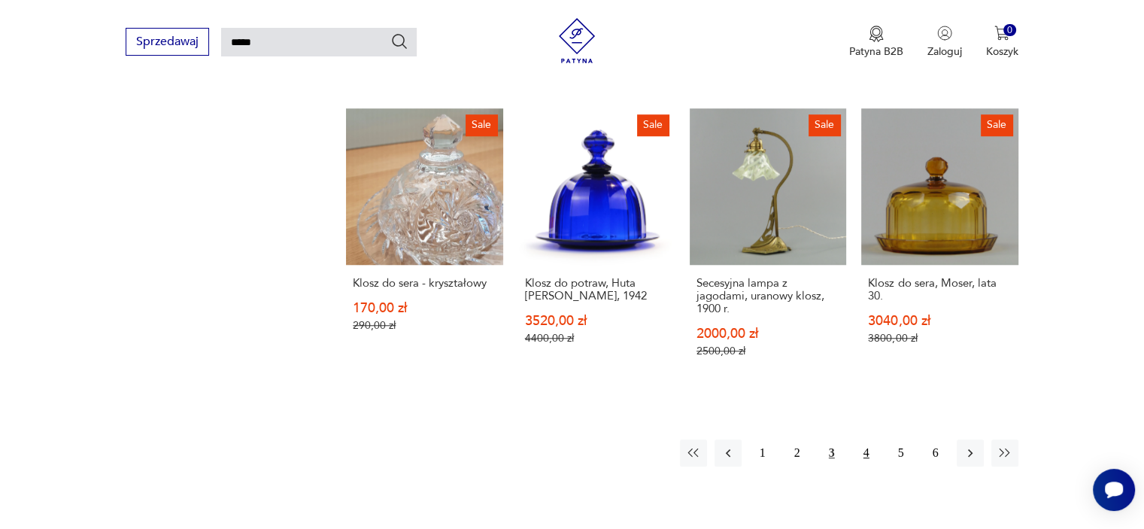
click at [861, 439] on button "4" at bounding box center [866, 452] width 27 height 27
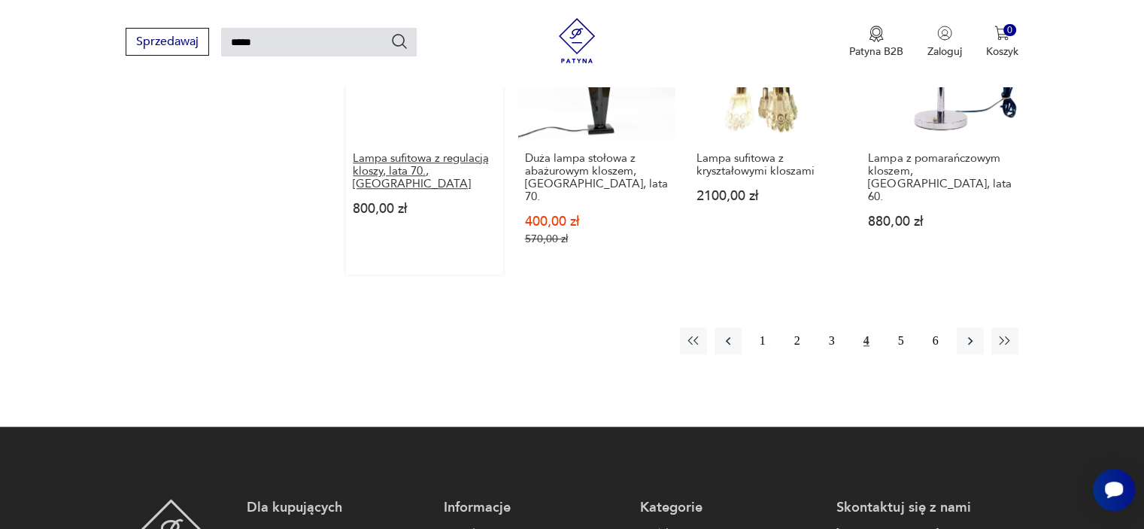
scroll to position [1332, 0]
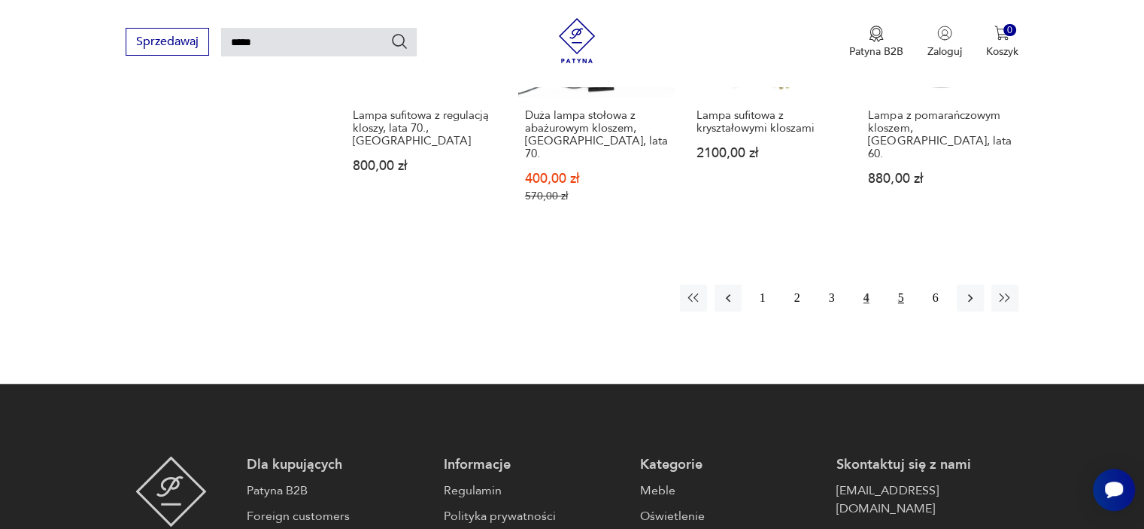
click at [902, 284] on button "5" at bounding box center [900, 297] width 27 height 27
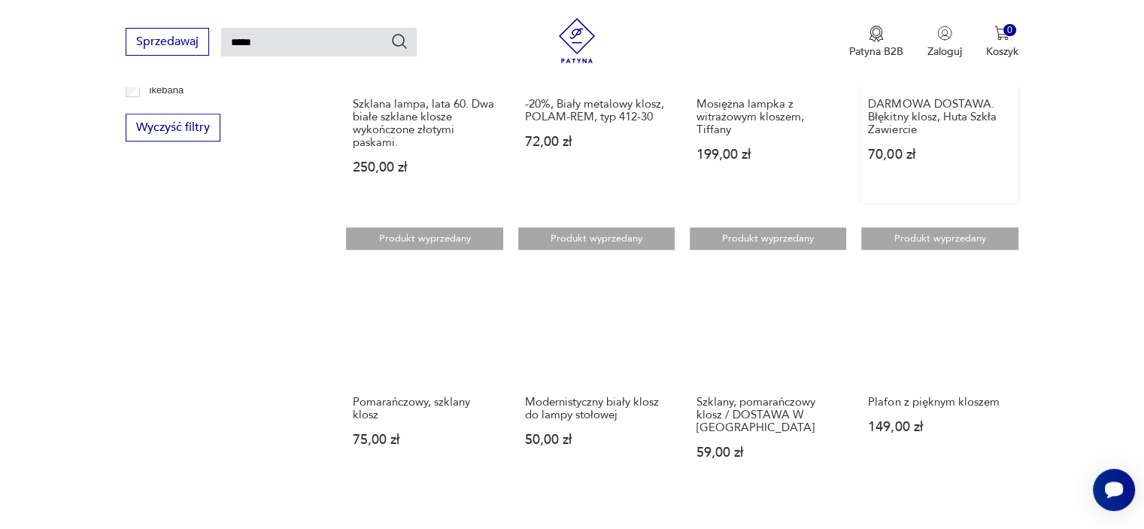
scroll to position [1031, 0]
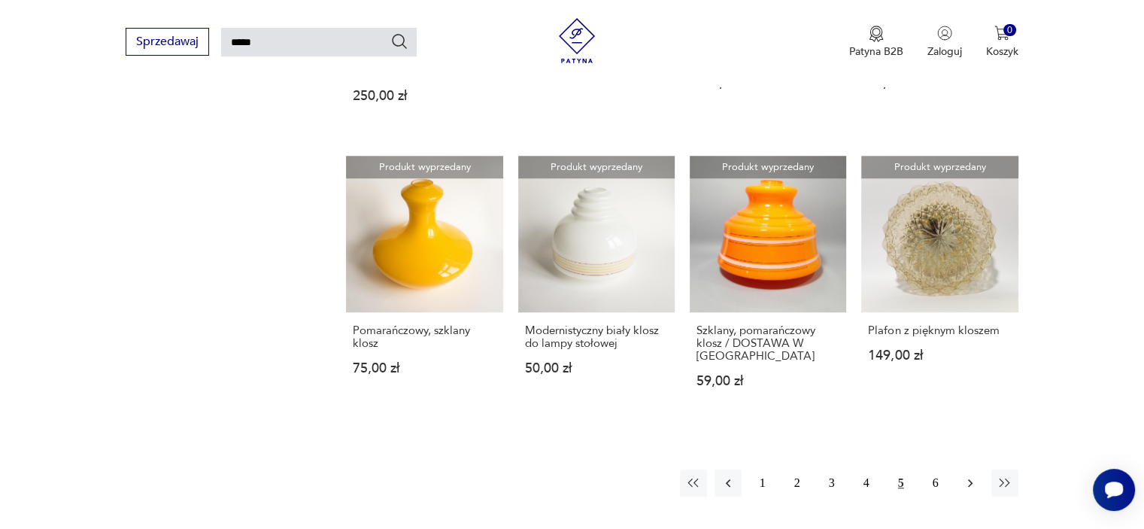
click at [971, 475] on icon "button" at bounding box center [970, 482] width 15 height 15
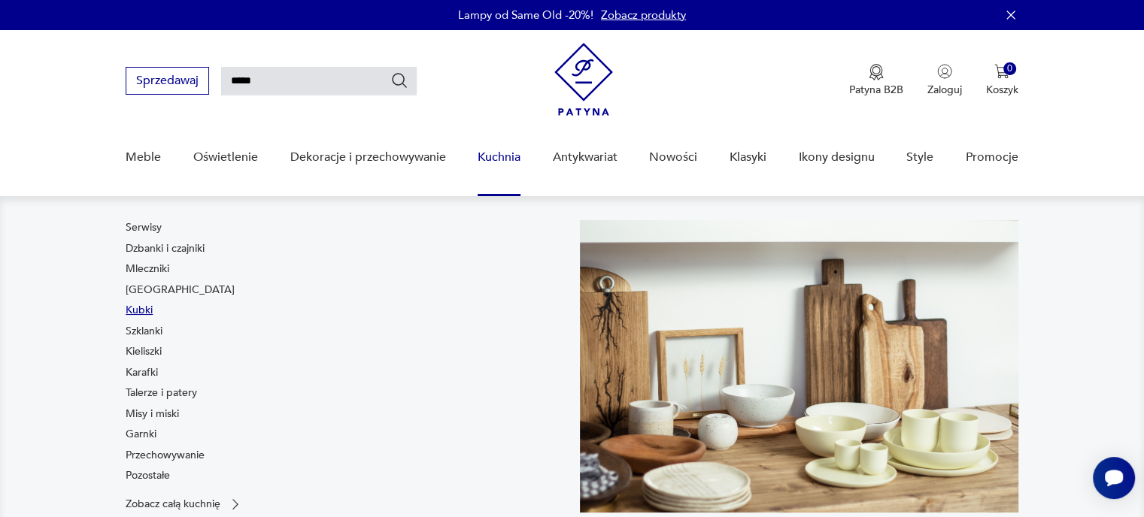
click at [141, 309] on link "Kubki" at bounding box center [139, 310] width 27 height 15
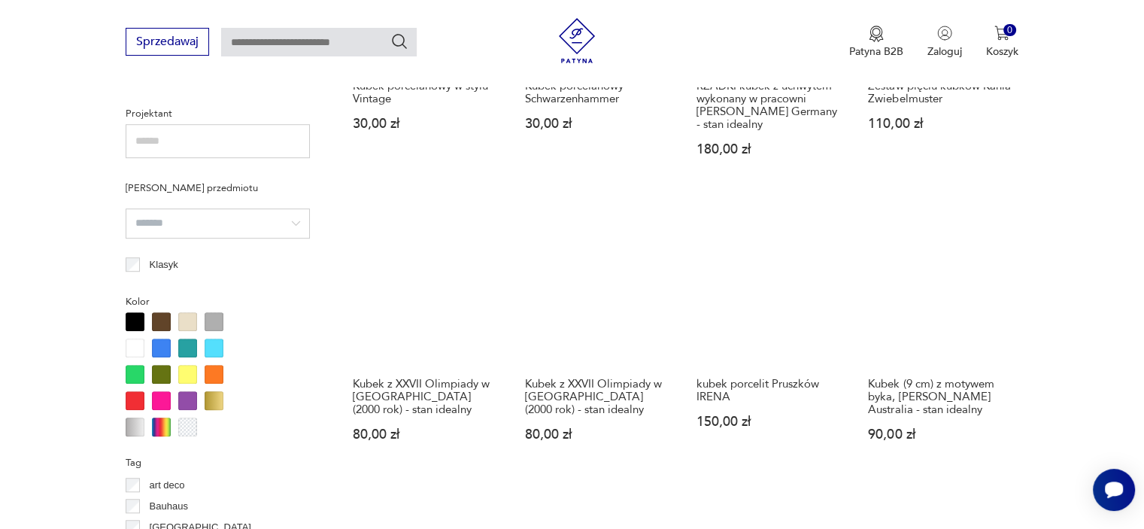
scroll to position [932, 0]
